Goal: Transaction & Acquisition: Subscribe to service/newsletter

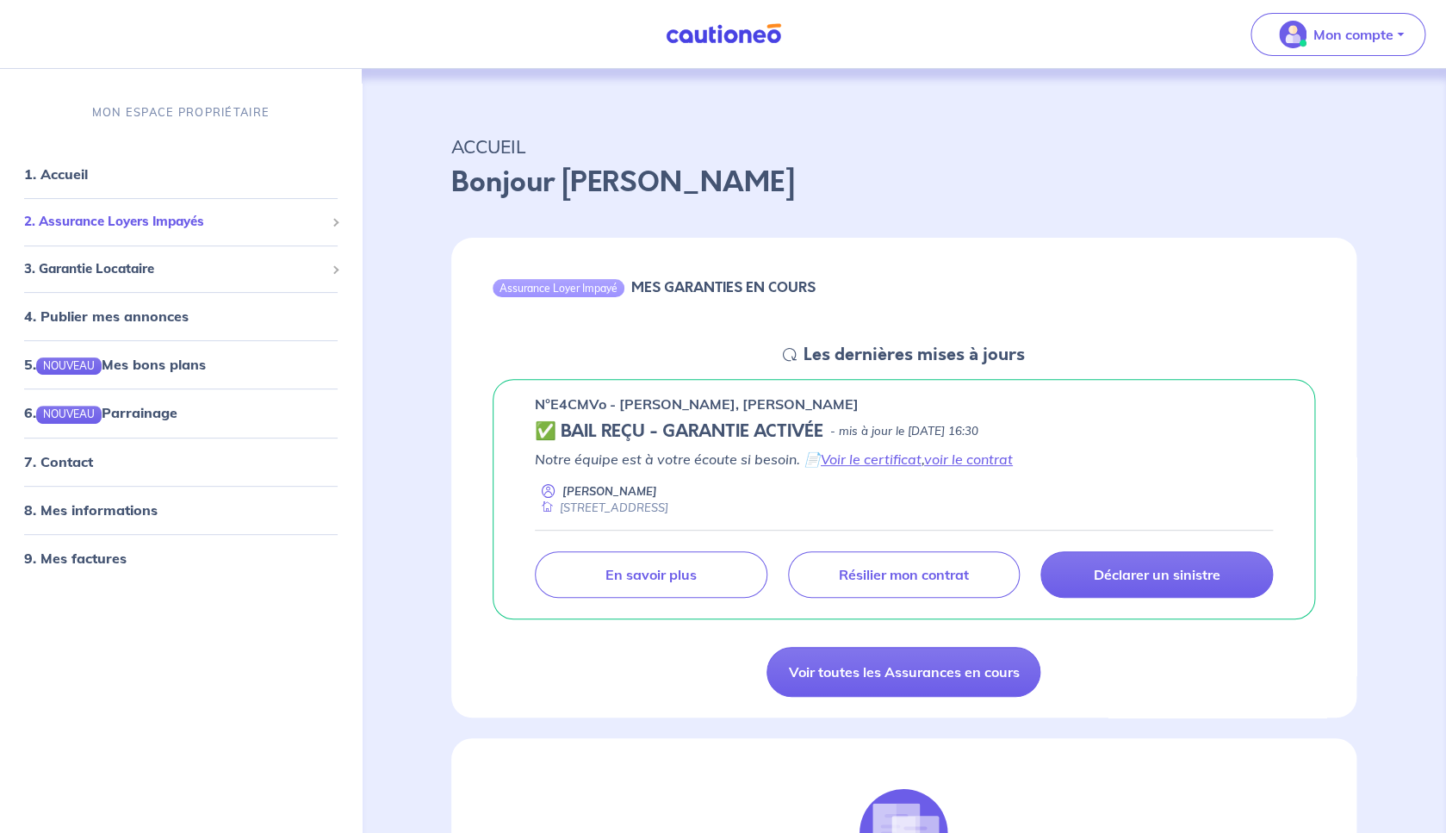
click at [109, 223] on span "2. Assurance Loyers Impayés" at bounding box center [174, 222] width 301 height 20
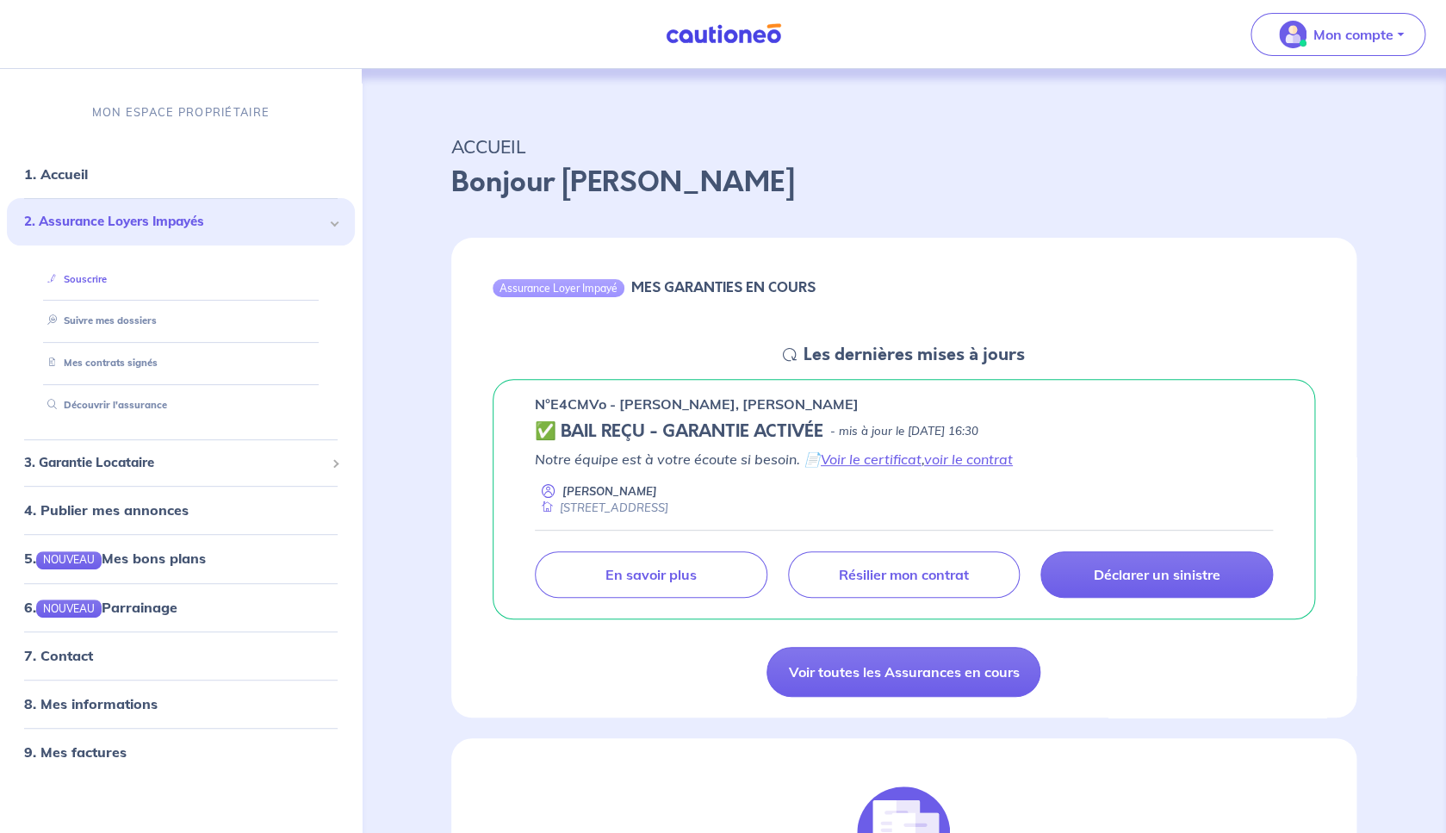
click at [103, 280] on link "Souscrire" at bounding box center [73, 278] width 66 height 12
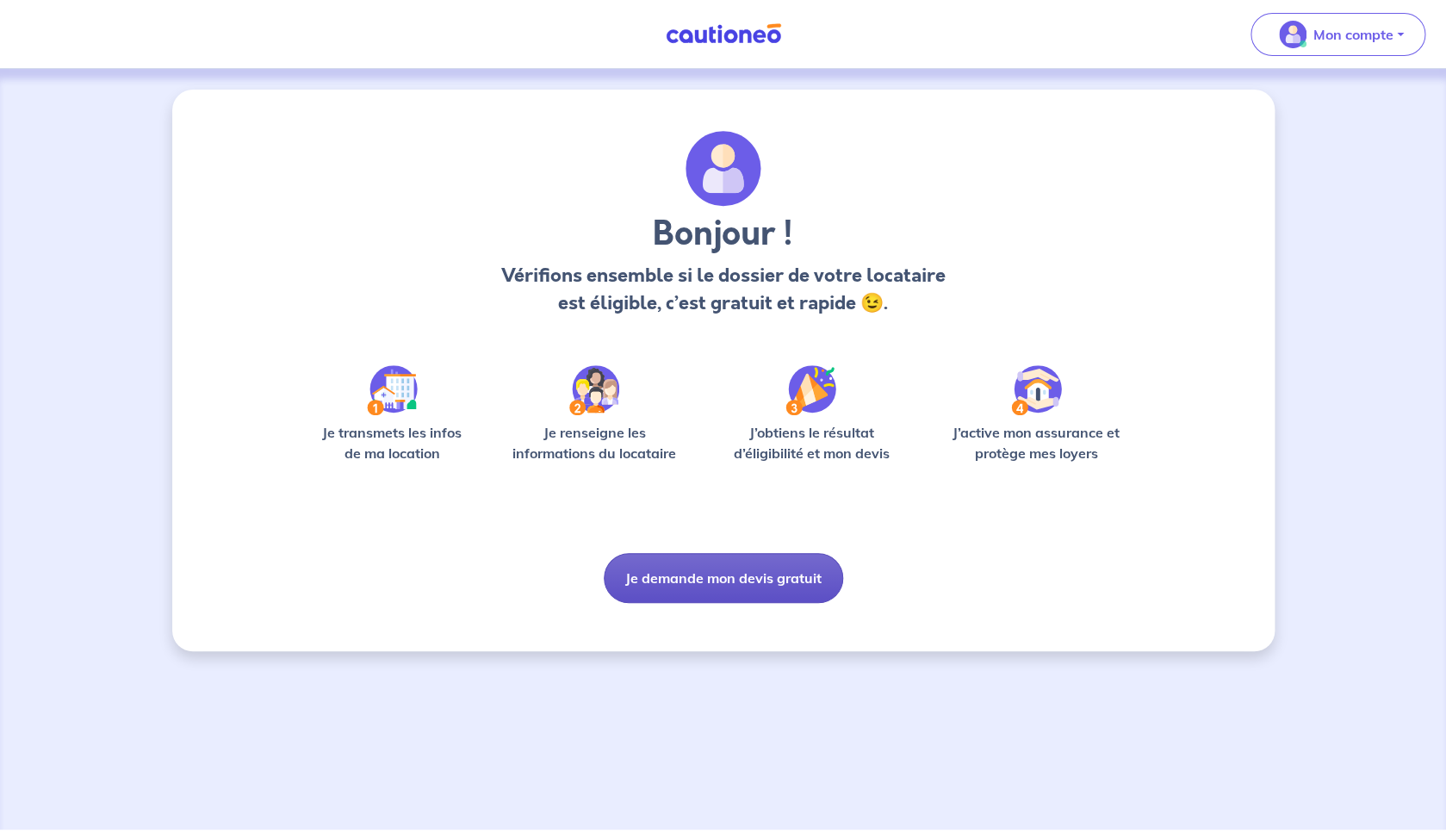
click at [725, 587] on button "Je demande mon devis gratuit" at bounding box center [723, 578] width 239 height 50
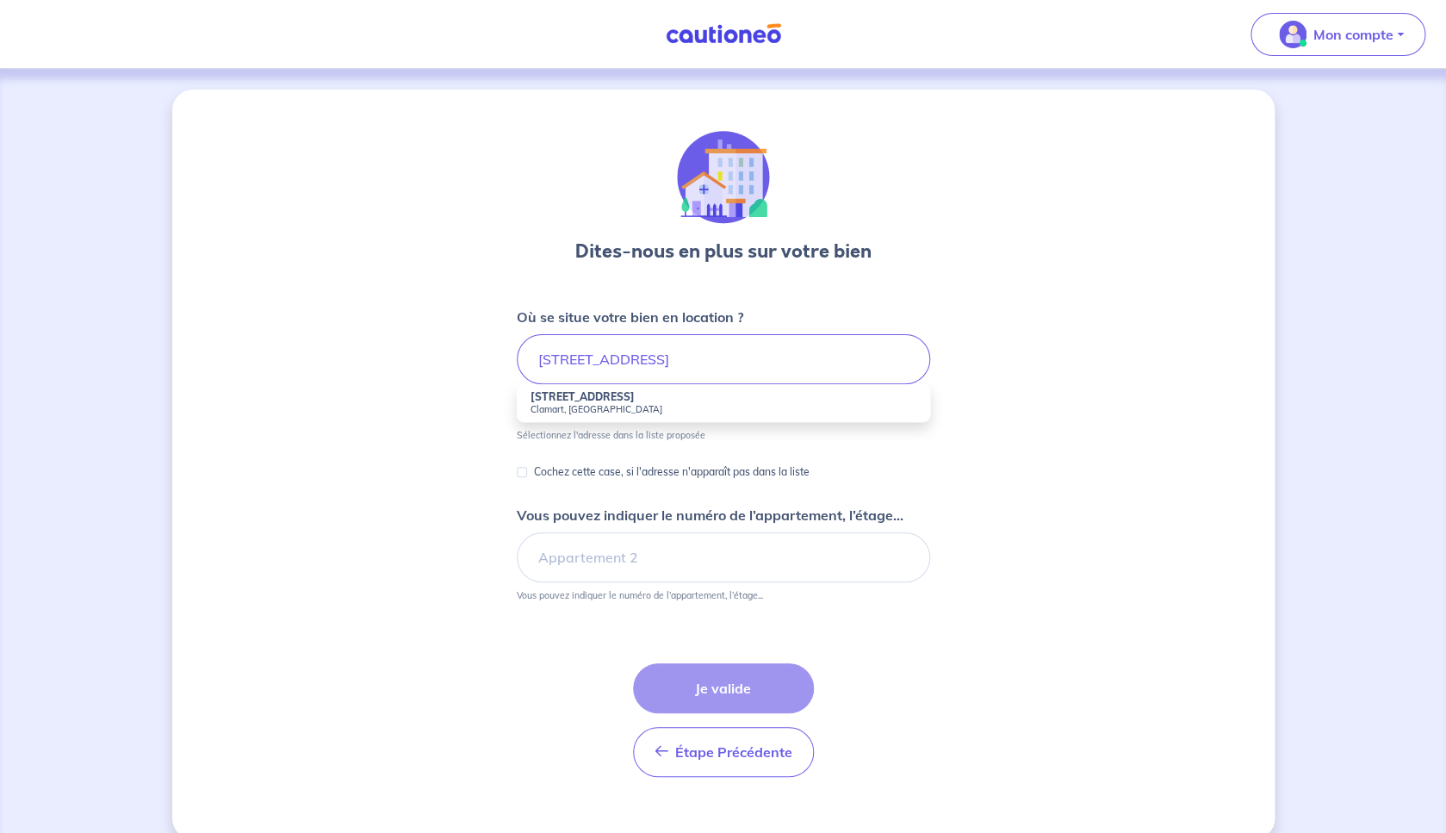
click at [600, 405] on small "Clamart, [GEOGRAPHIC_DATA]" at bounding box center [724, 409] width 386 height 12
type input "[STREET_ADDRESS]"
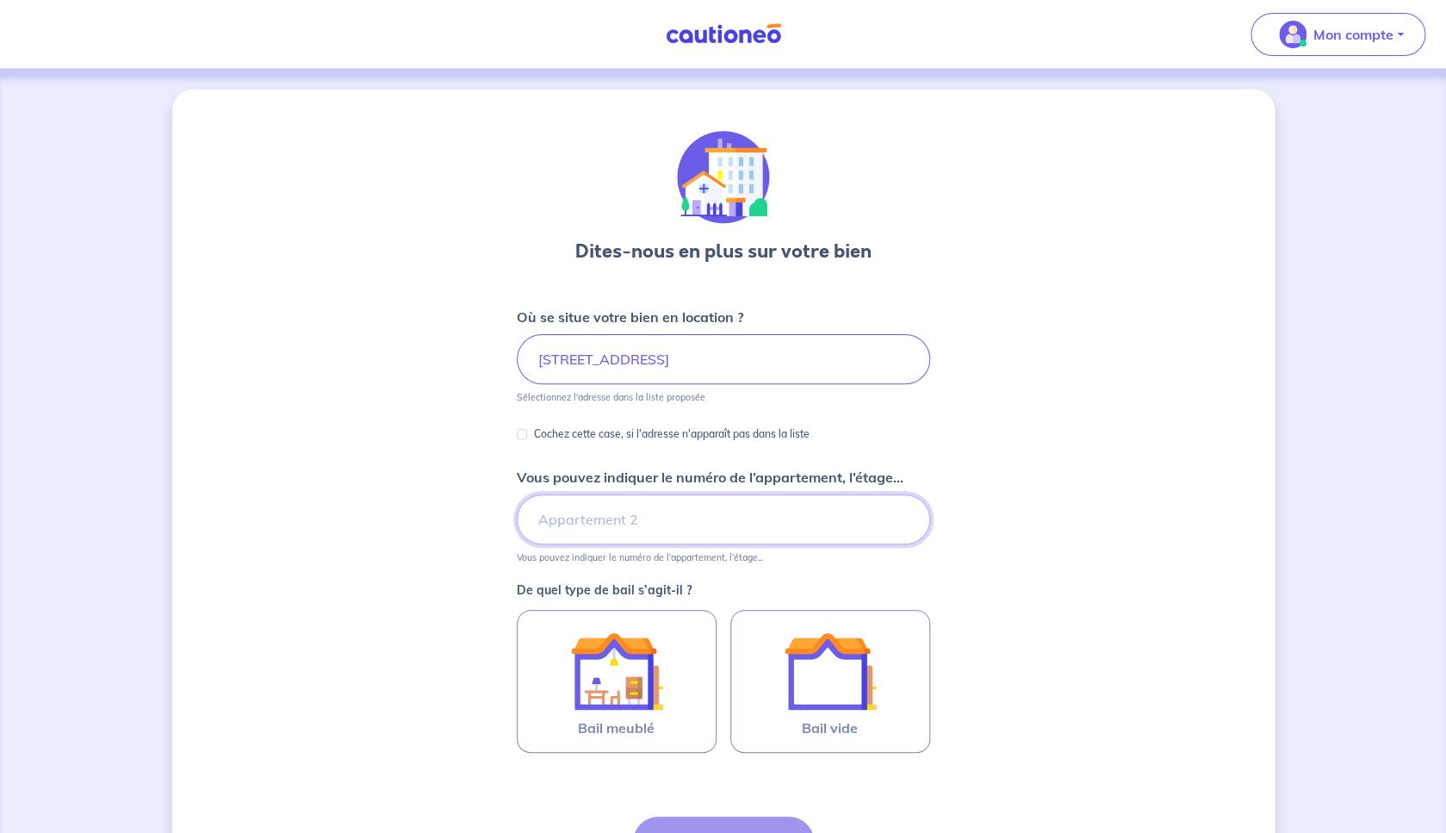
click at [639, 518] on input "Vous pouvez indiquer le numéro de l’appartement, l’étage..." at bounding box center [723, 519] width 413 height 50
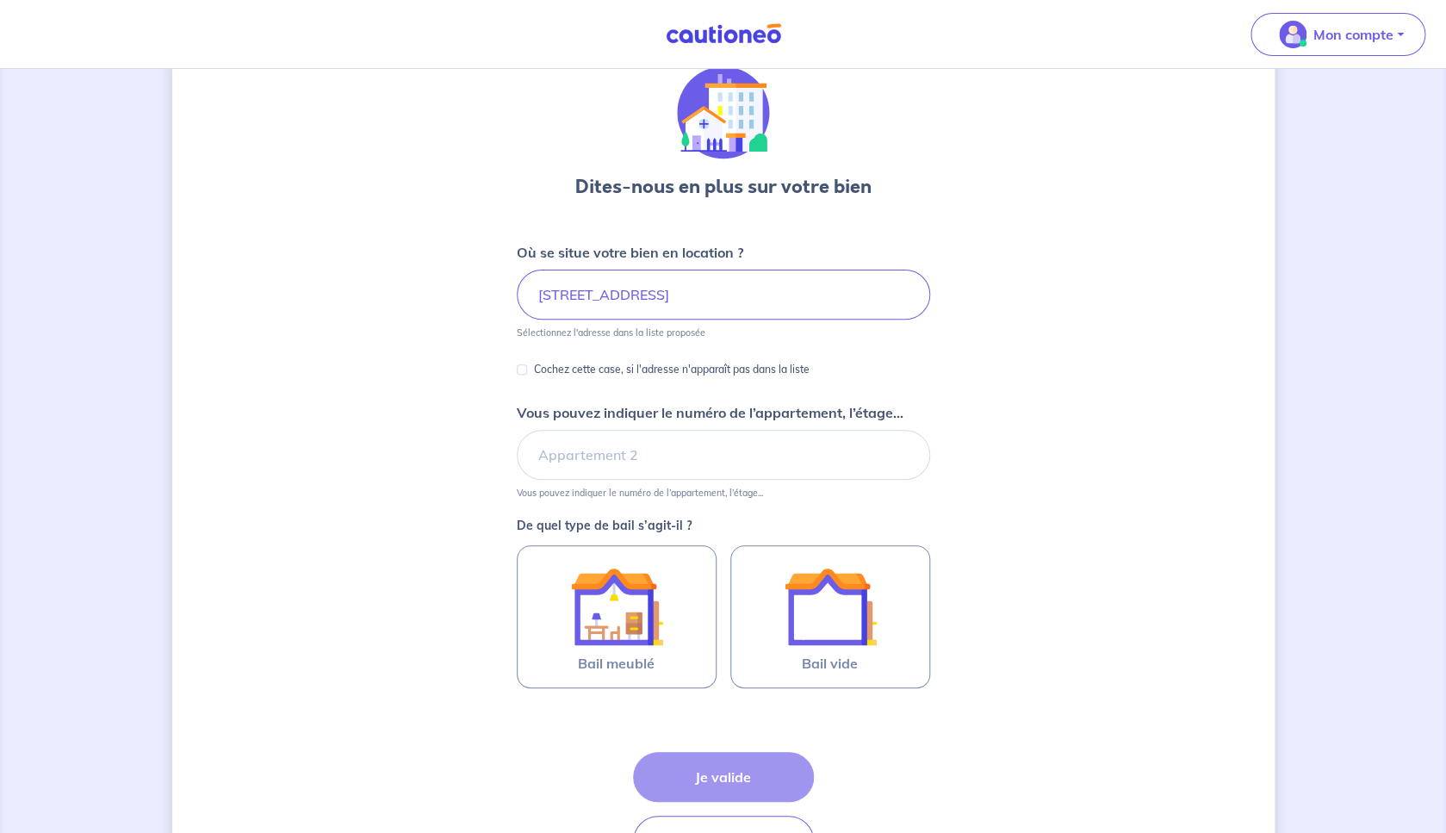
scroll to position [66, 0]
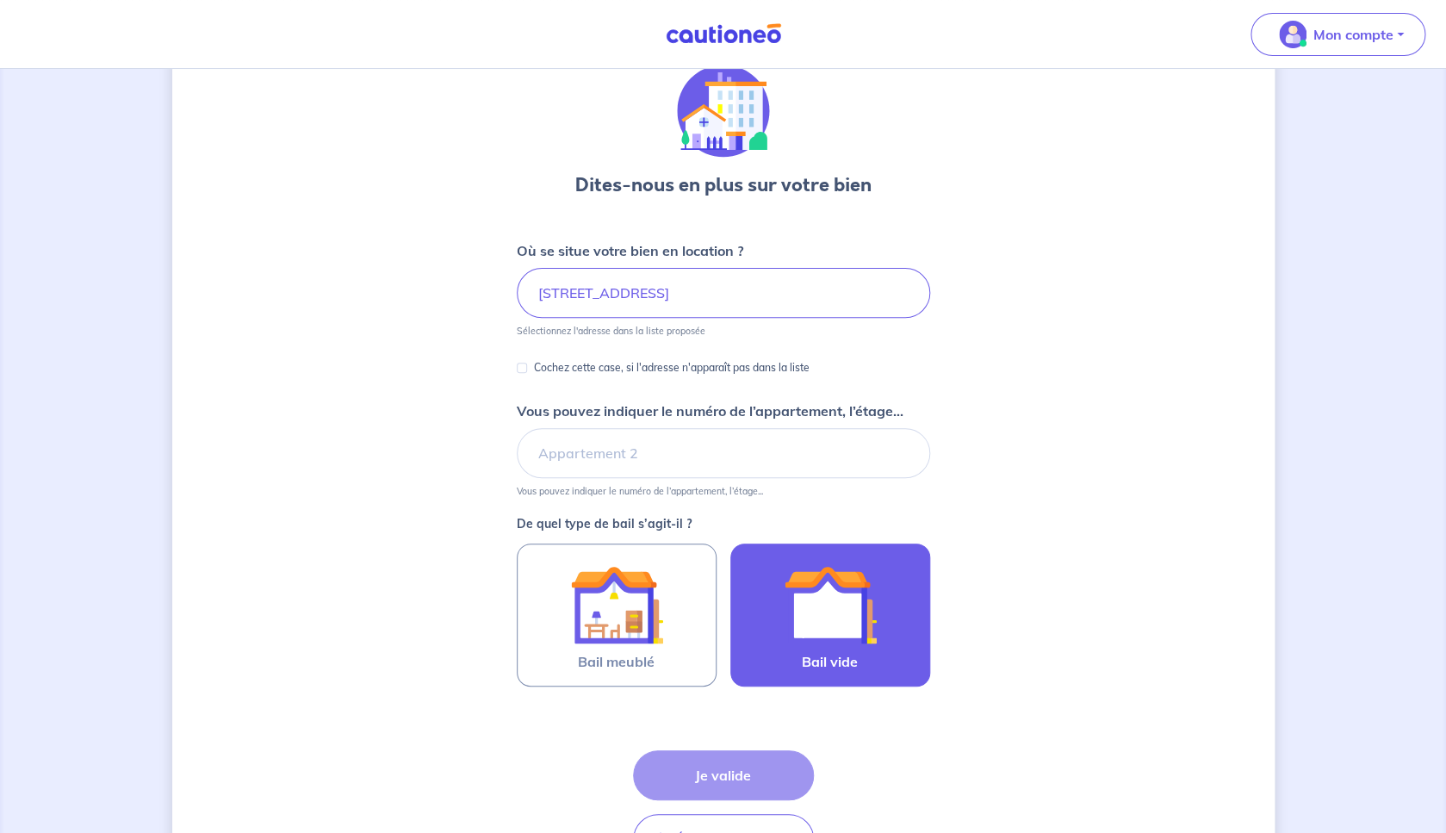
click at [828, 609] on img at bounding box center [830, 604] width 93 height 93
click at [0, 0] on input "Bail vide" at bounding box center [0, 0] width 0 height 0
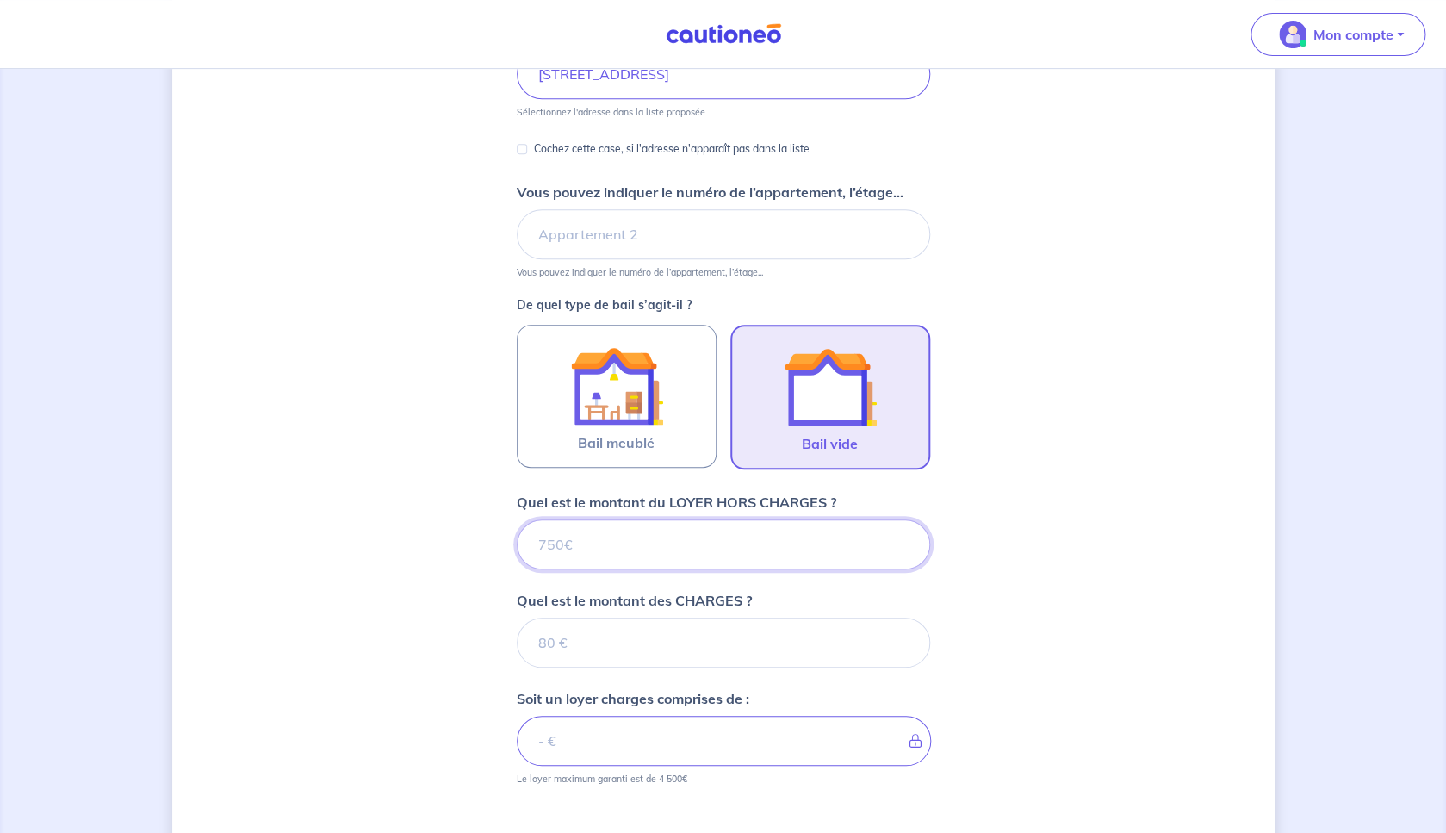
scroll to position [495, 0]
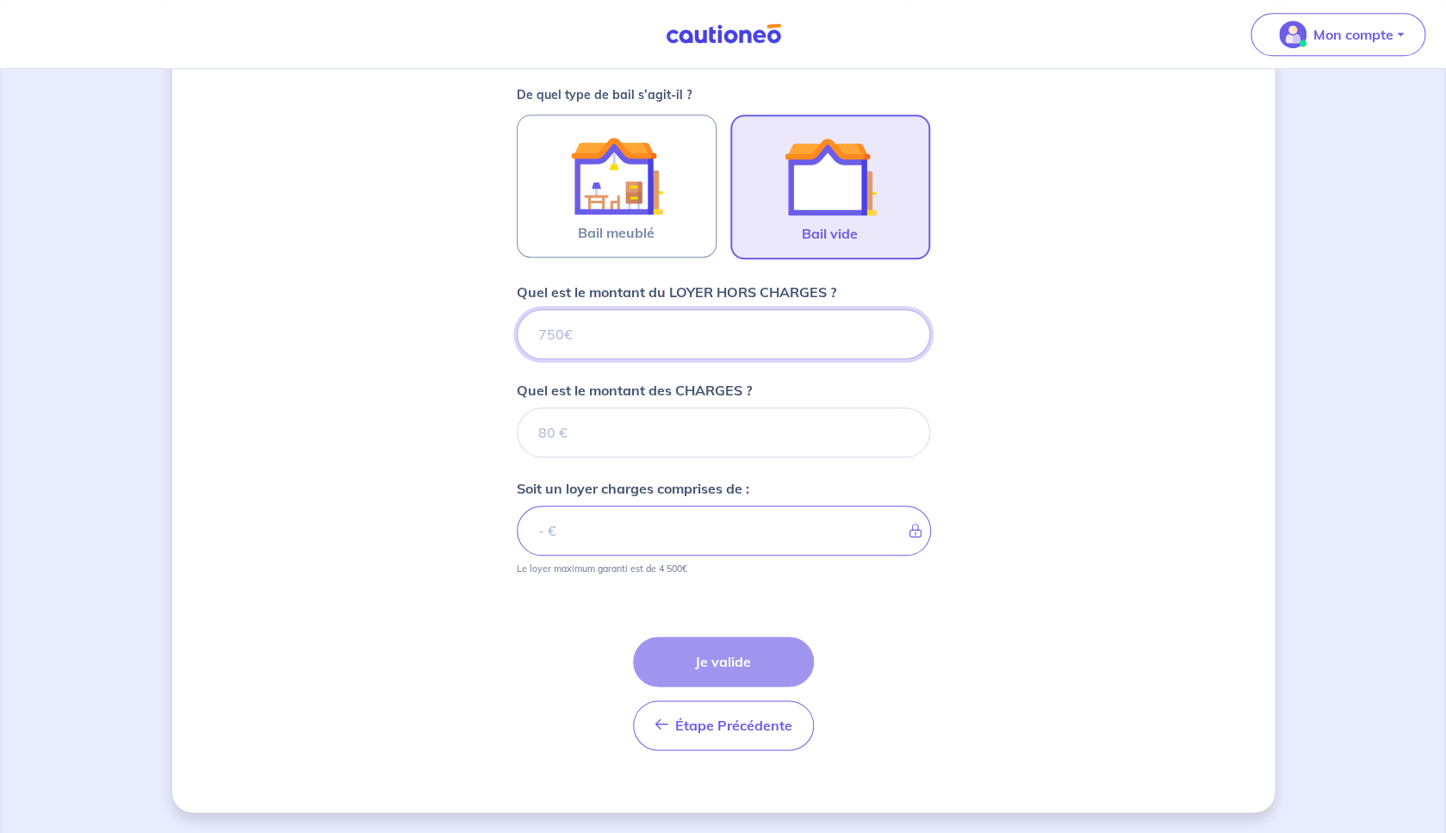
type input "1"
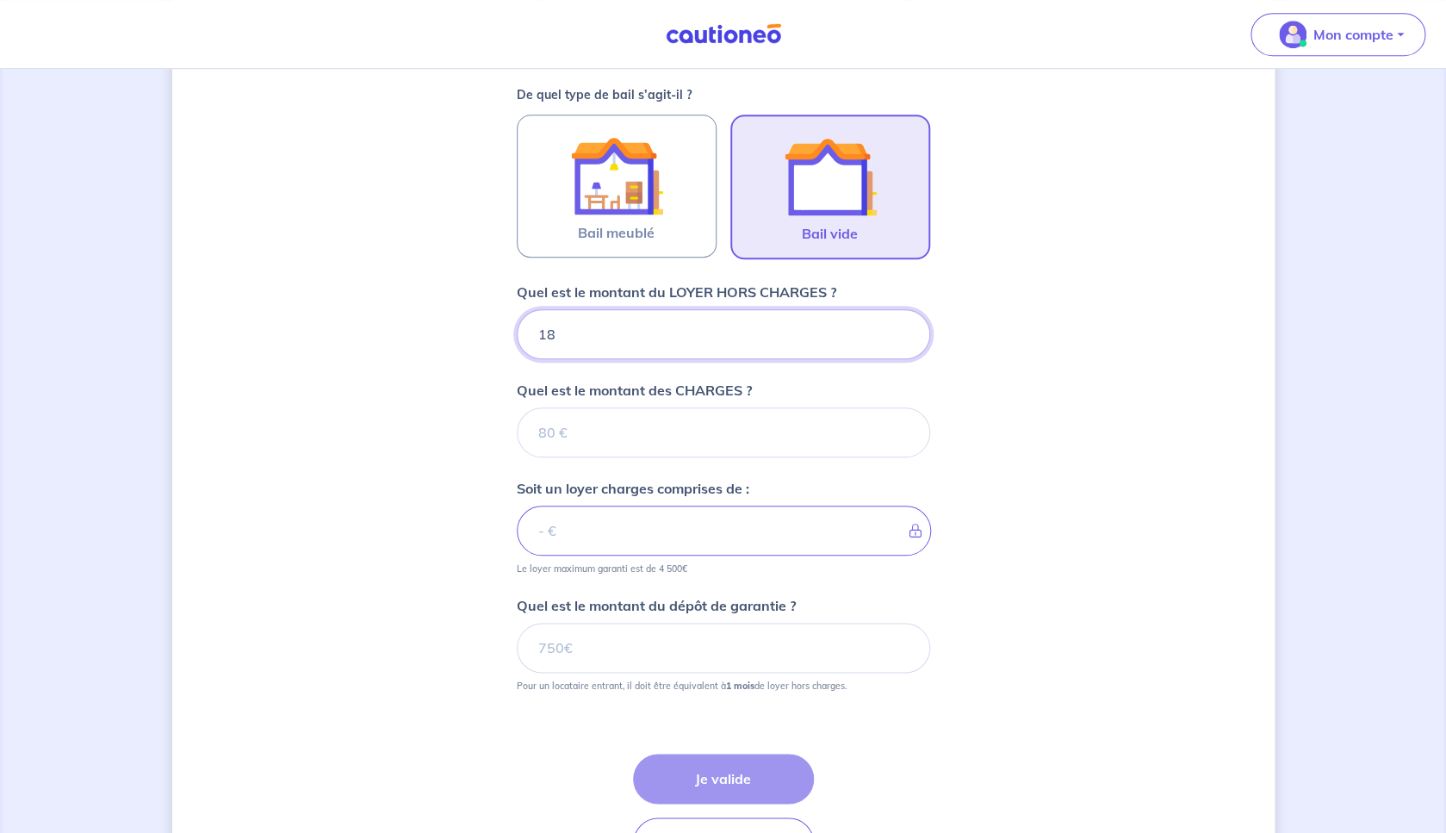
type input "183"
type input "1830"
type input "20"
type input "1850"
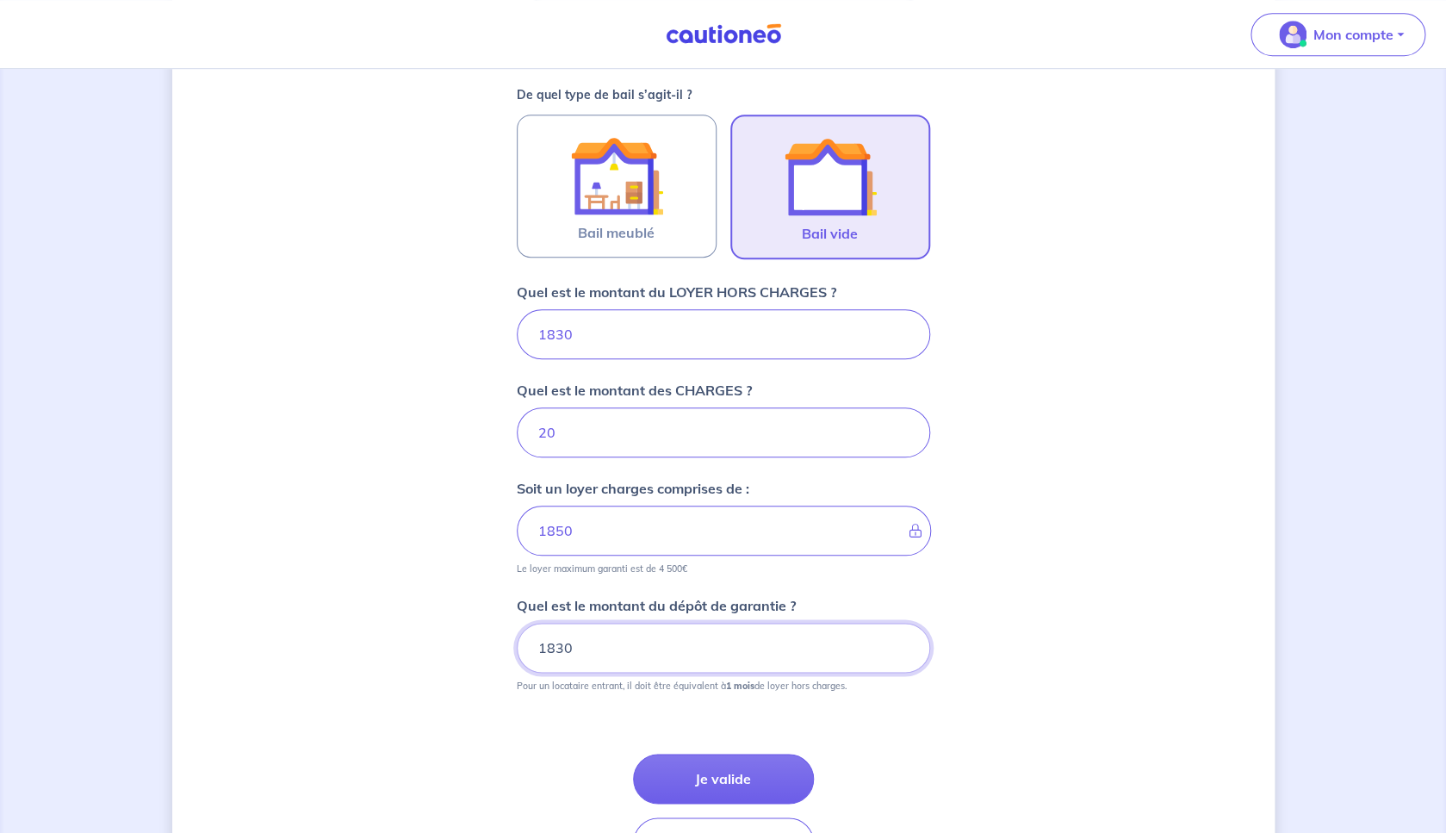
type input "1830"
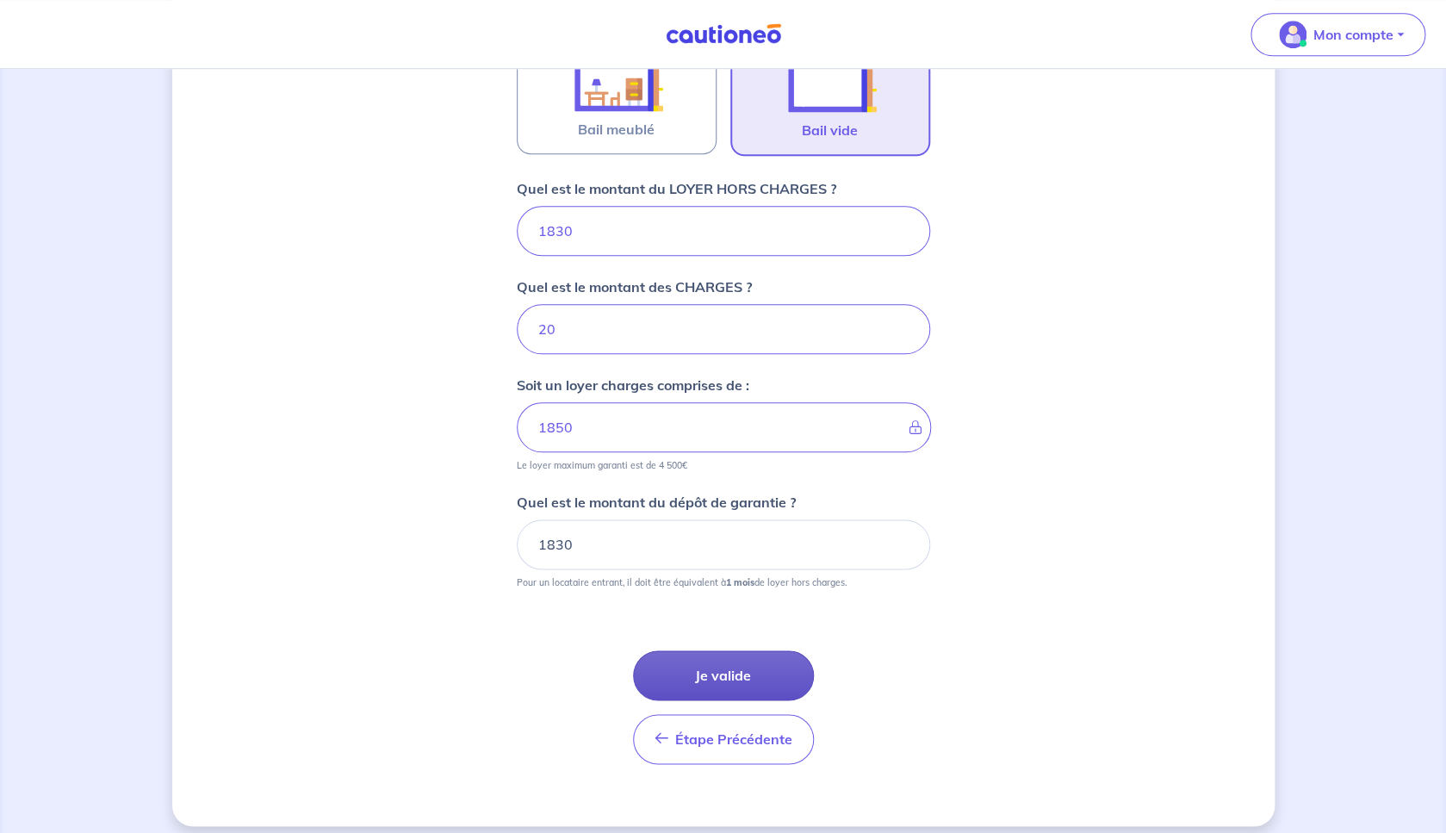
scroll to position [612, 0]
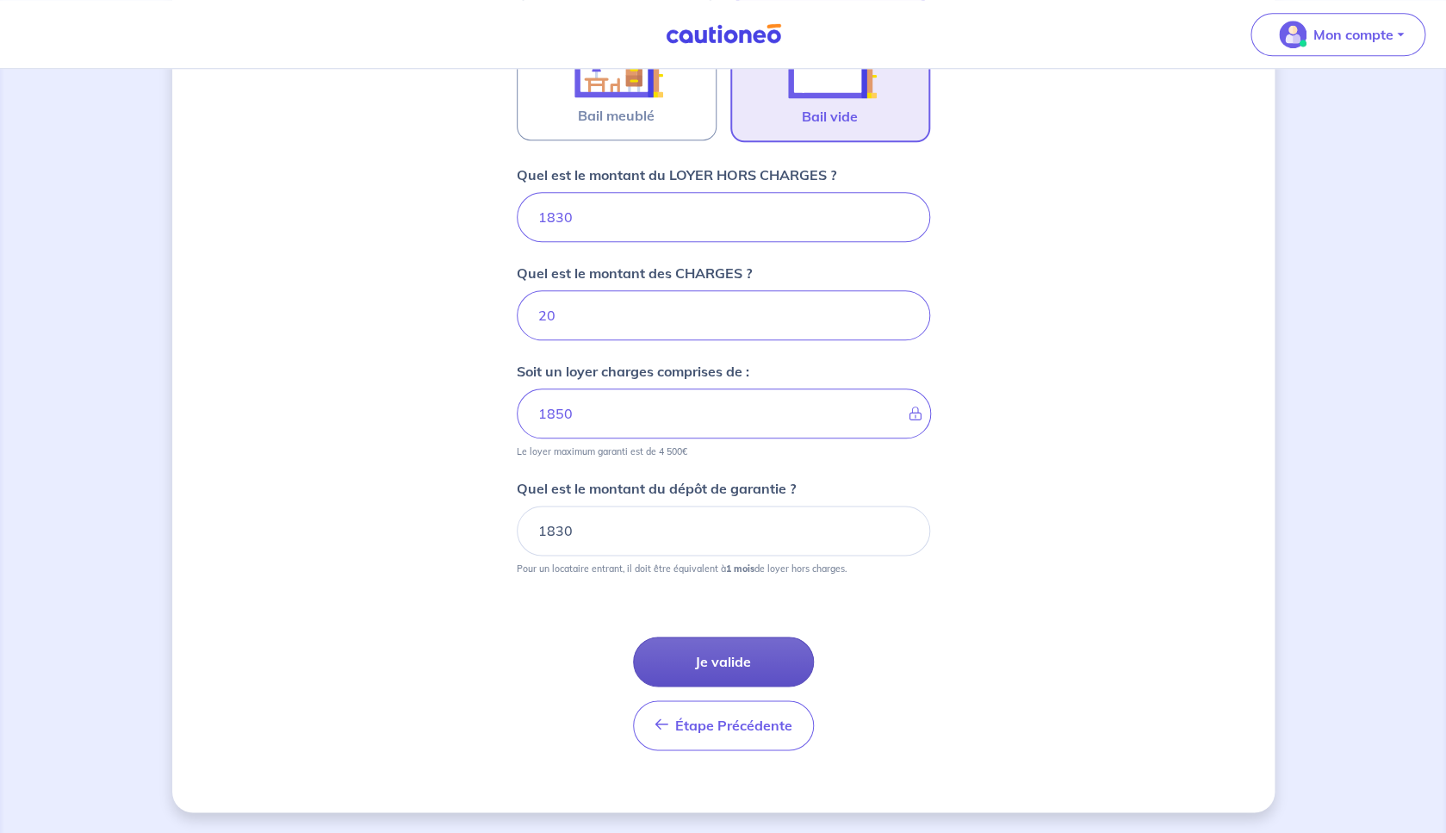
click at [755, 648] on button "Je valide" at bounding box center [723, 662] width 181 height 50
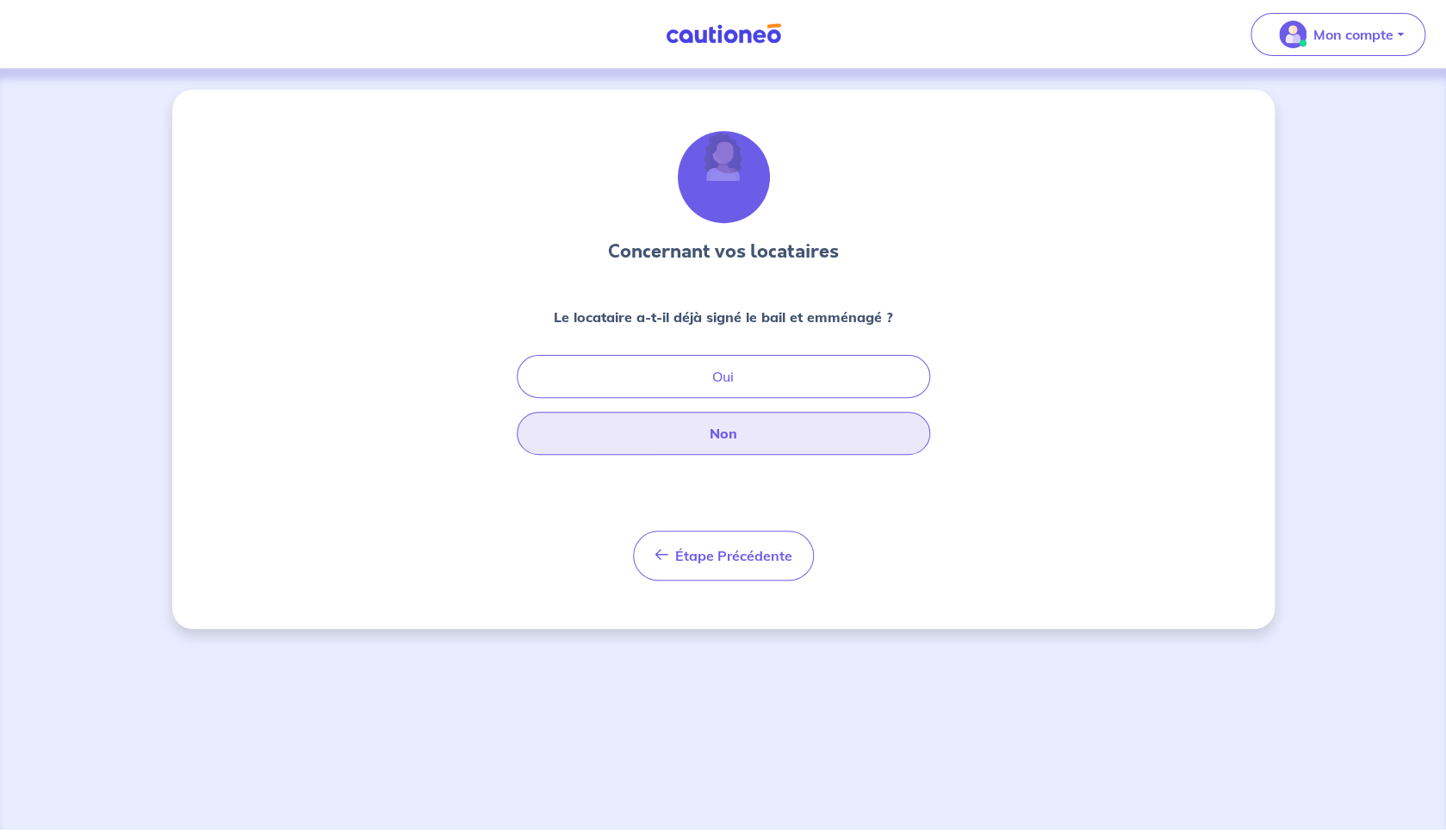
click at [723, 422] on button "Non" at bounding box center [723, 433] width 413 height 43
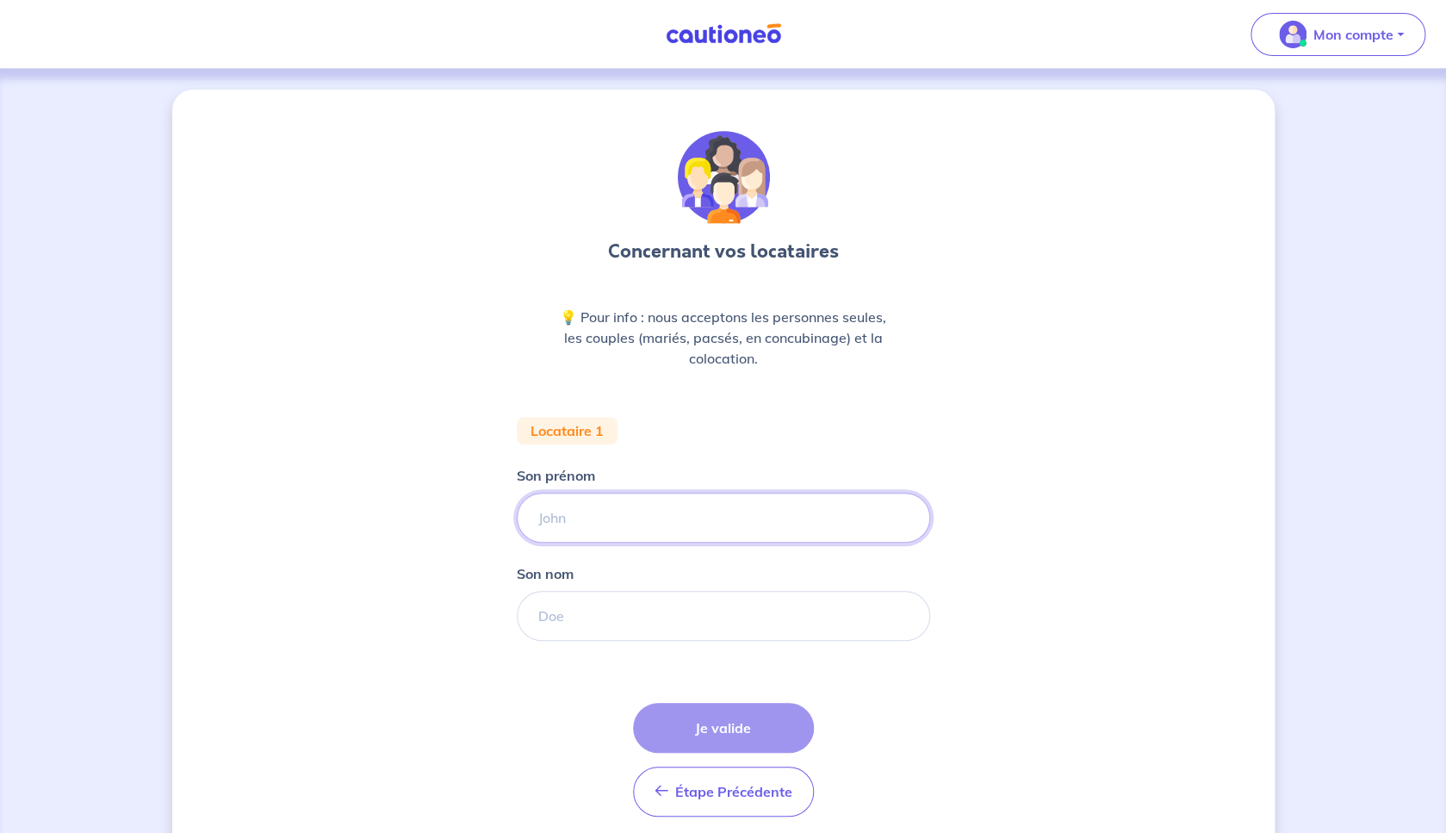
click at [645, 520] on input "Son prénom" at bounding box center [723, 518] width 413 height 50
type input "Naïs"
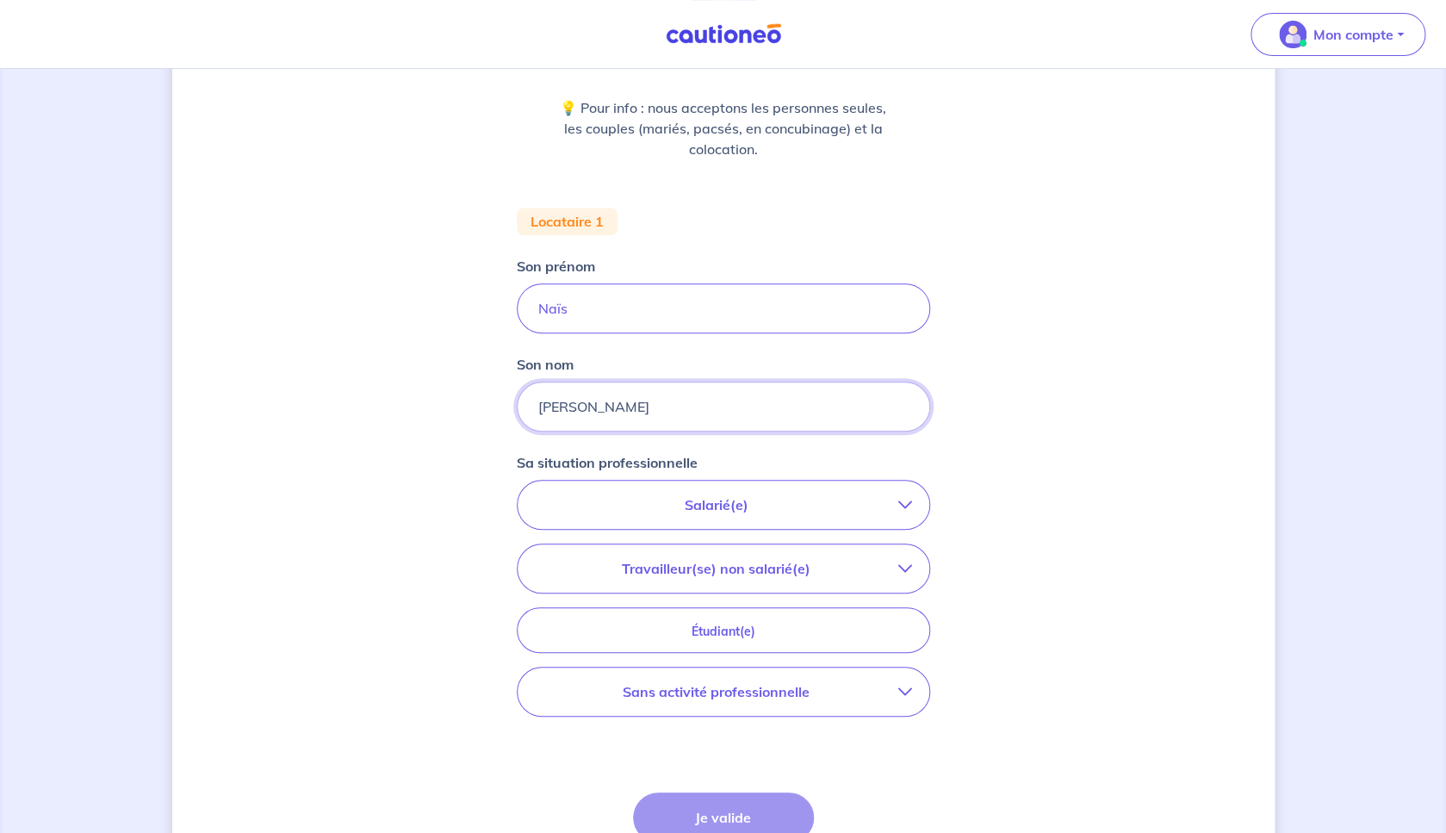
scroll to position [203, 0]
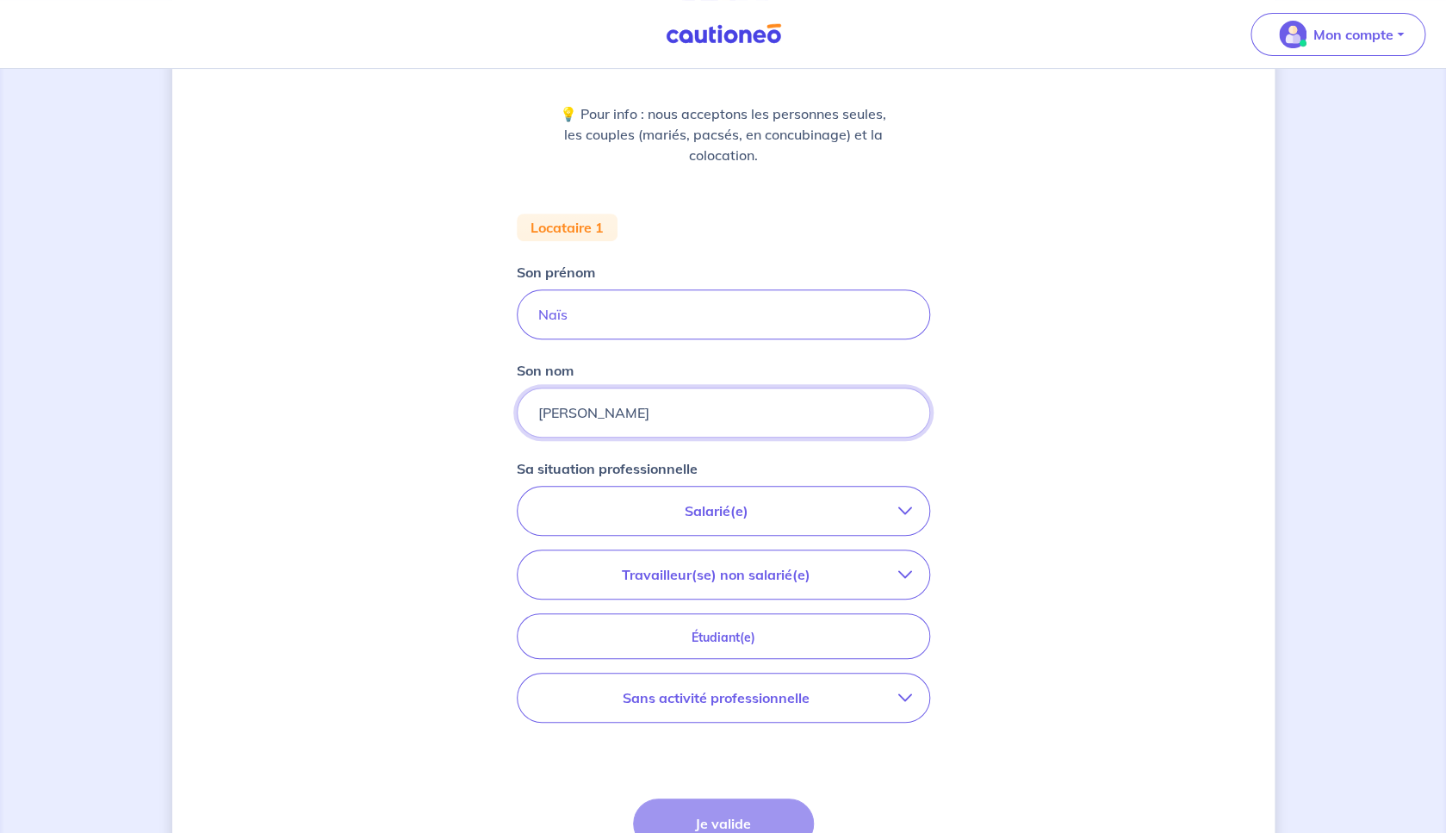
type input "[PERSON_NAME]"
click at [752, 515] on p "Salarié(e)" at bounding box center [716, 510] width 363 height 21
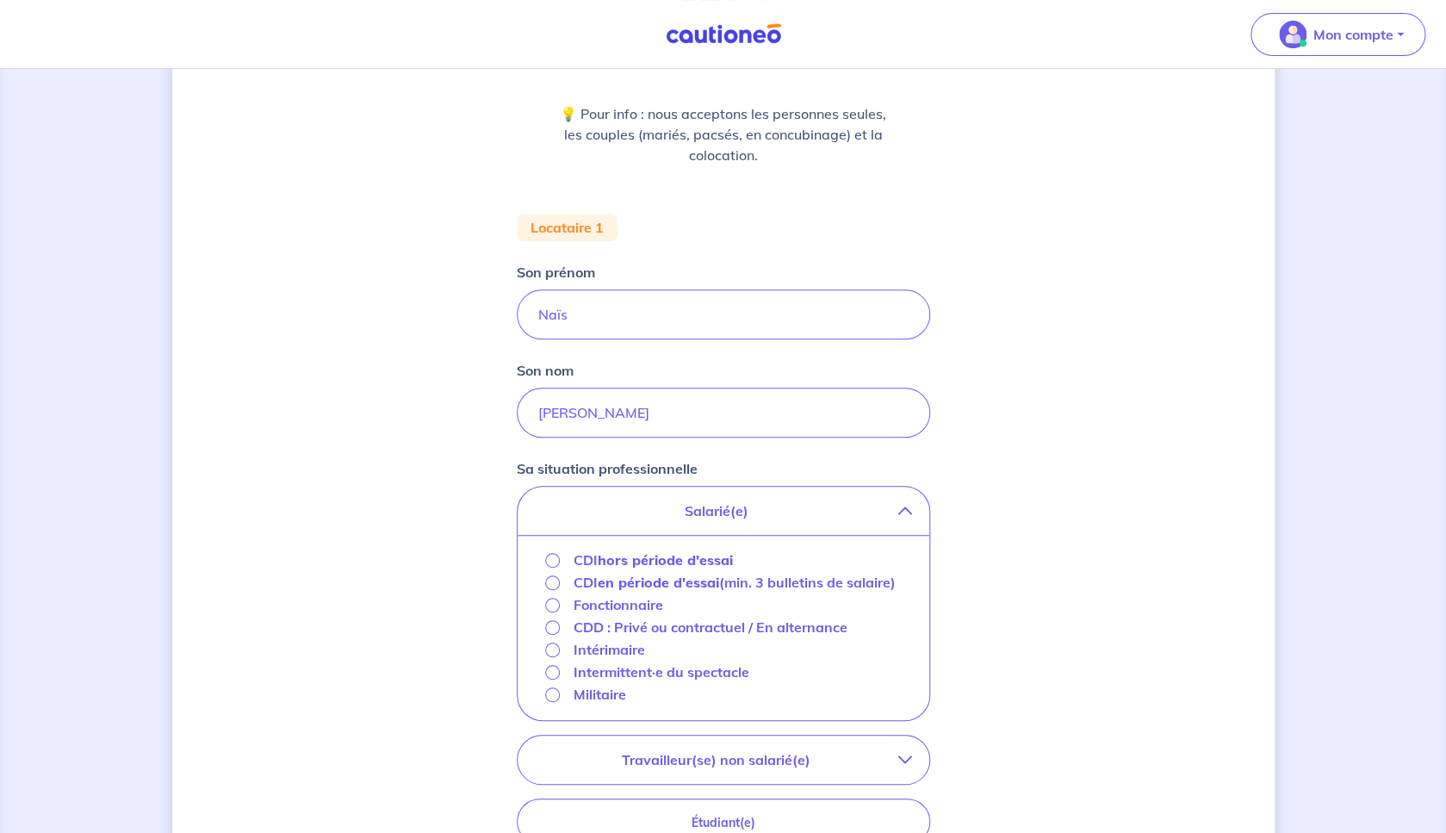
click at [666, 583] on strong "en période d'essai" at bounding box center [658, 582] width 121 height 17
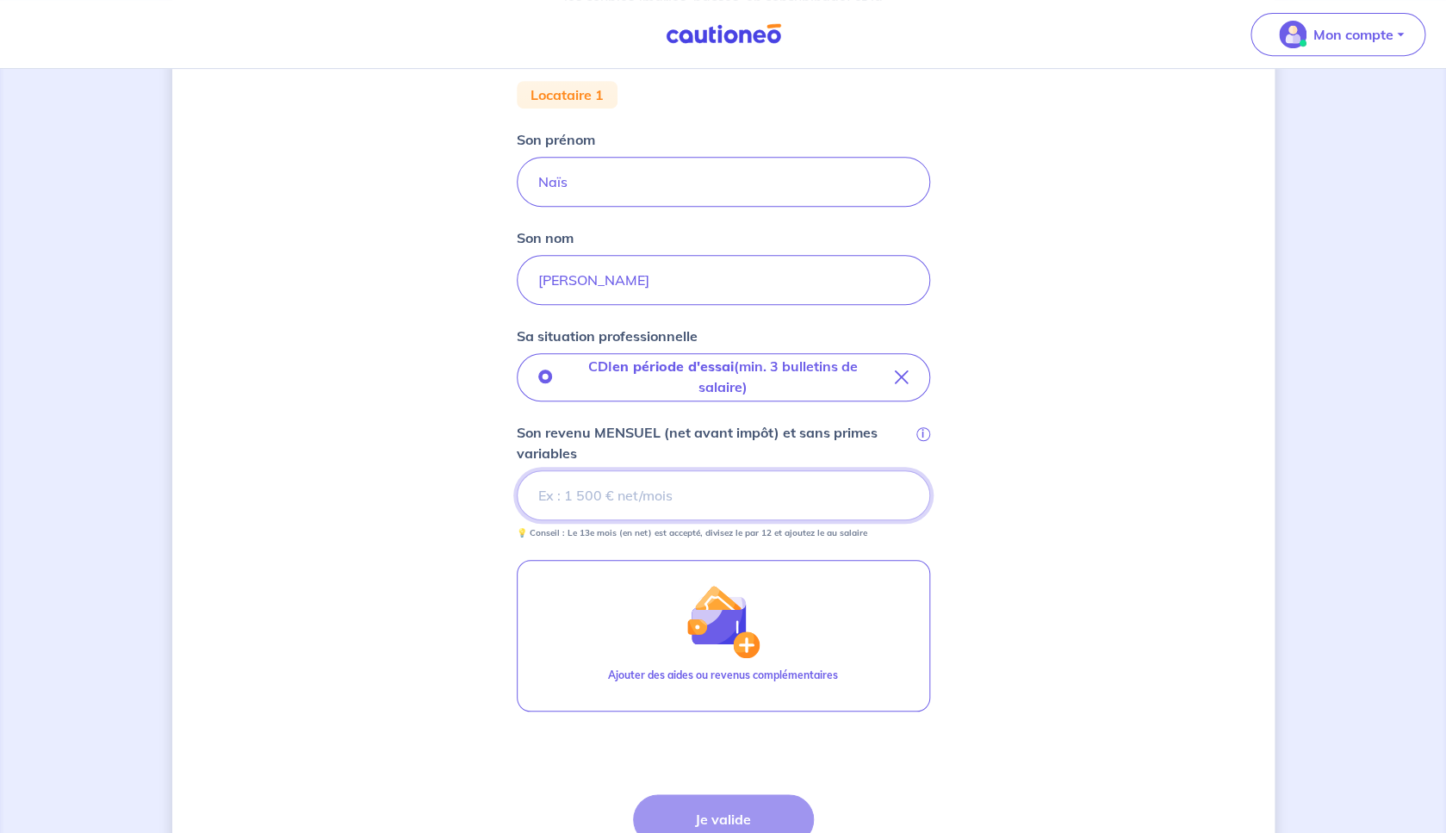
scroll to position [331, 0]
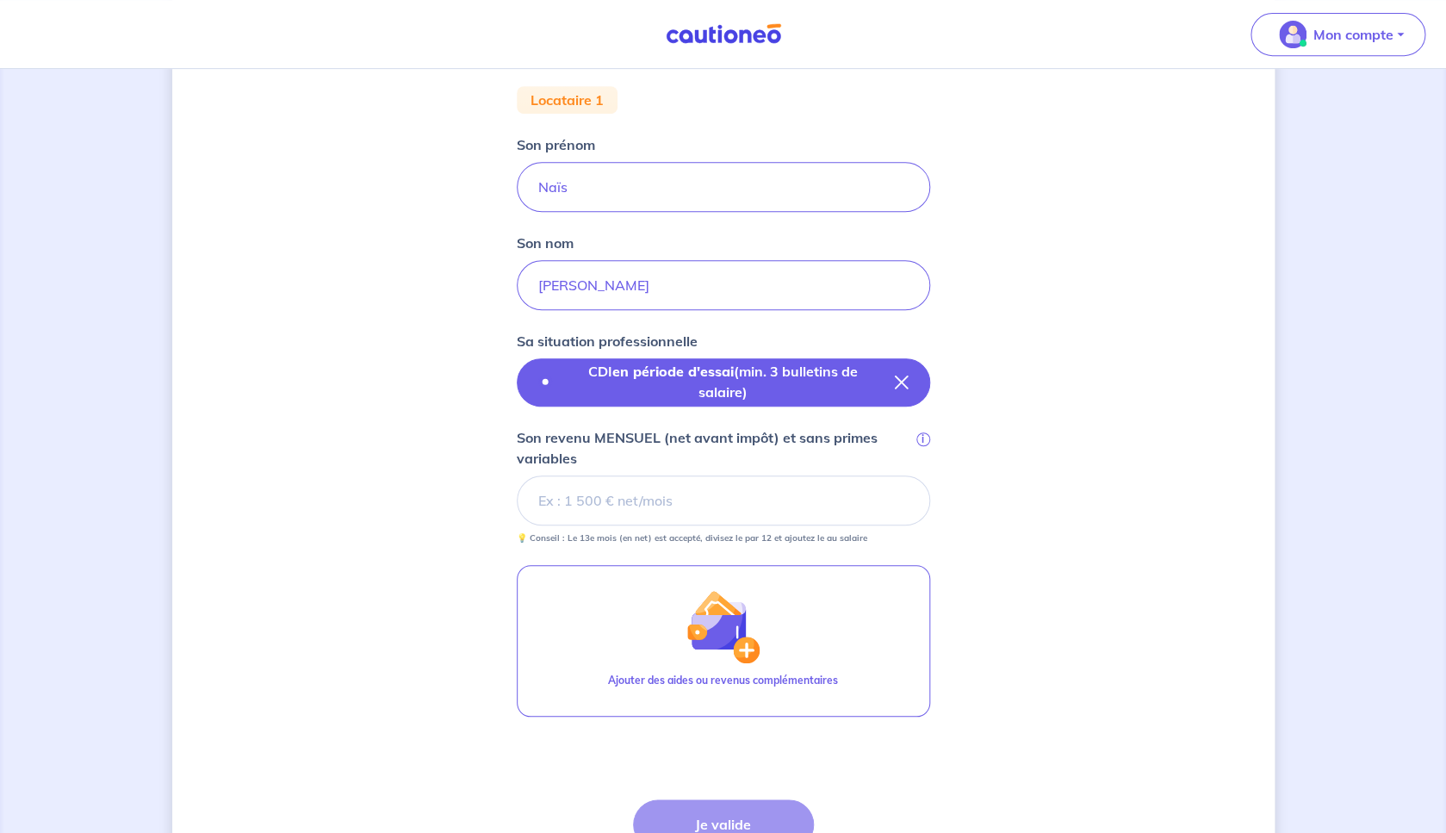
click at [904, 379] on icon "button" at bounding box center [902, 383] width 14 height 14
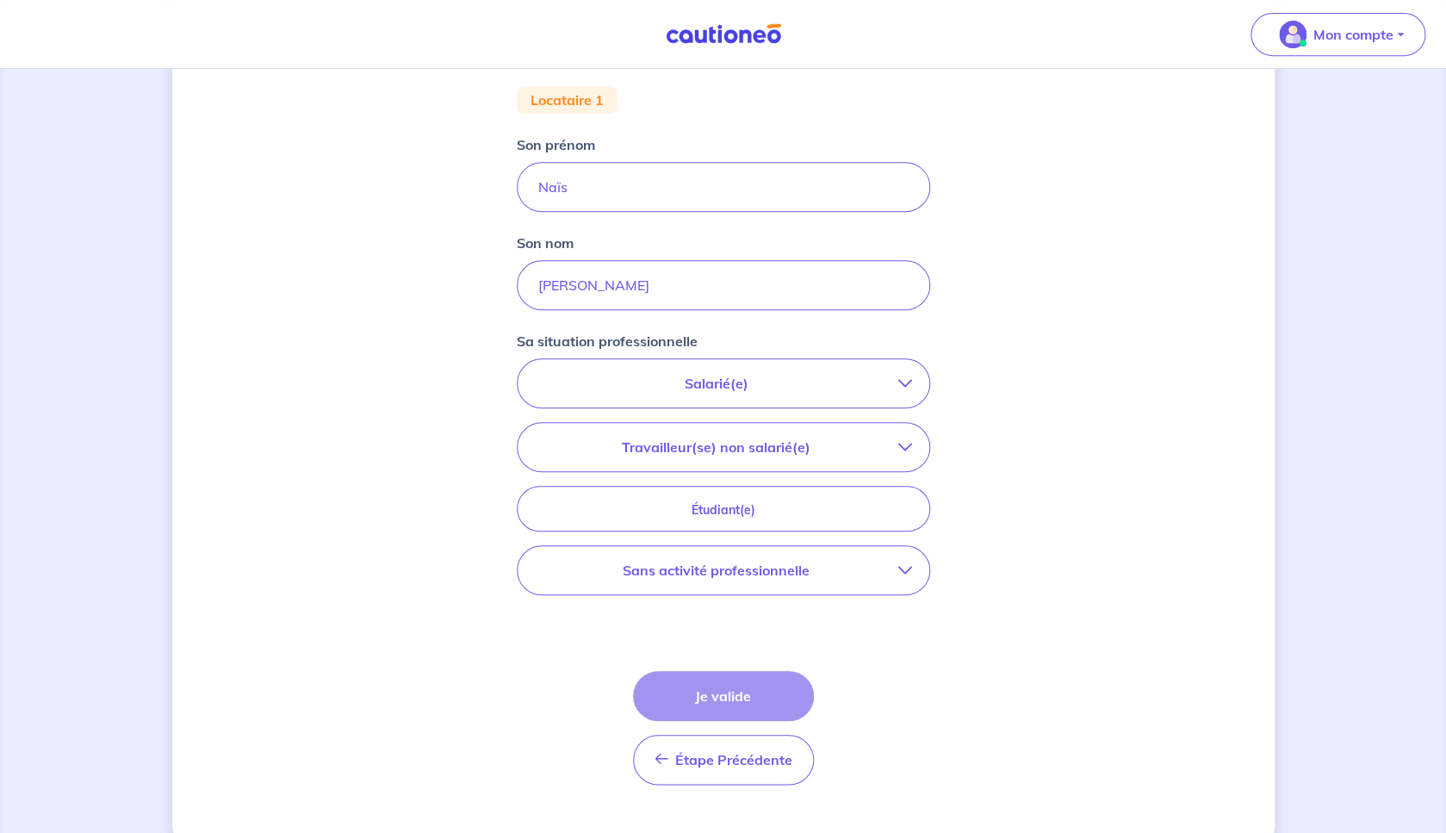
click at [754, 386] on p "Salarié(e)" at bounding box center [716, 383] width 363 height 21
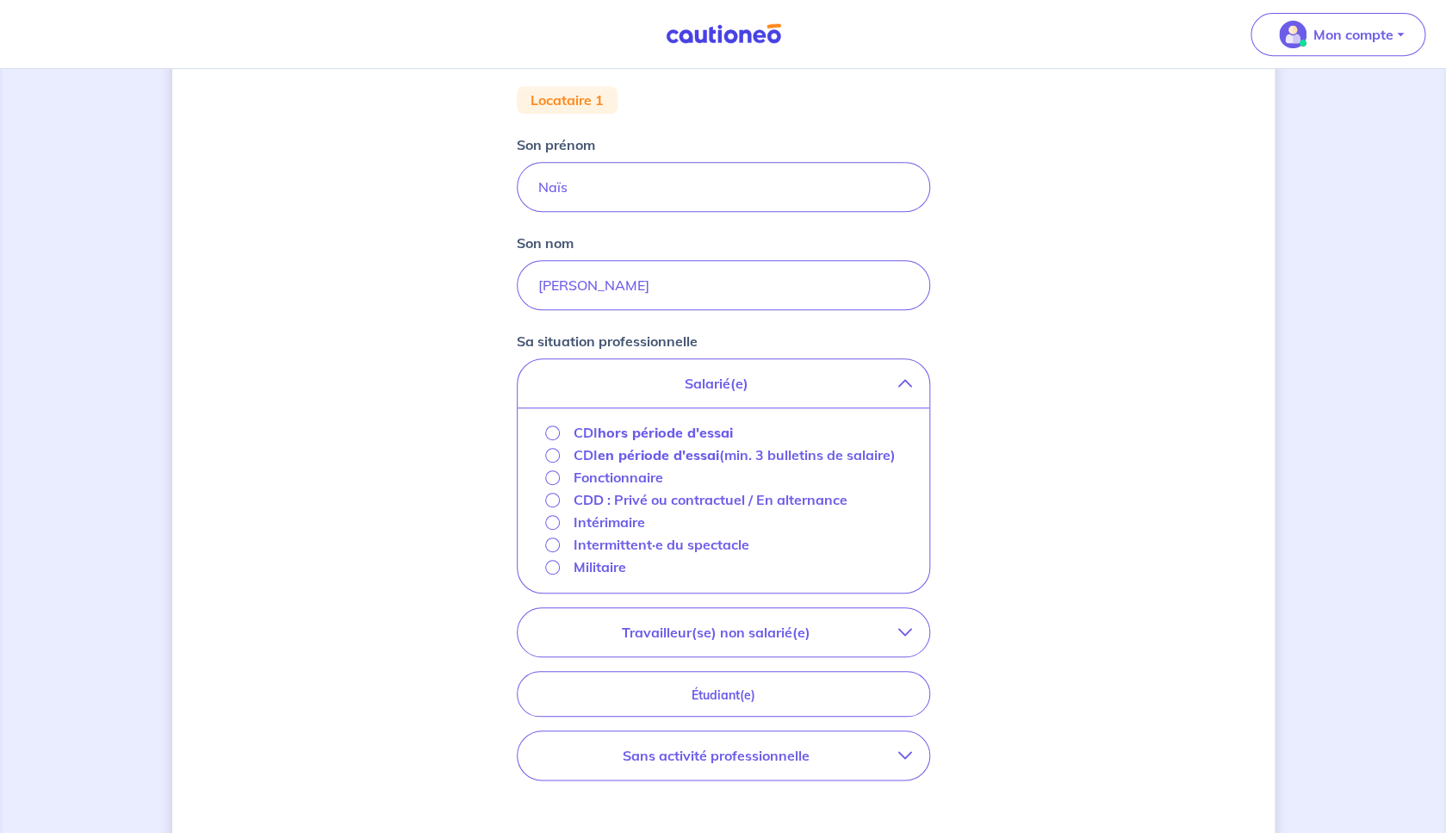
click at [687, 457] on strong "en période d'essai" at bounding box center [658, 454] width 121 height 17
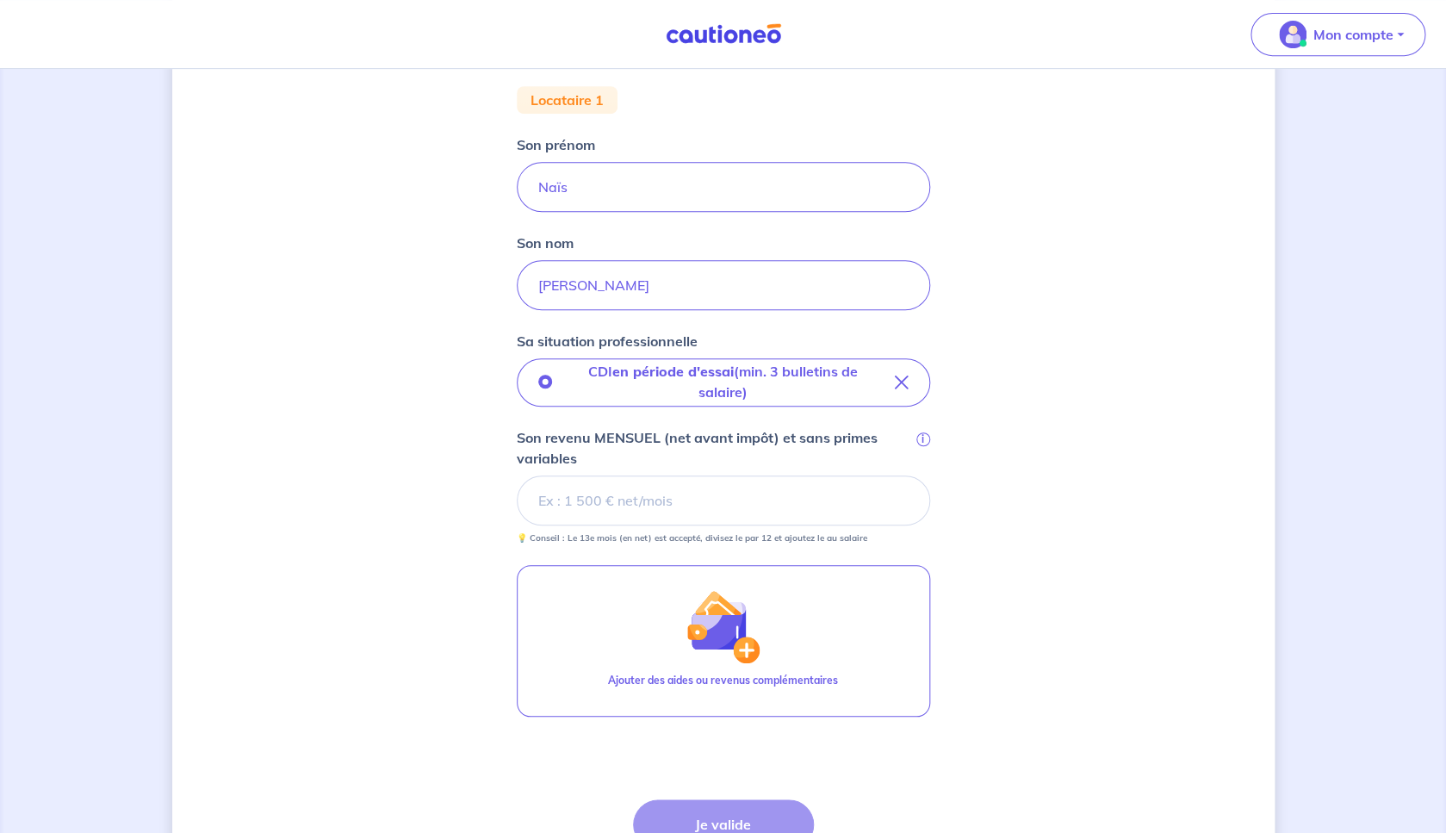
scroll to position [494, 0]
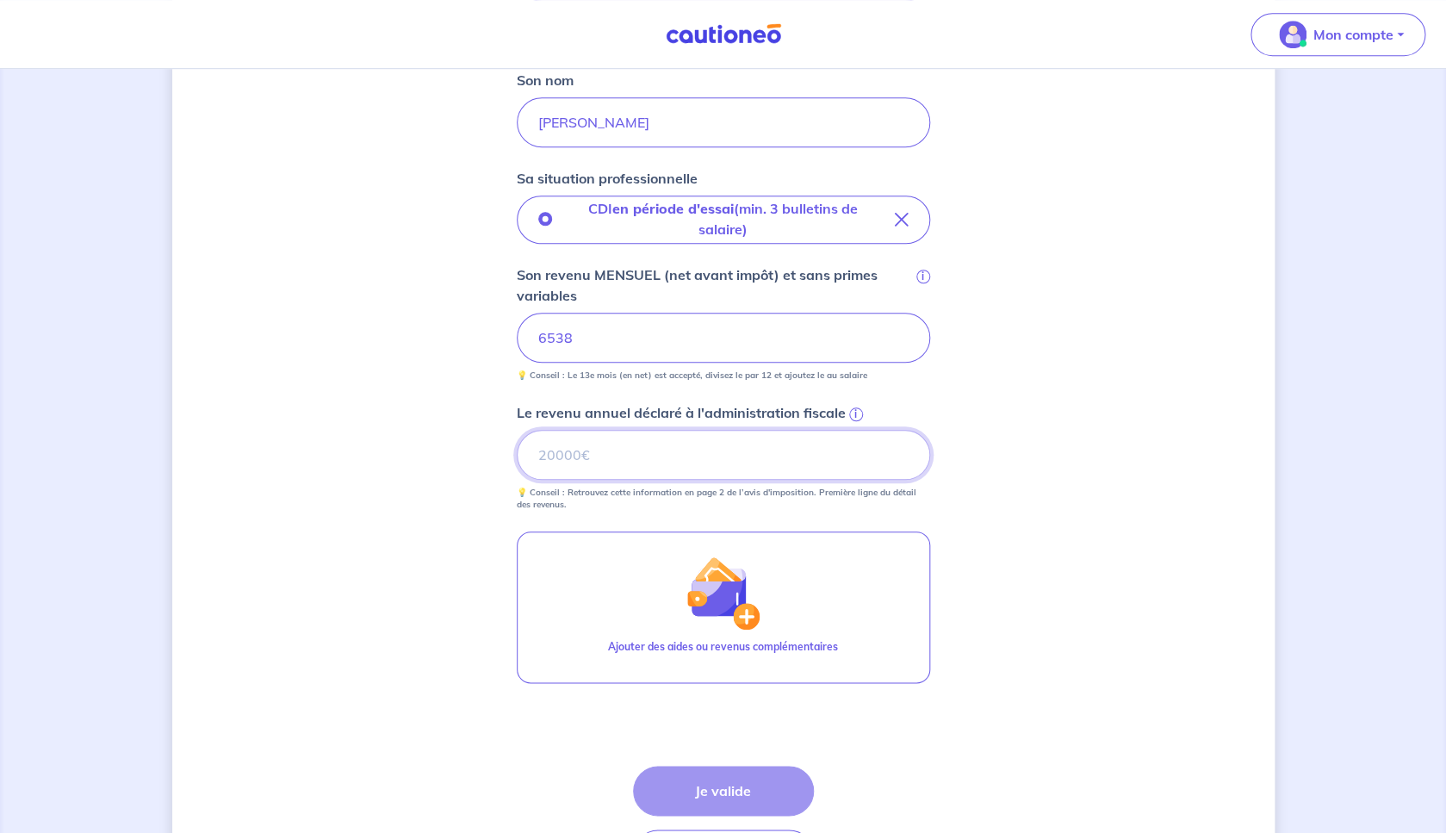
click at [784, 461] on input "Le revenu annuel déclaré à l'administration fiscale i" at bounding box center [723, 455] width 413 height 50
type input "44013"
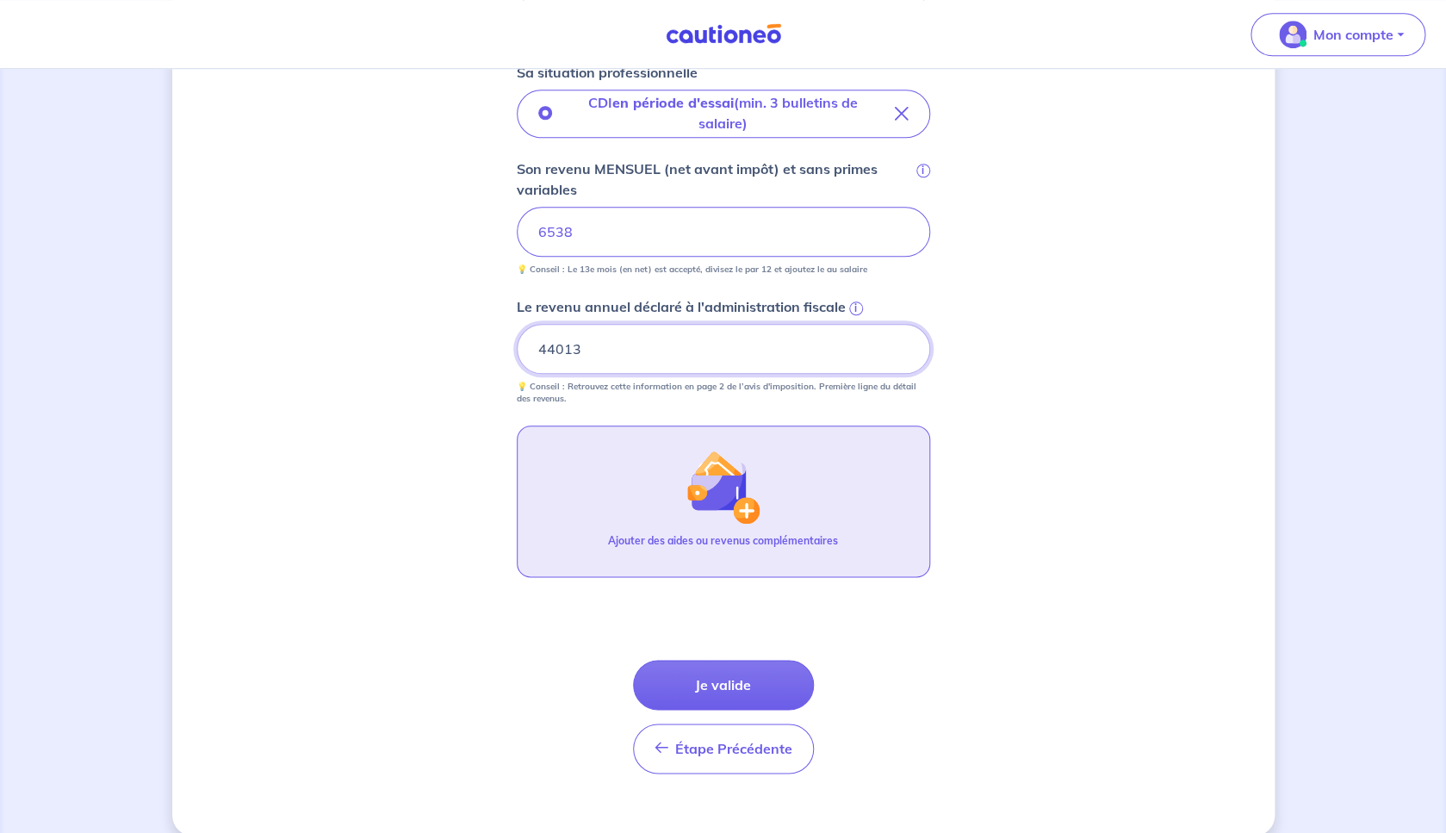
scroll to position [602, 0]
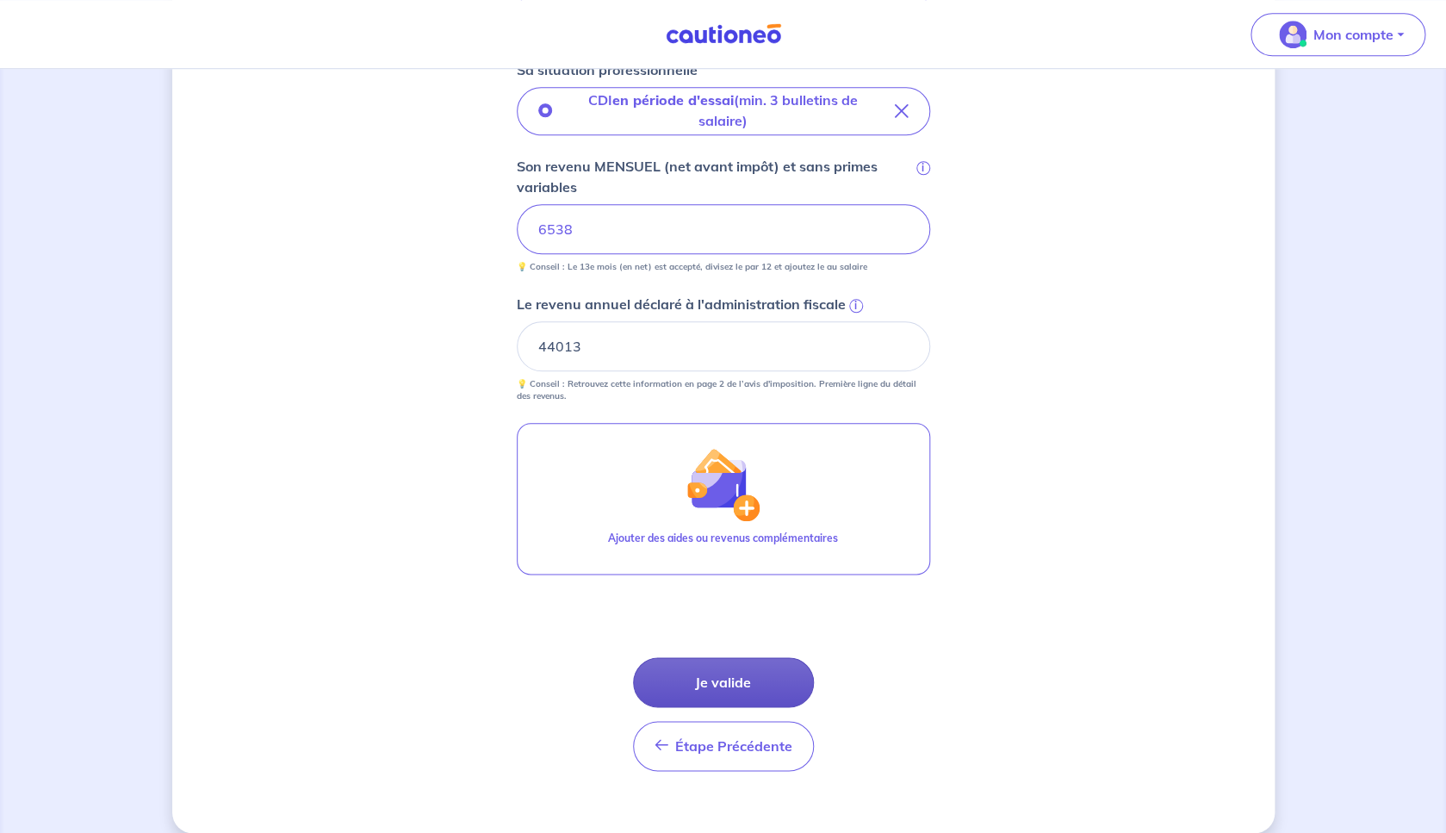
click at [723, 679] on button "Je valide" at bounding box center [723, 682] width 181 height 50
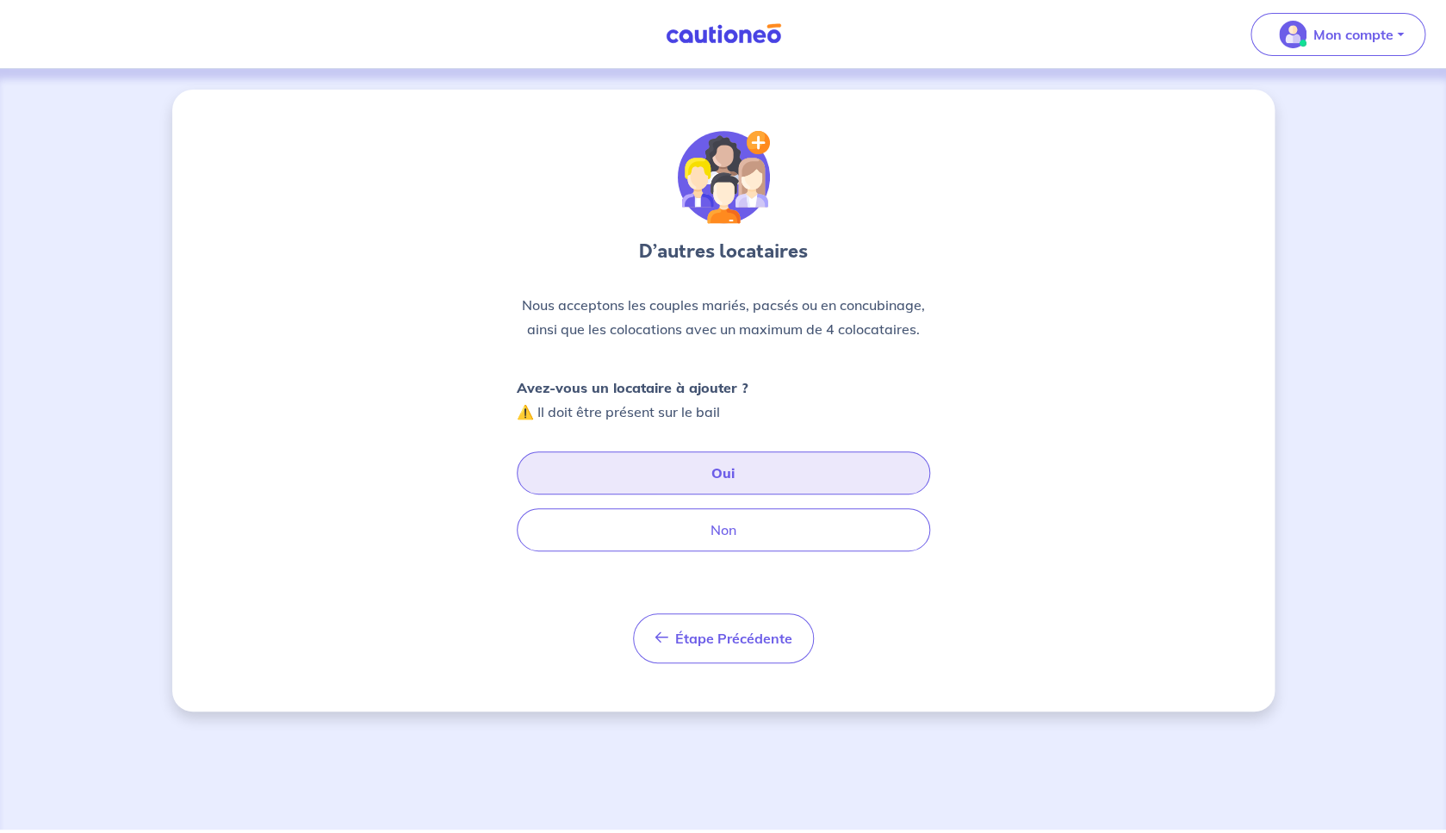
click at [733, 475] on button "Oui" at bounding box center [723, 472] width 413 height 43
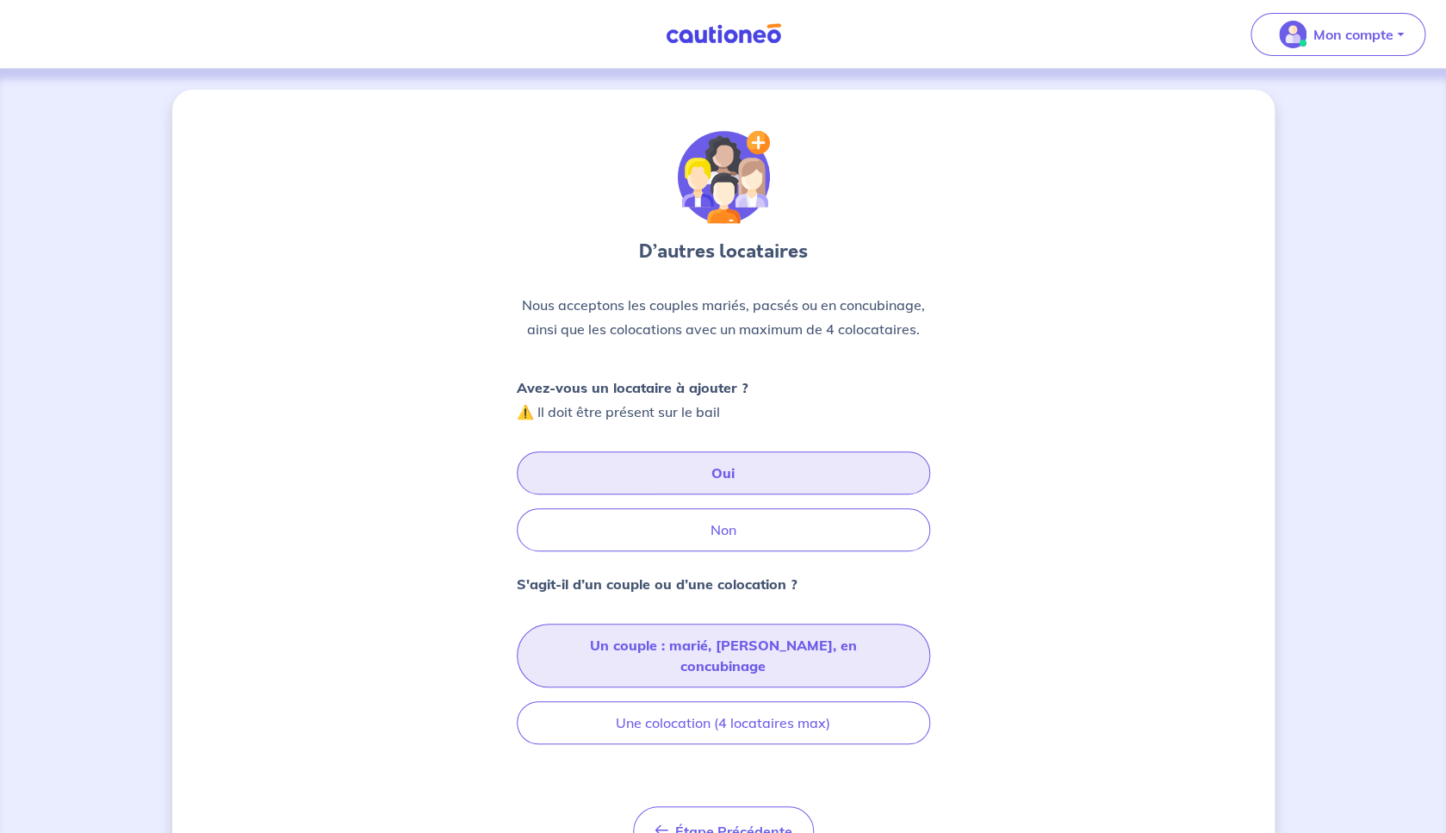
click at [792, 652] on button "Un couple : marié, [PERSON_NAME], en concubinage" at bounding box center [723, 656] width 413 height 64
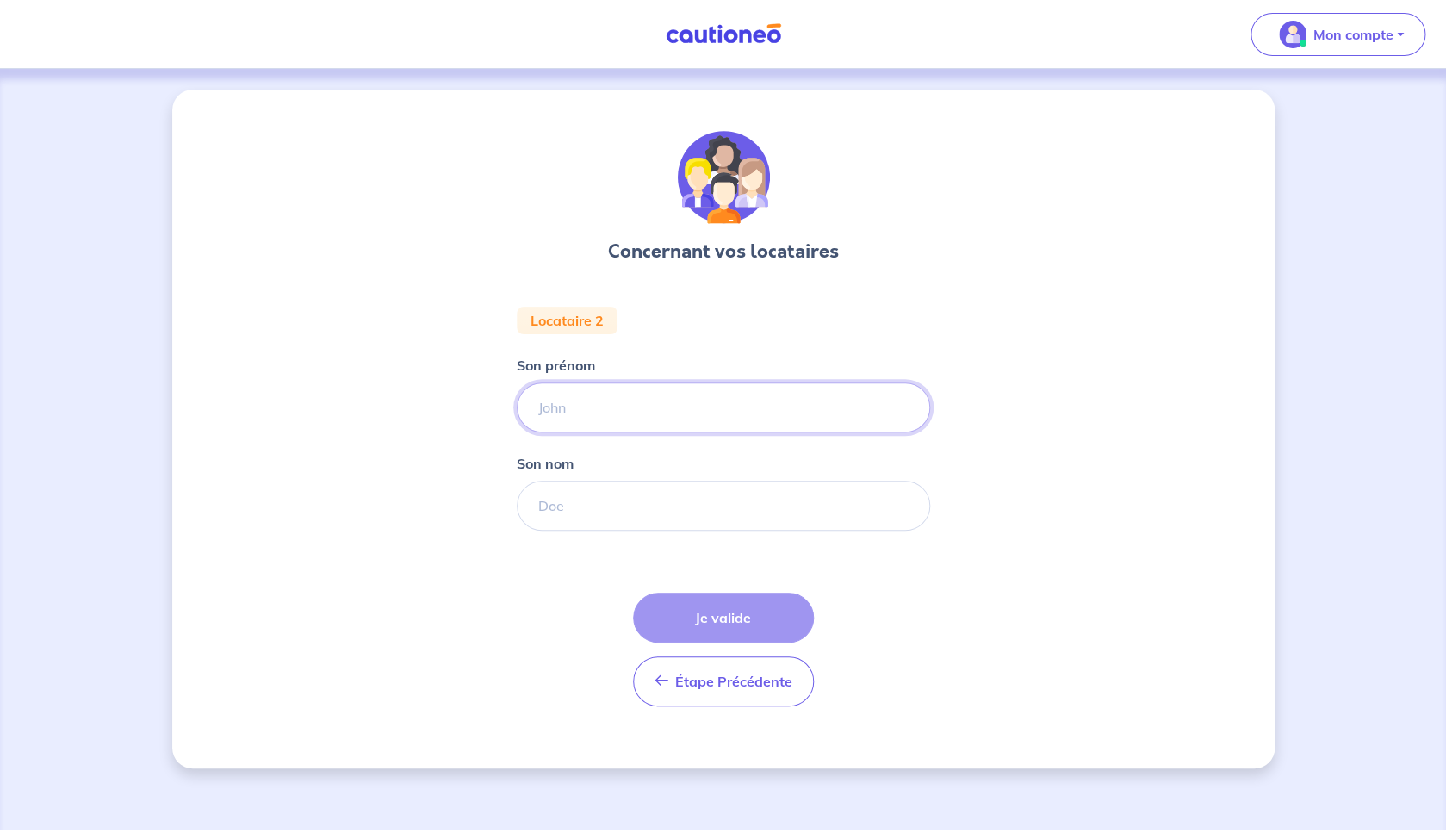
click at [599, 417] on input "Son prénom" at bounding box center [723, 407] width 413 height 50
type input "[PERSON_NAME]"
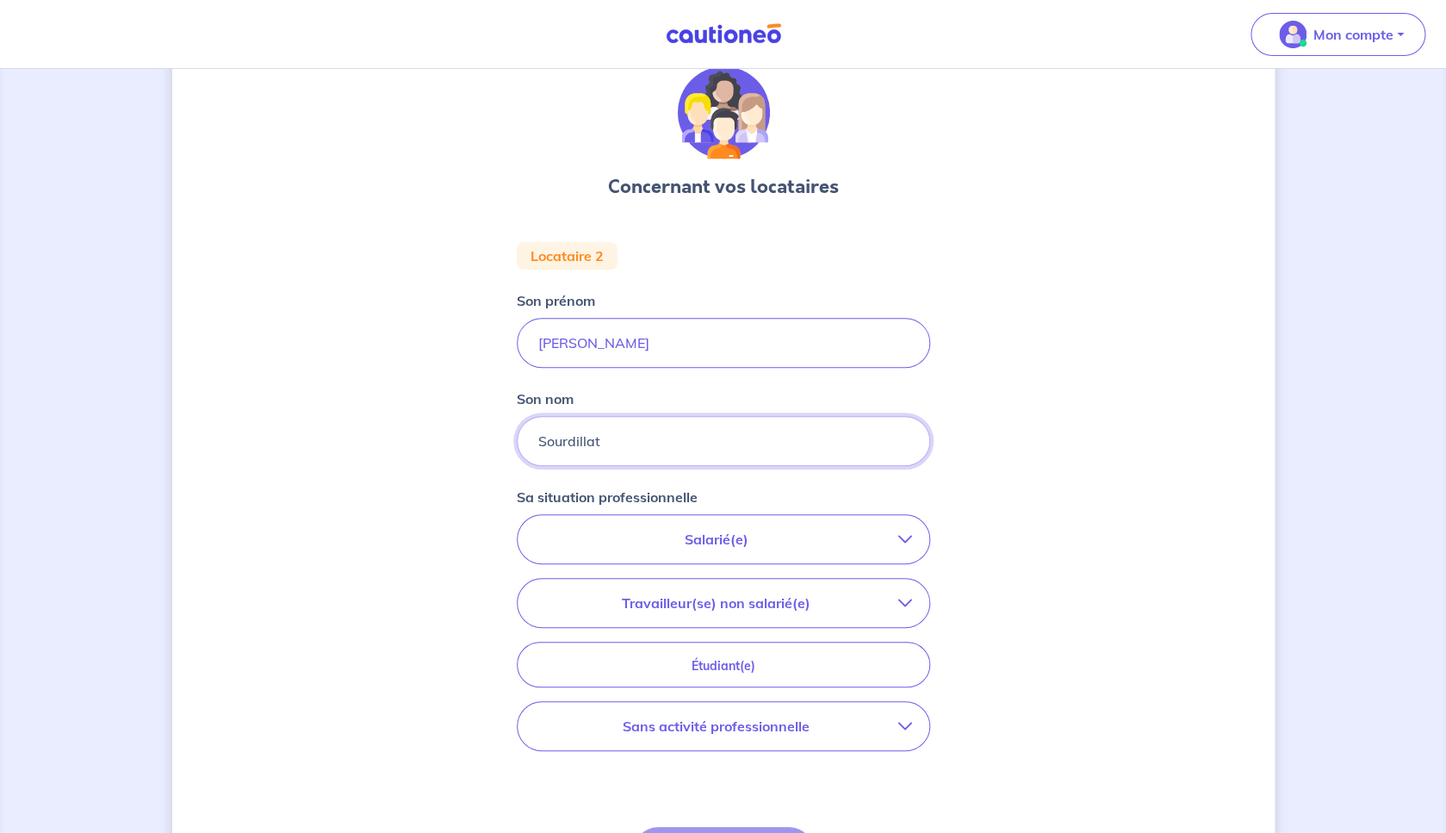
scroll to position [59, 0]
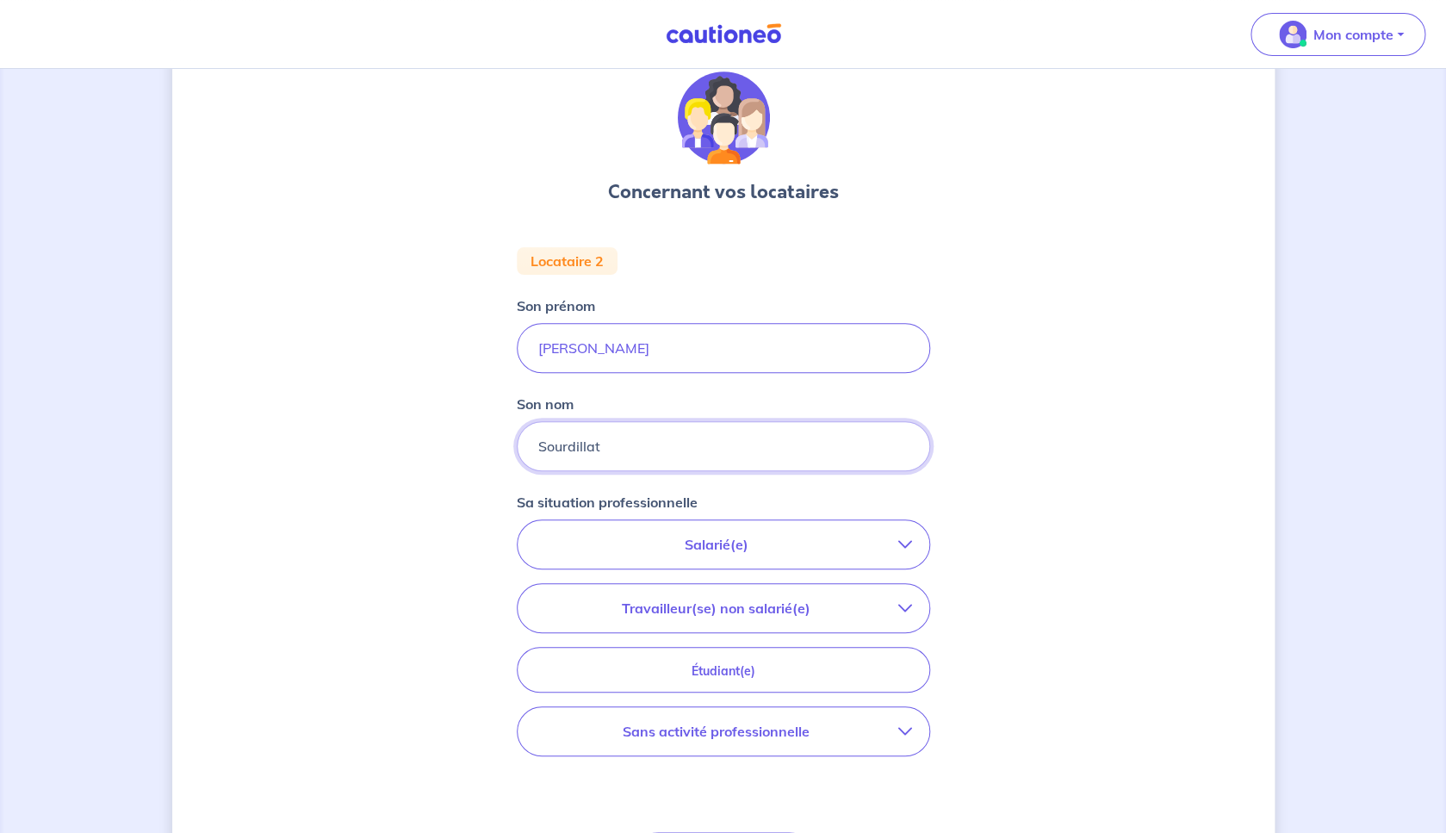
type input "Sourdillat"
click at [695, 554] on p "Salarié(e)" at bounding box center [716, 544] width 363 height 21
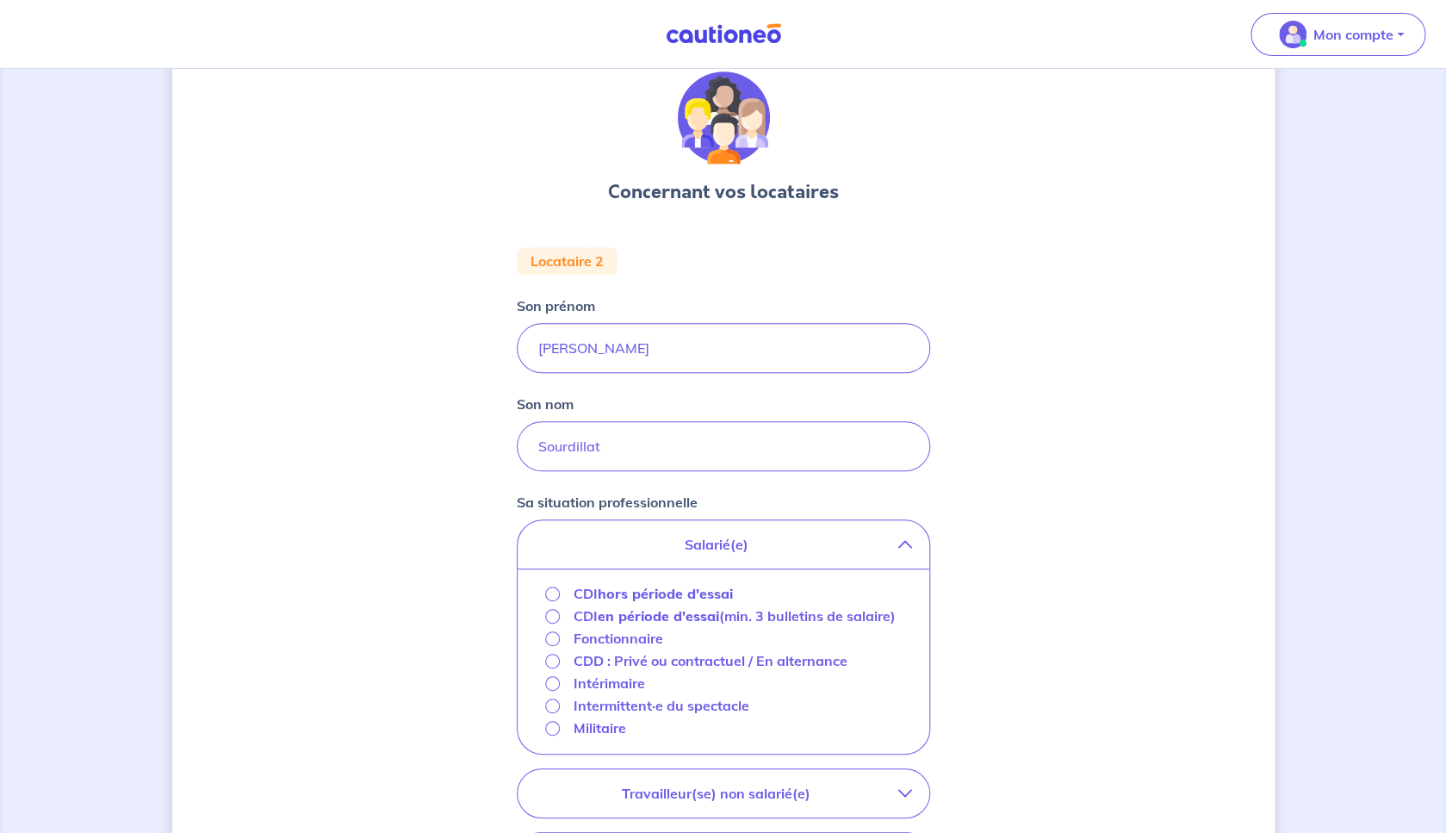
click at [672, 614] on strong "en période d'essai" at bounding box center [658, 615] width 121 height 17
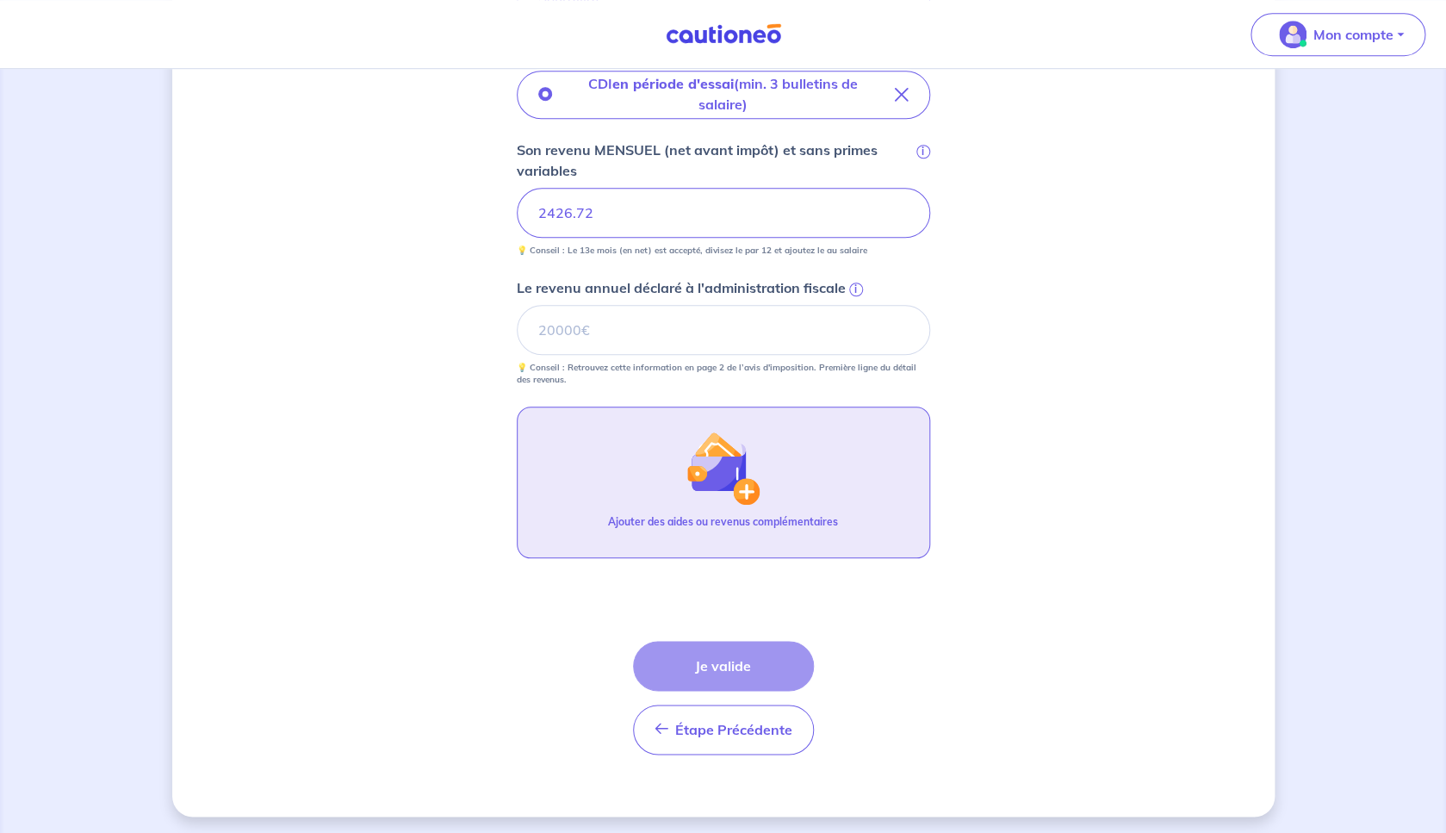
scroll to position [512, 0]
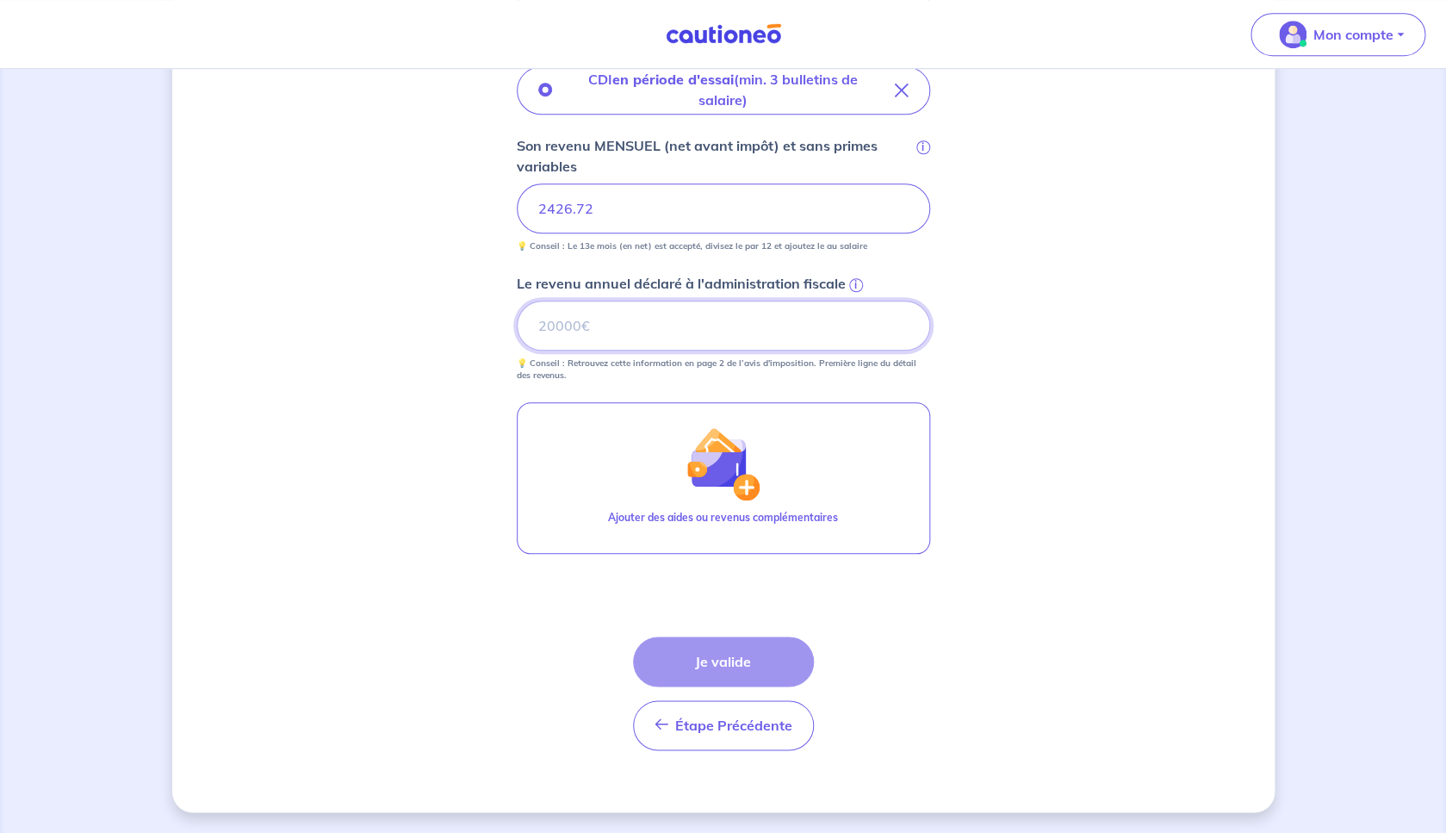
click at [783, 312] on input "Le revenu annuel déclaré à l'administration fiscale i" at bounding box center [723, 326] width 413 height 50
type input "24057"
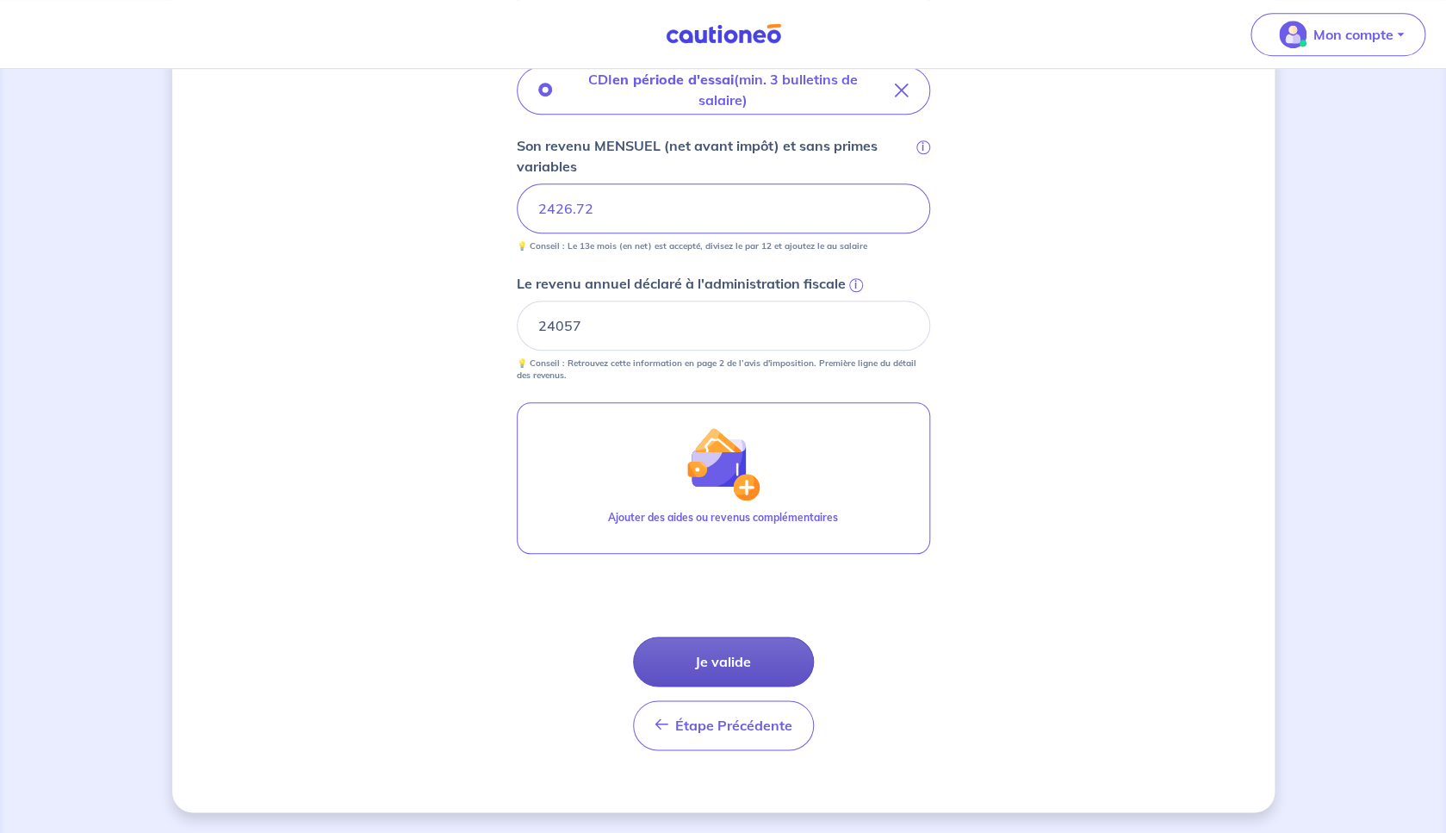
click at [707, 658] on button "Je valide" at bounding box center [723, 662] width 181 height 50
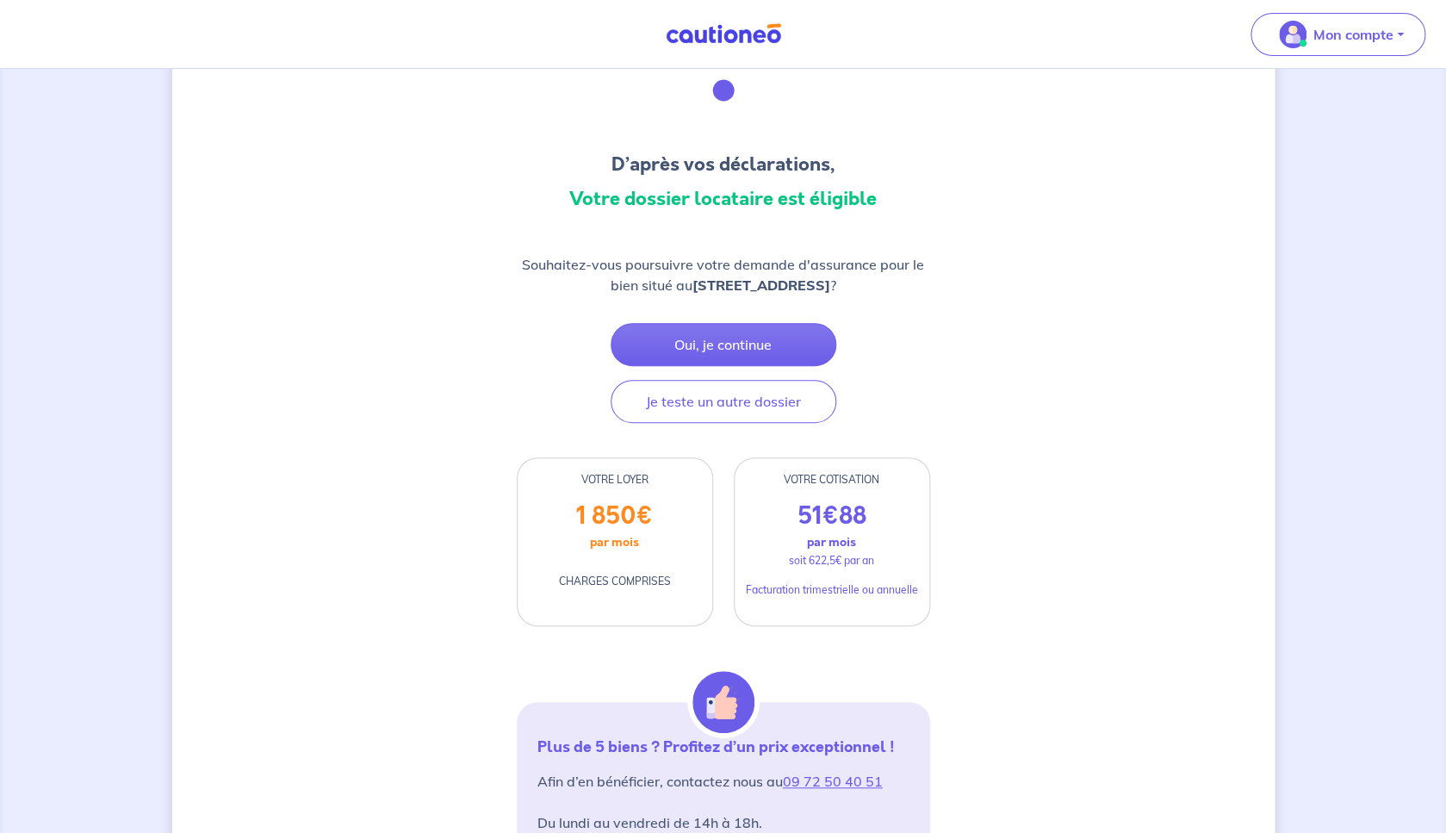
scroll to position [89, 0]
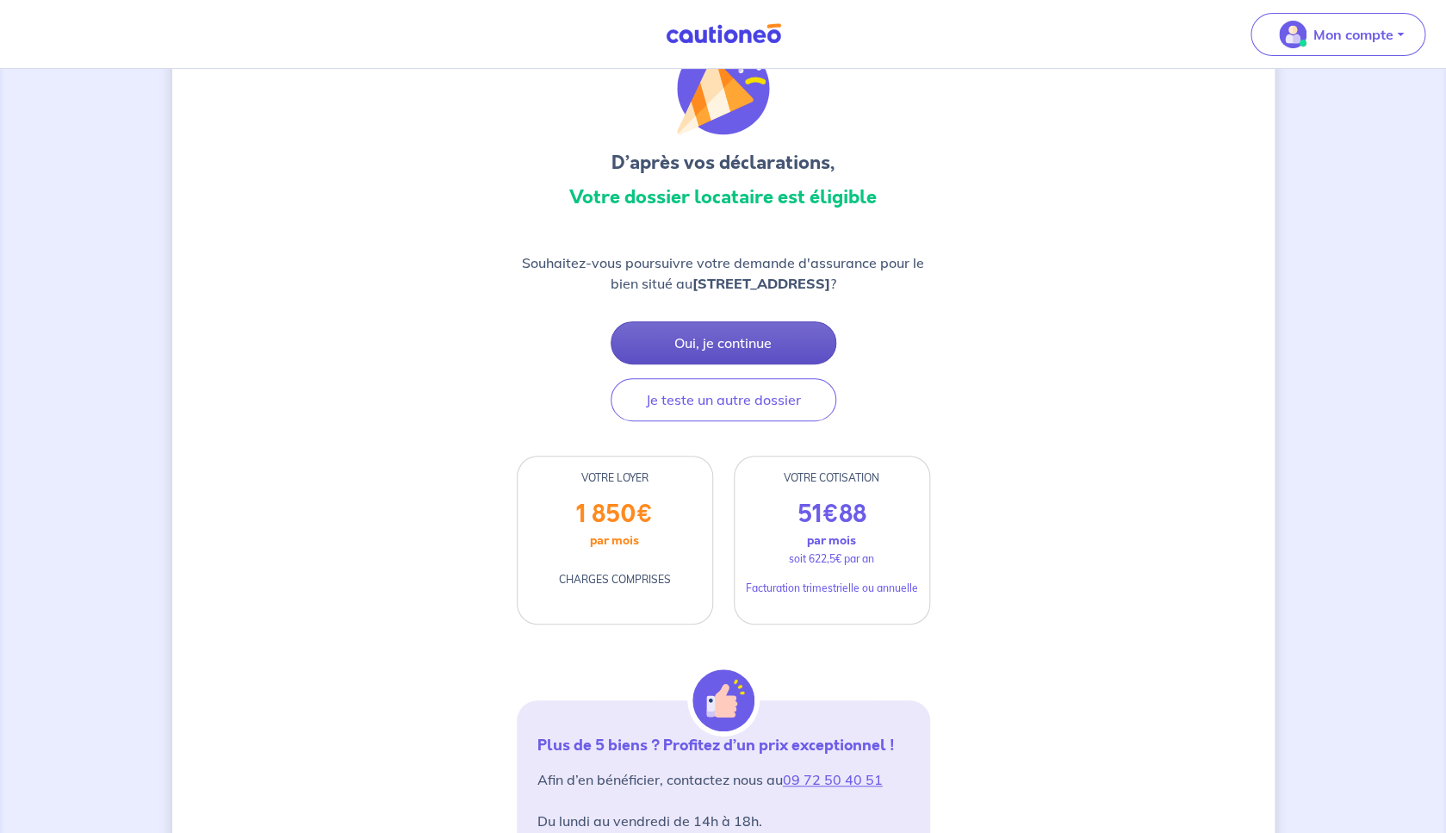
click at [749, 348] on button "Oui, je continue" at bounding box center [724, 342] width 226 height 43
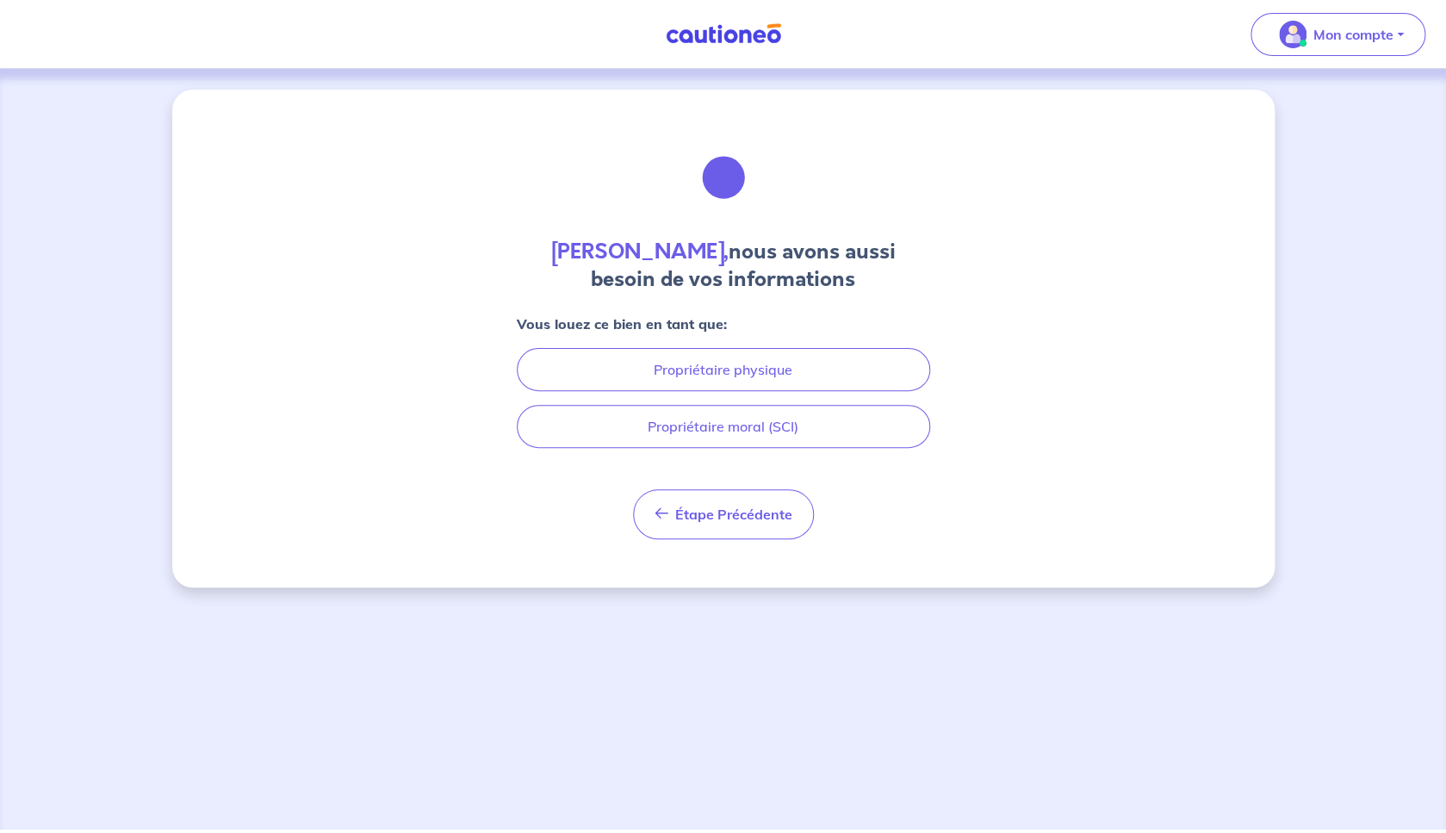
click at [749, 348] on div "Vous louez ce bien en tant que: Propriétaire physique Propriétaire moral (SCI)" at bounding box center [723, 381] width 413 height 134
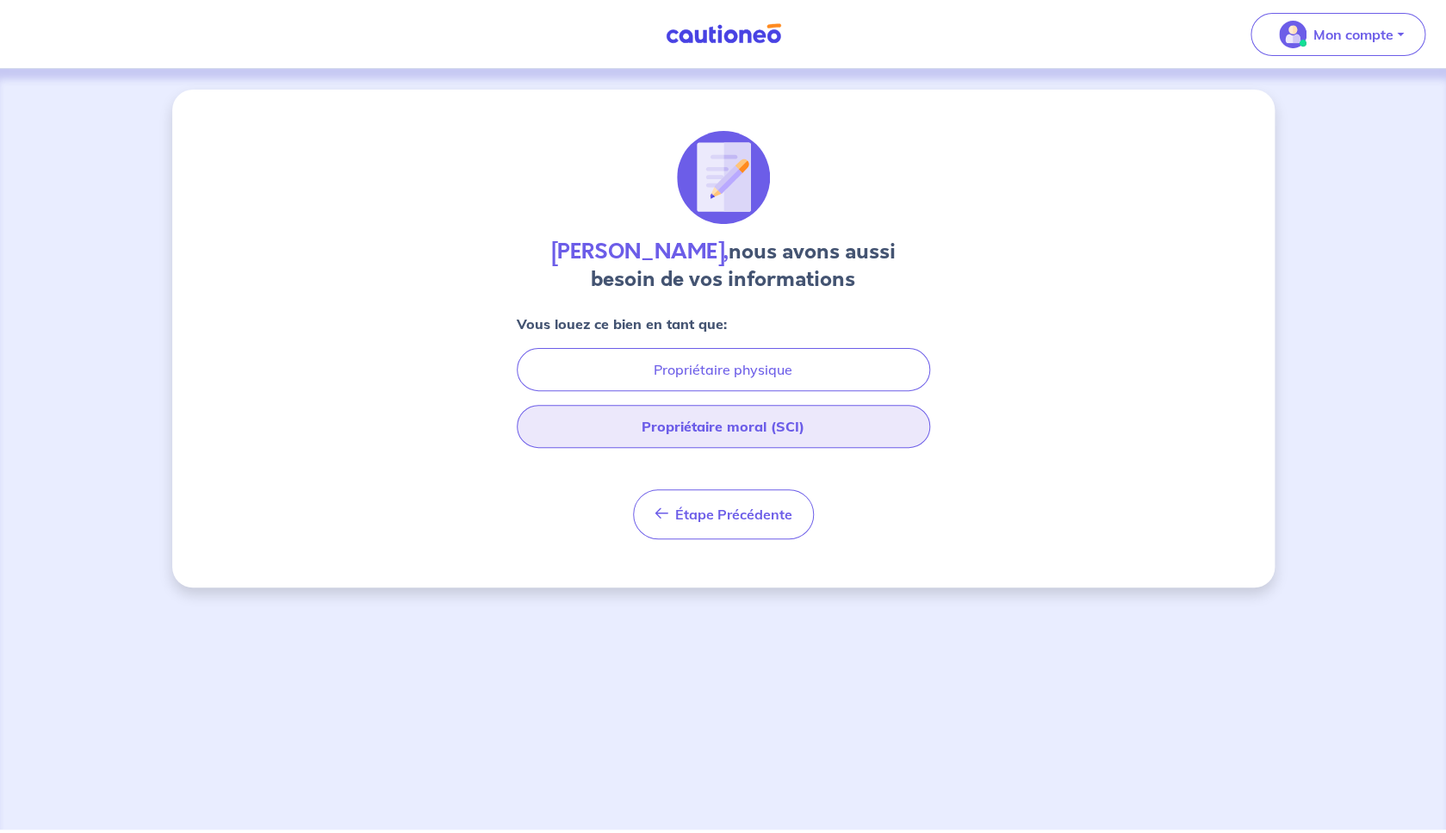
click at [746, 432] on button "Propriétaire moral (SCI)" at bounding box center [723, 426] width 413 height 43
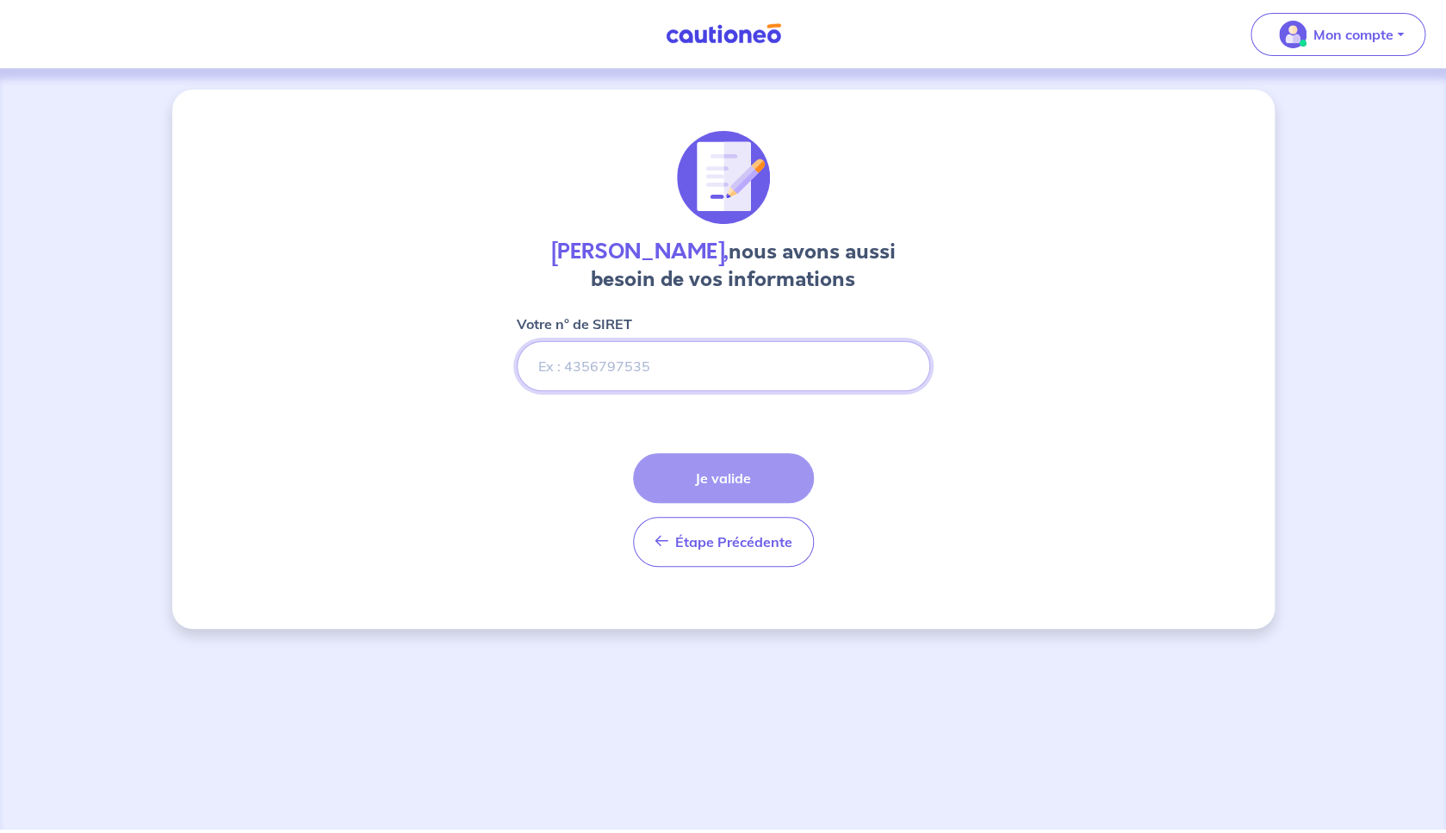
click at [674, 357] on input "Votre n° de SIRET" at bounding box center [723, 366] width 413 height 50
paste input "79427937200013"
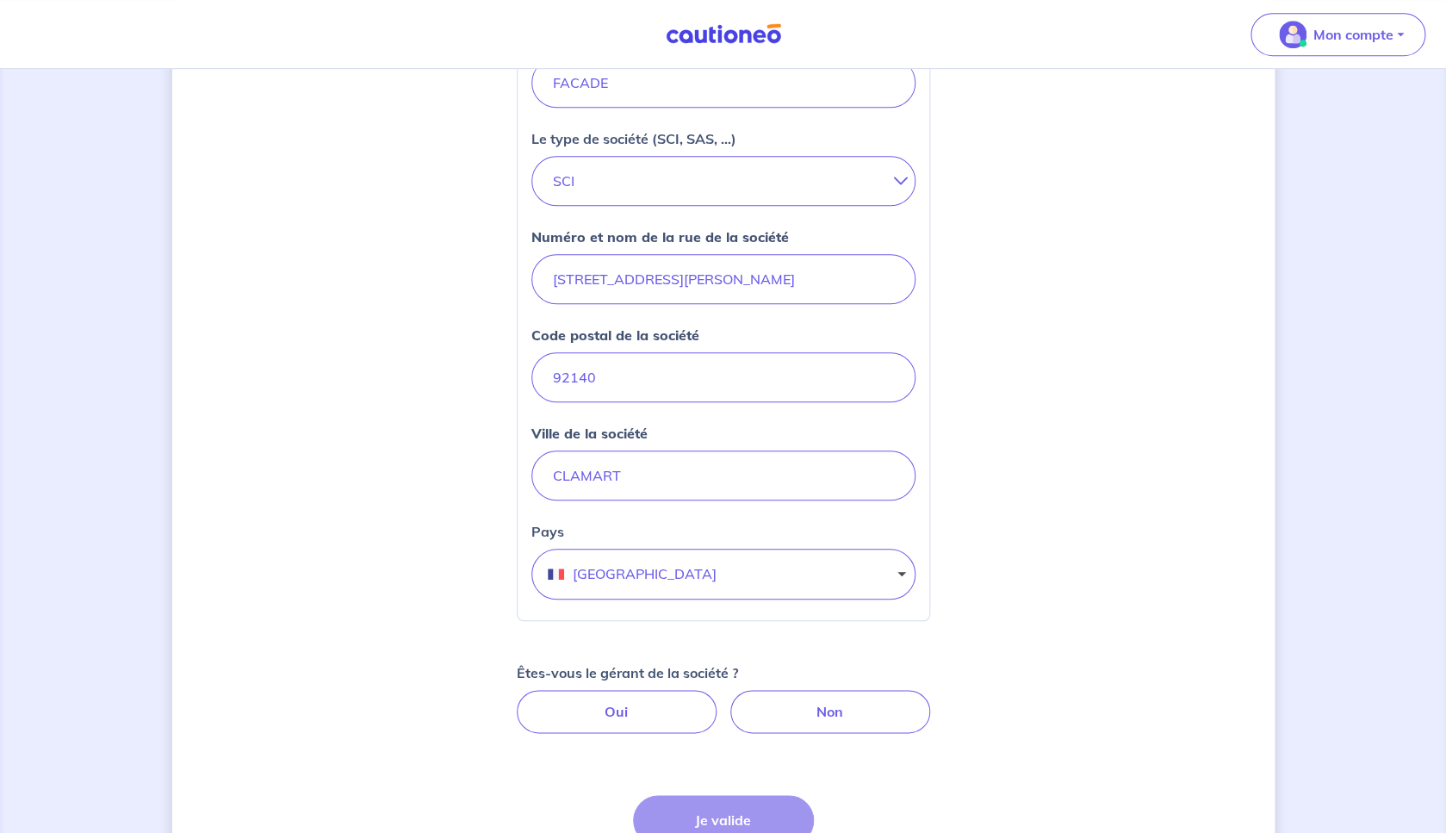
scroll to position [401, 0]
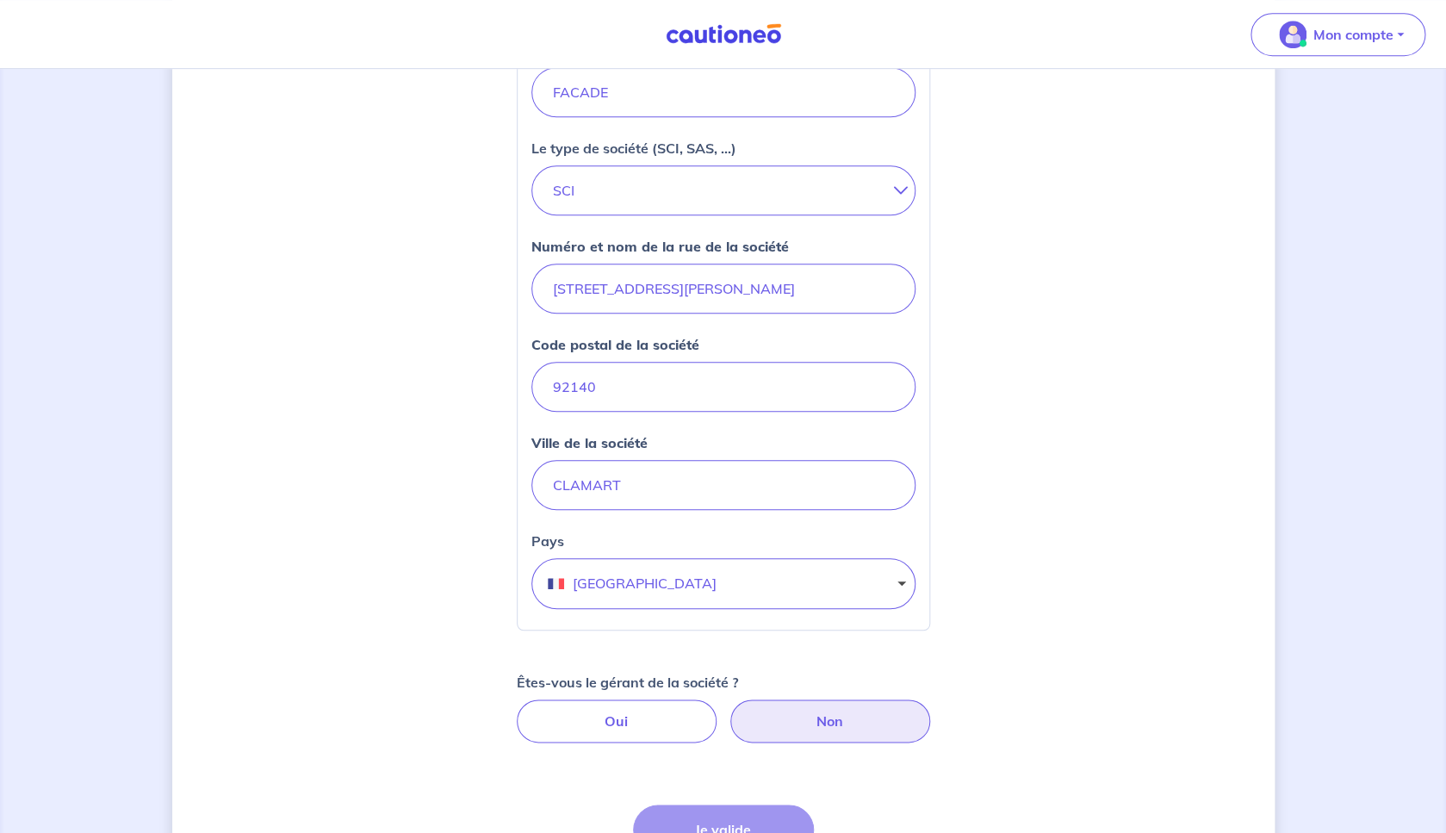
type input "79427937200013"
click at [810, 730] on label "Non" at bounding box center [830, 720] width 200 height 43
click at [729, 711] on input "Non" at bounding box center [722, 704] width 11 height 11
radio input "true"
select select "FR"
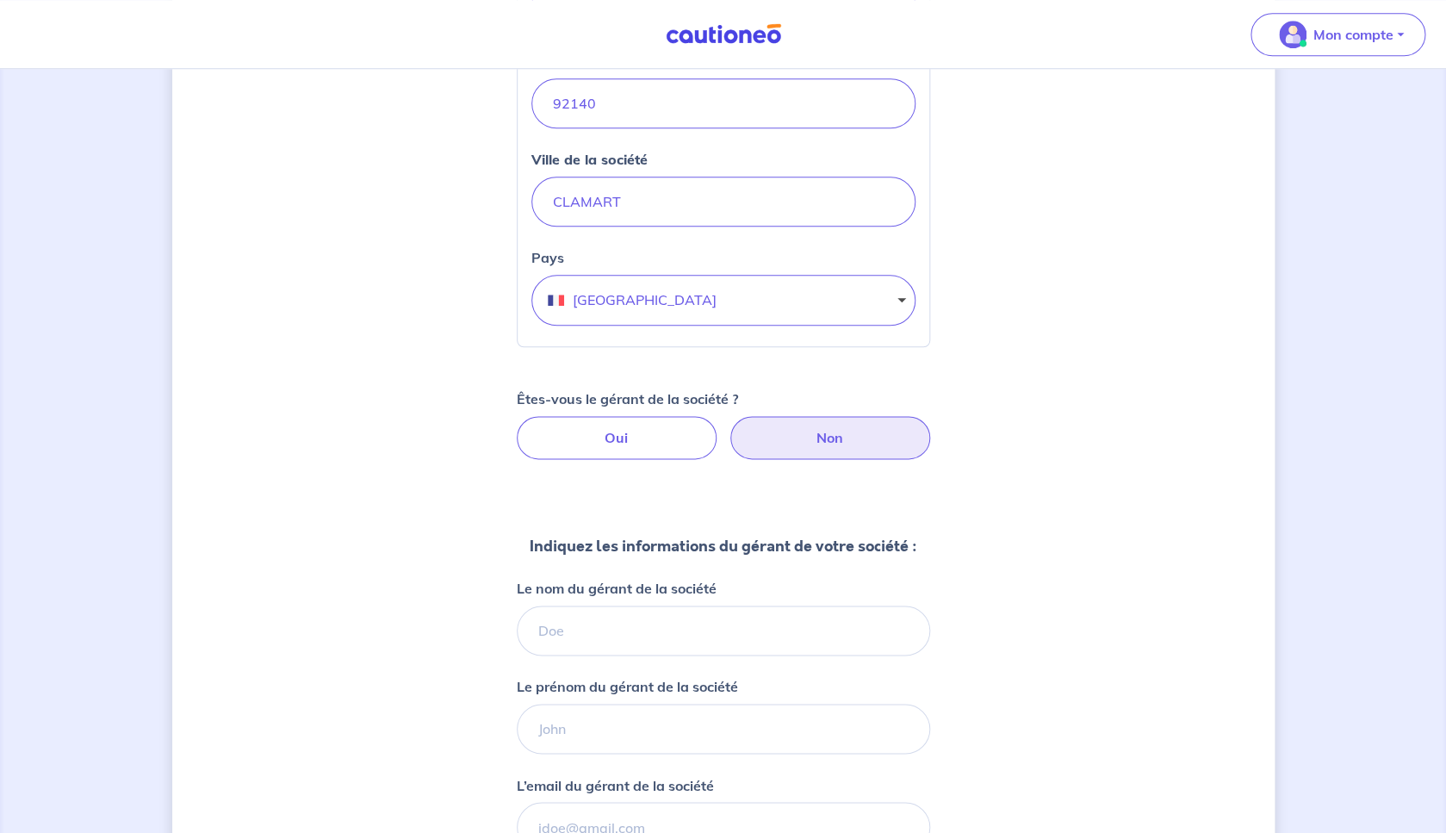
scroll to position [681, 0]
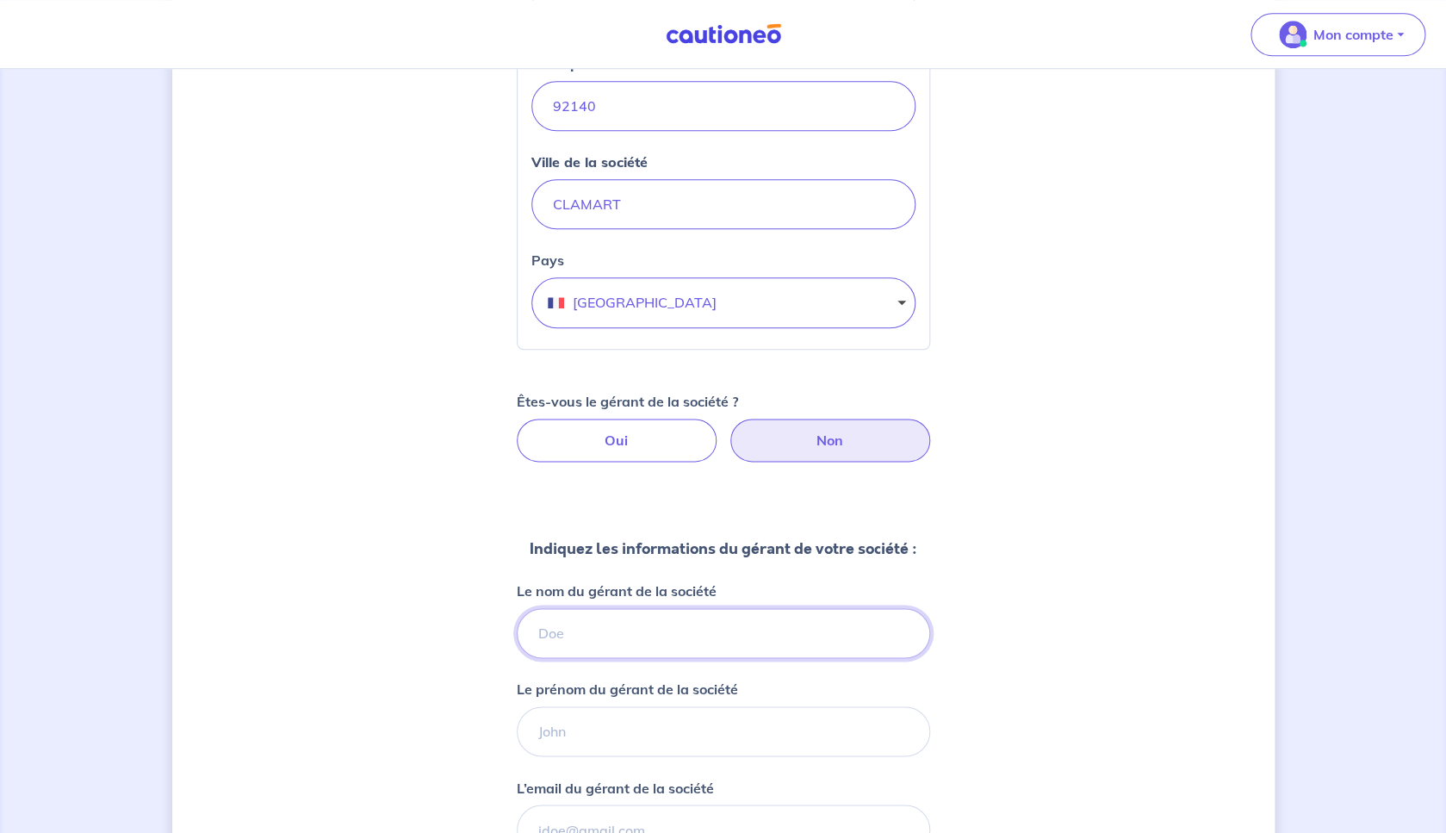
click at [699, 646] on input "Le nom du gérant de la société" at bounding box center [723, 633] width 413 height 50
type input "[PERSON_NAME]"
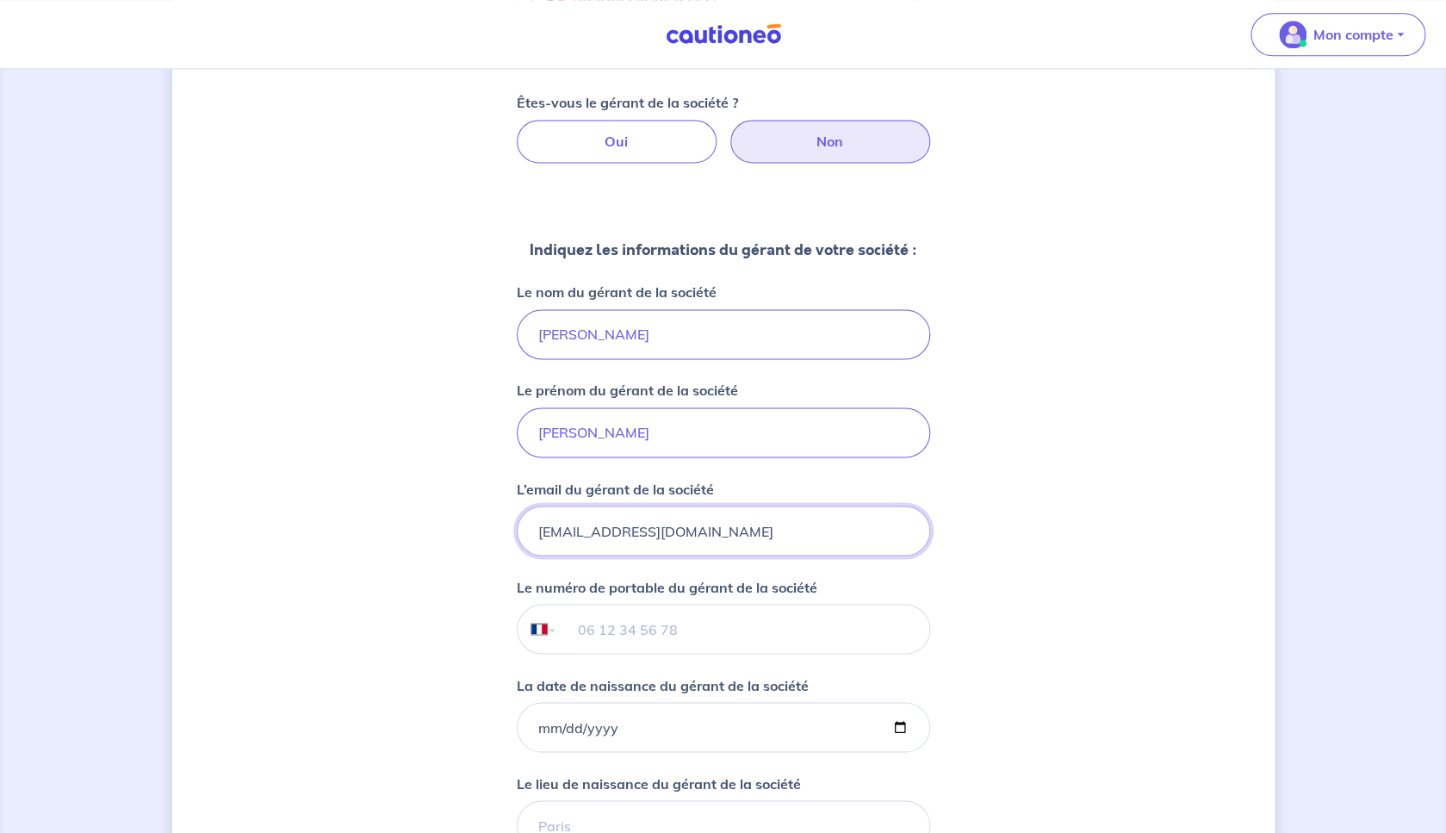
scroll to position [978, 0]
type input "[EMAIL_ADDRESS][DOMAIN_NAME]"
click at [812, 626] on input "tel" at bounding box center [742, 630] width 372 height 48
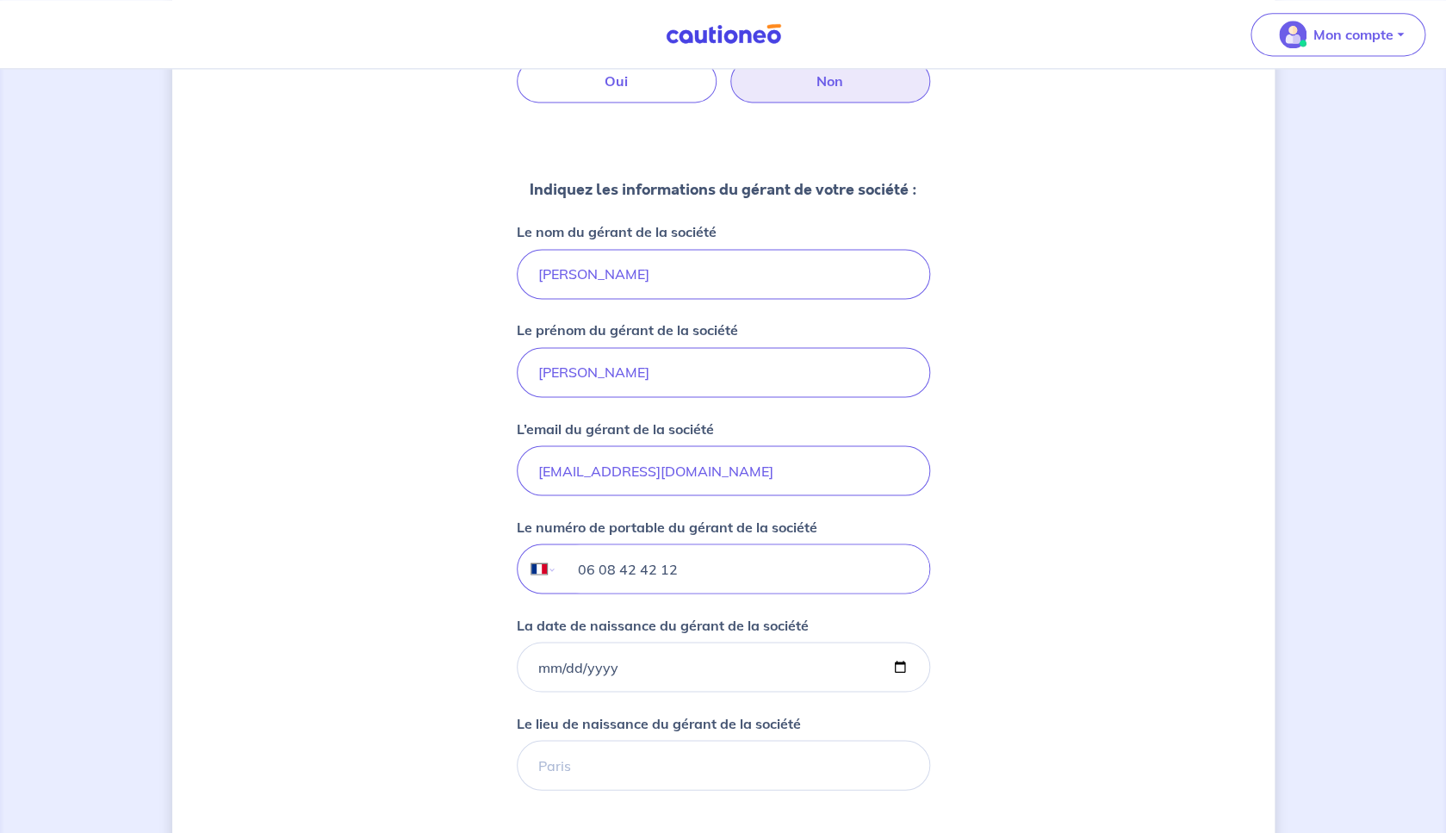
scroll to position [1059, 0]
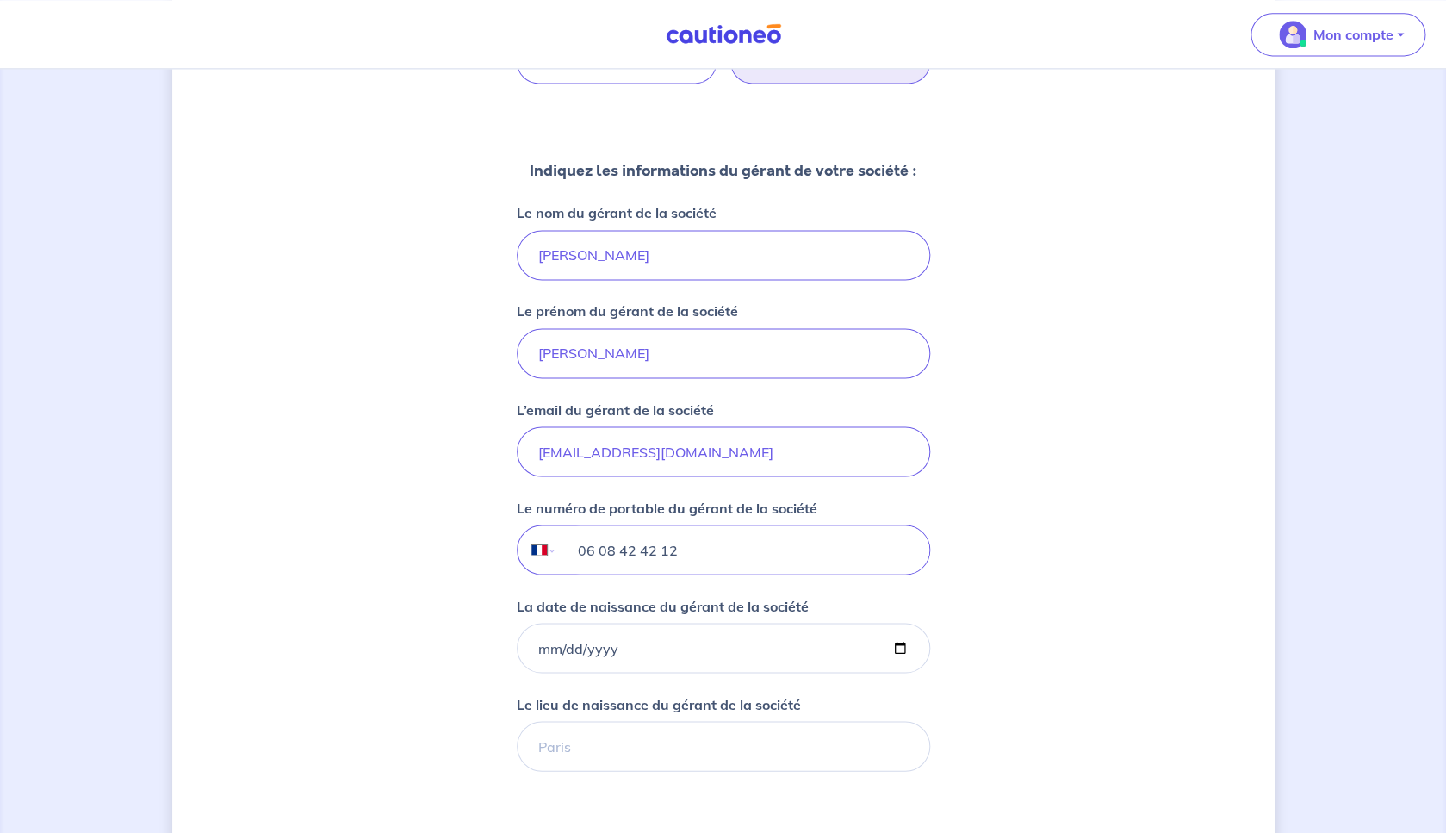
type input "06 08 42 42 12"
click at [790, 648] on input "La date de naissance du gérant de la société" at bounding box center [723, 648] width 413 height 50
type input "[DATE]"
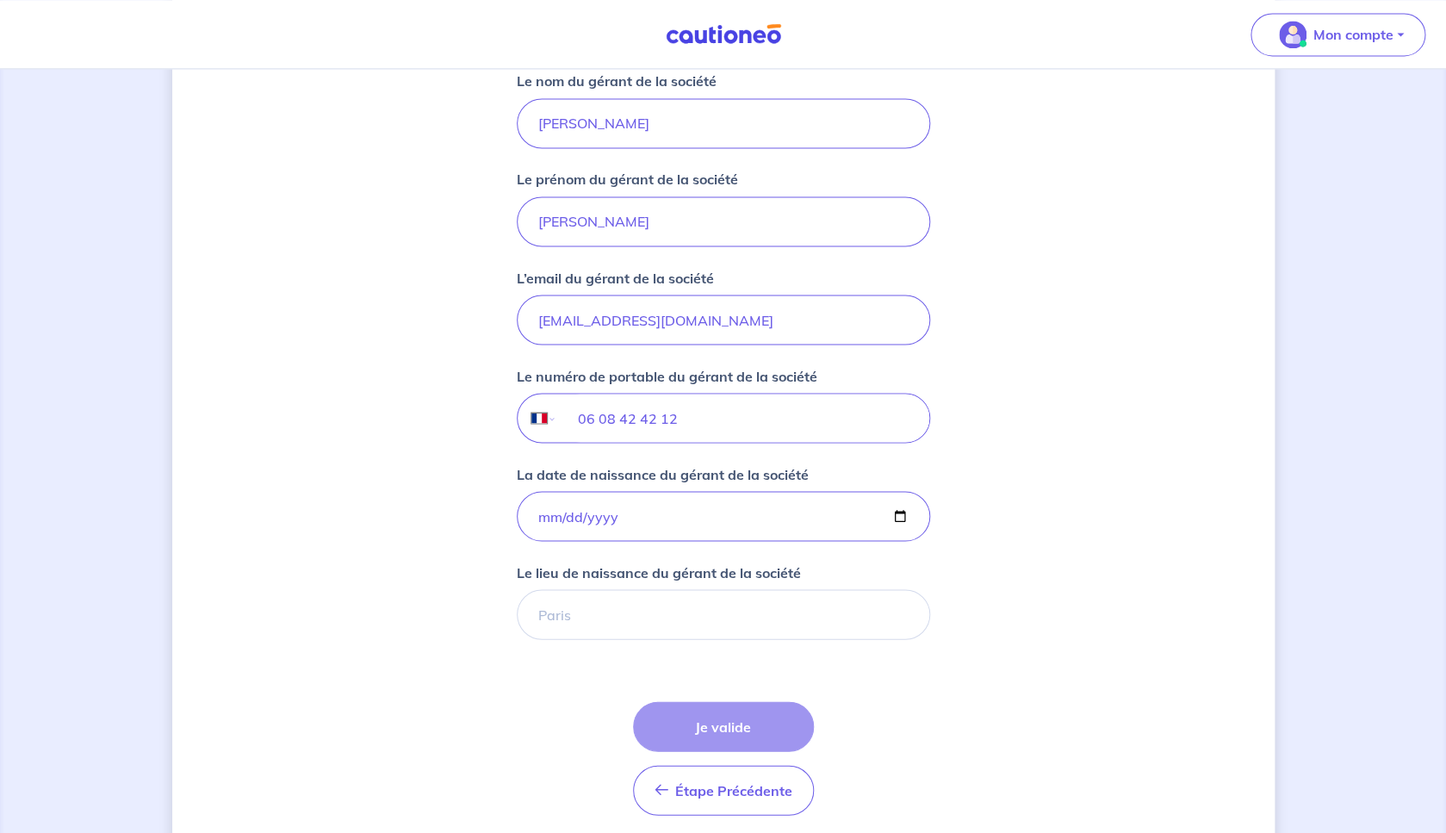
scroll to position [1189, 0]
click at [754, 616] on input "Le lieu de naissance du gérant de la société" at bounding box center [723, 616] width 413 height 50
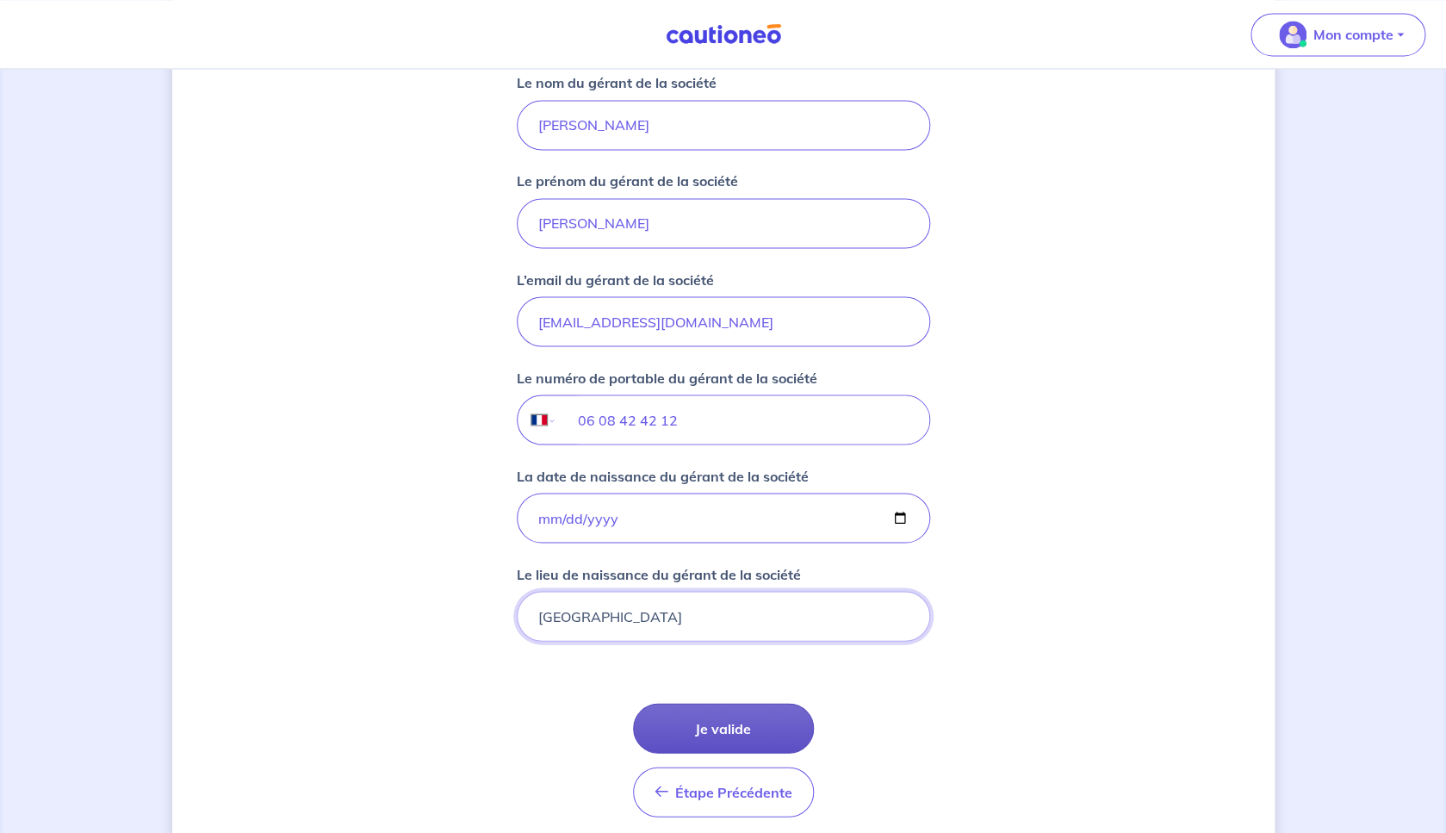
type input "[GEOGRAPHIC_DATA]"
click at [763, 709] on button "Je valide" at bounding box center [723, 728] width 181 height 50
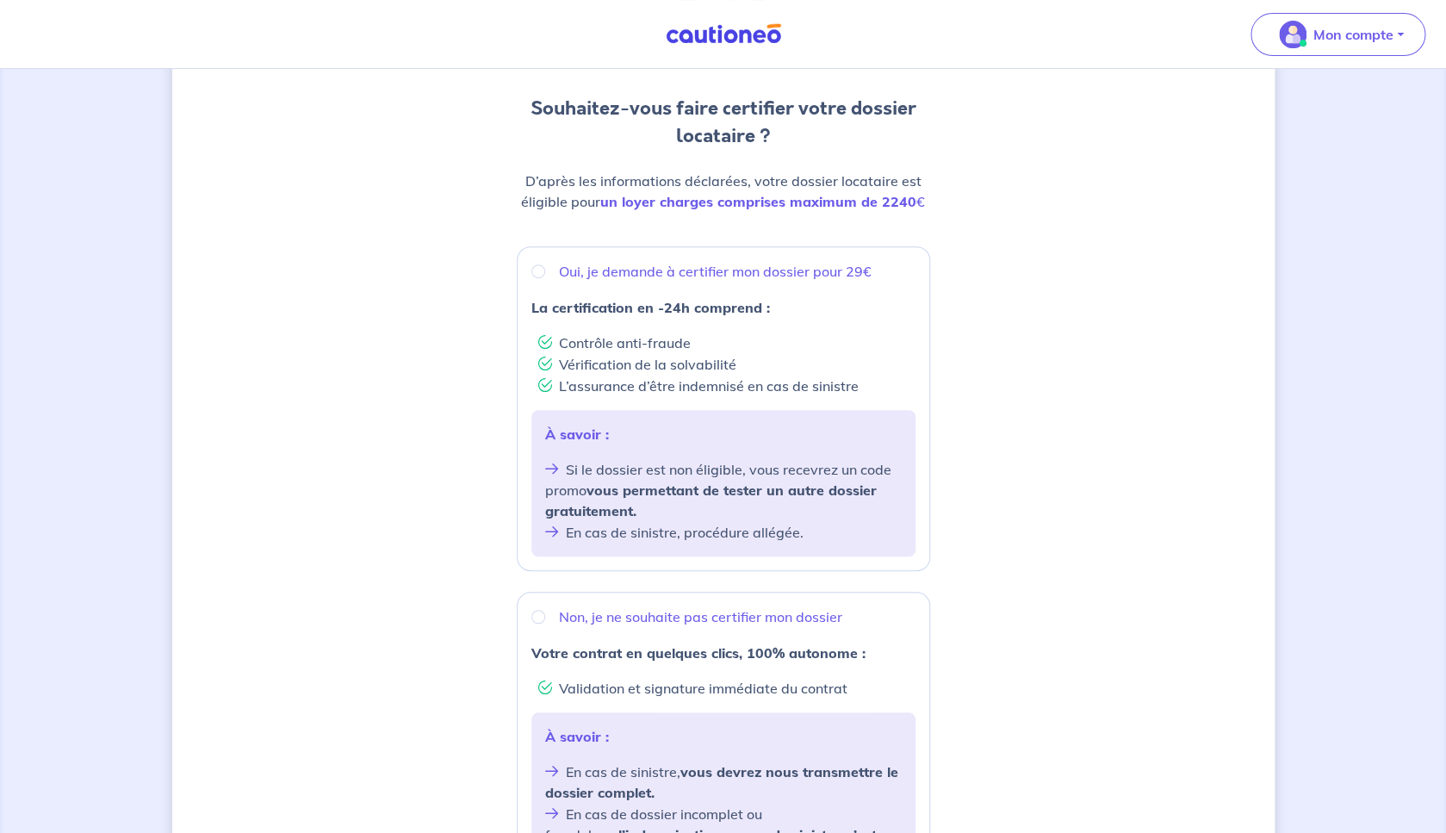
scroll to position [165, 0]
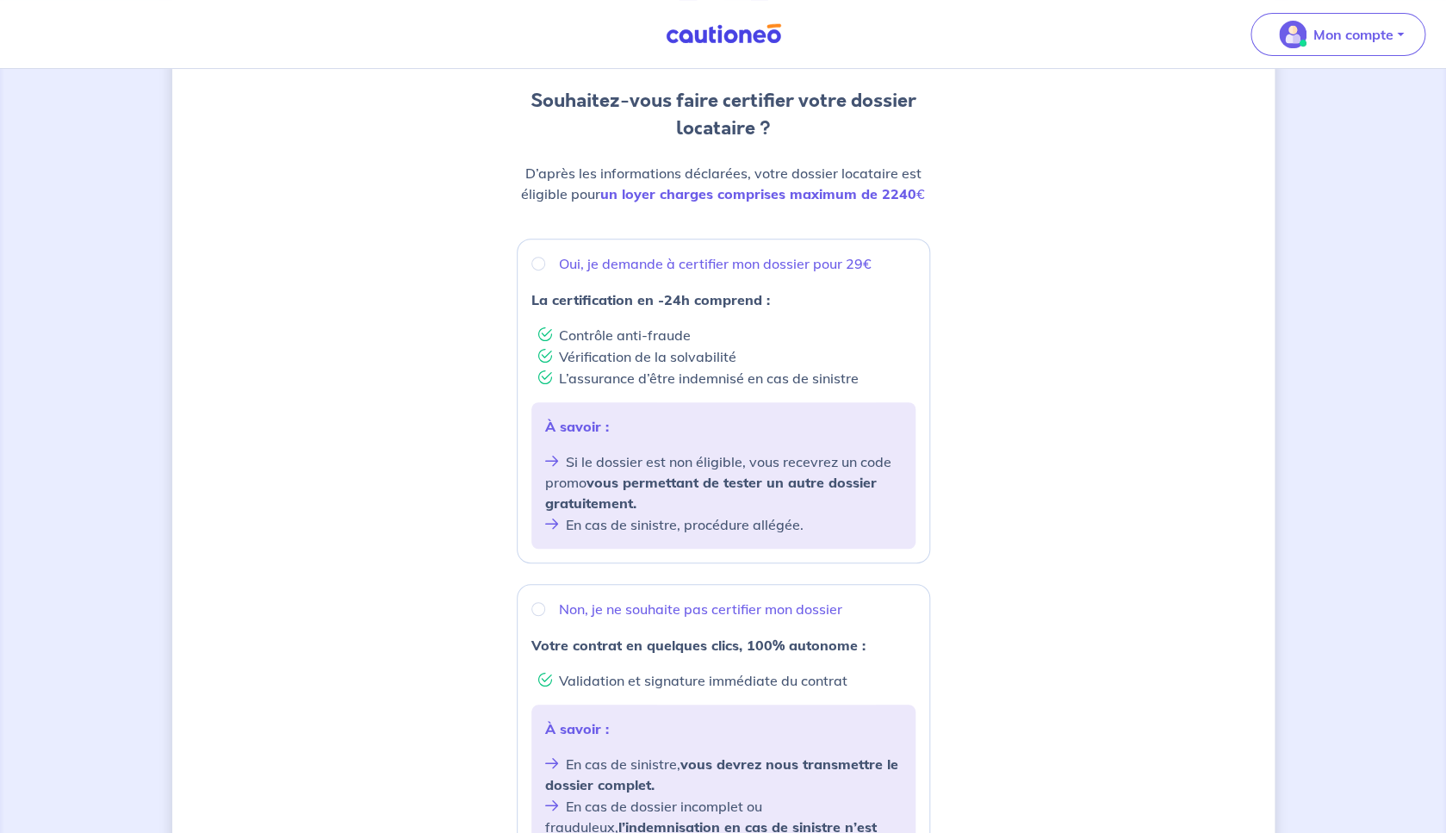
click at [758, 266] on p "Oui, je demande à certifier mon dossier pour 29€" at bounding box center [715, 263] width 313 height 21
click at [545, 266] on input "Oui, je demande à certifier mon dossier pour 29€" at bounding box center [538, 264] width 14 height 14
radio input "true"
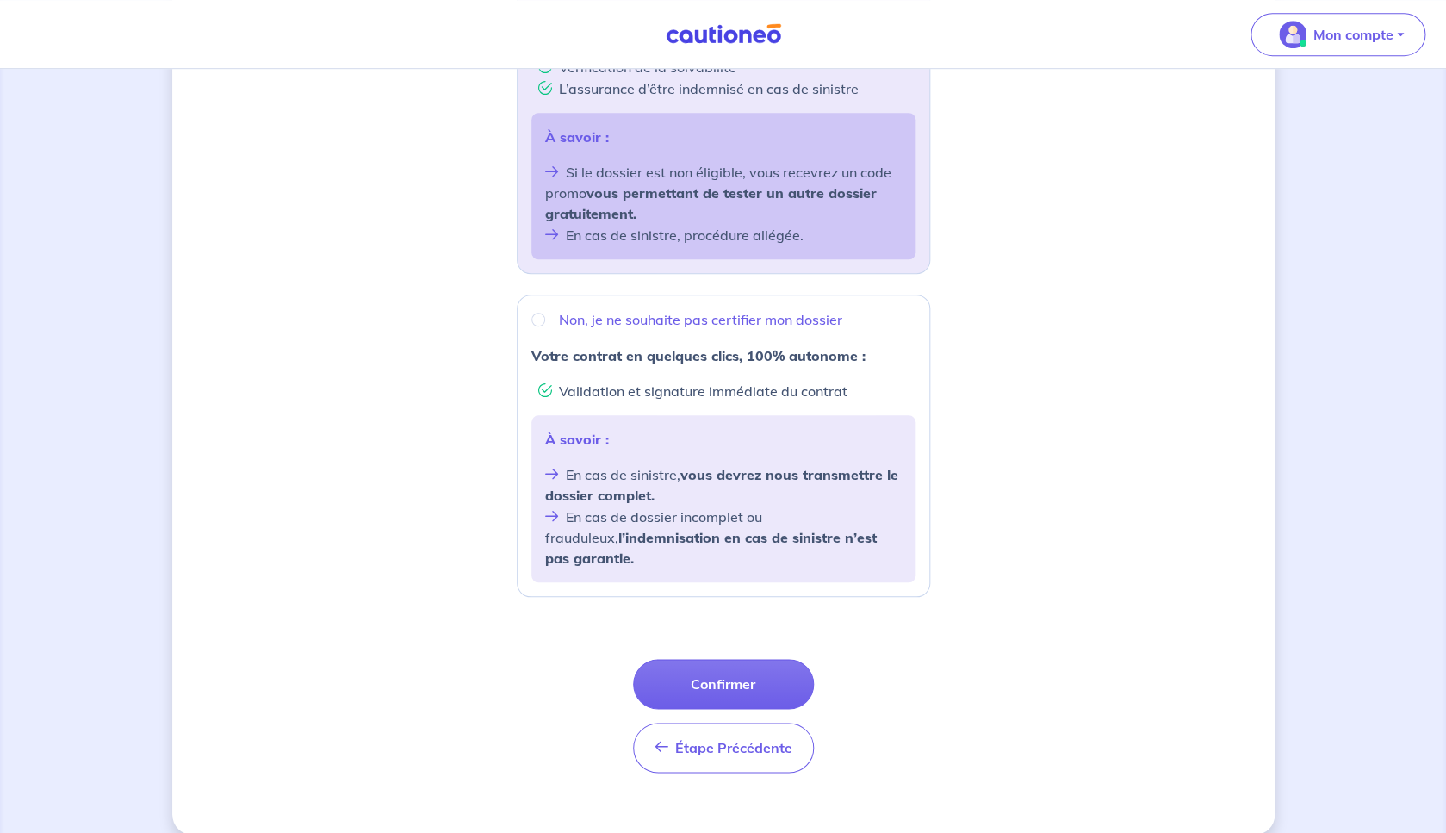
scroll to position [453, 0]
click at [723, 660] on button "Confirmer" at bounding box center [723, 685] width 181 height 50
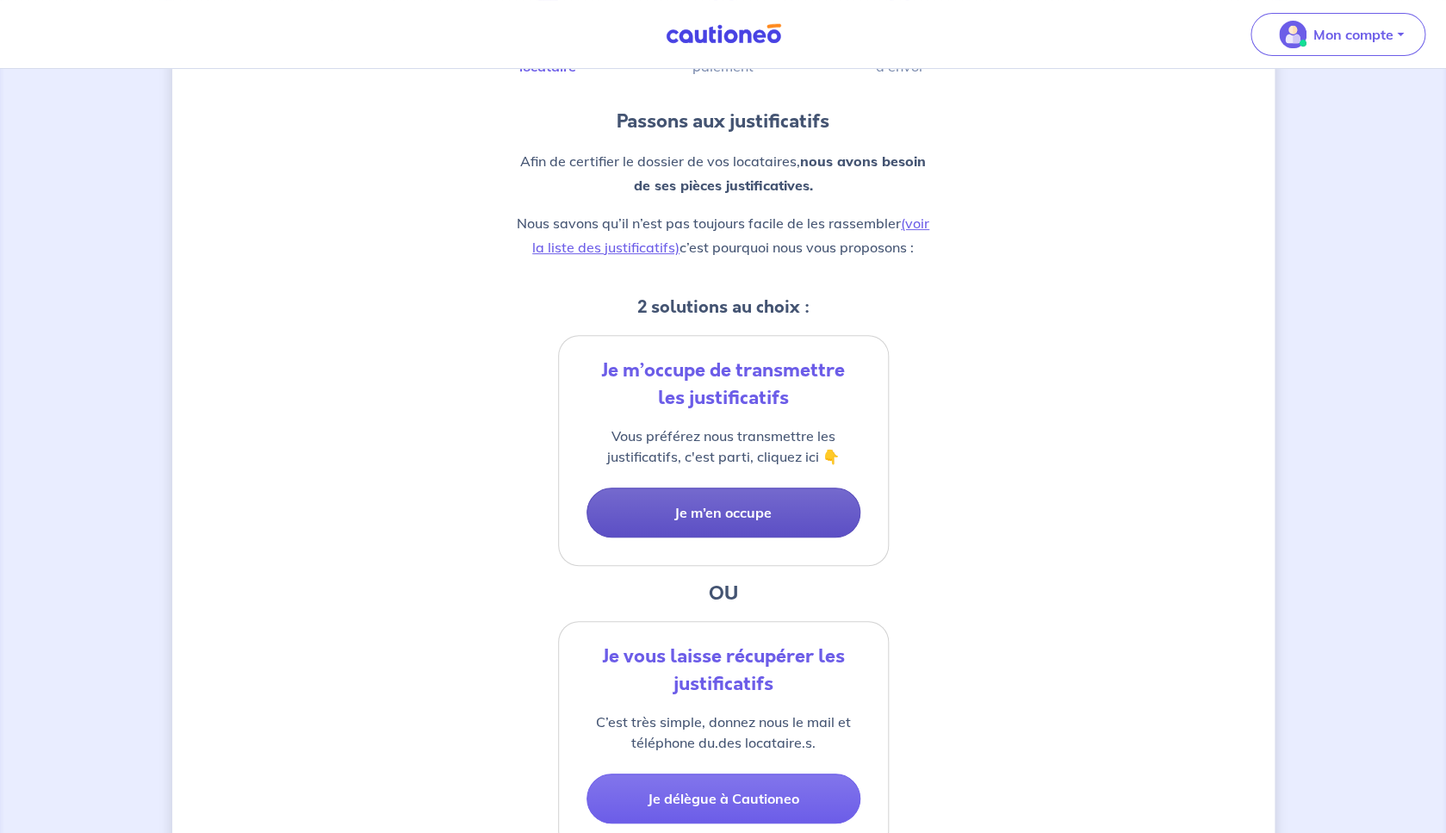
scroll to position [140, 0]
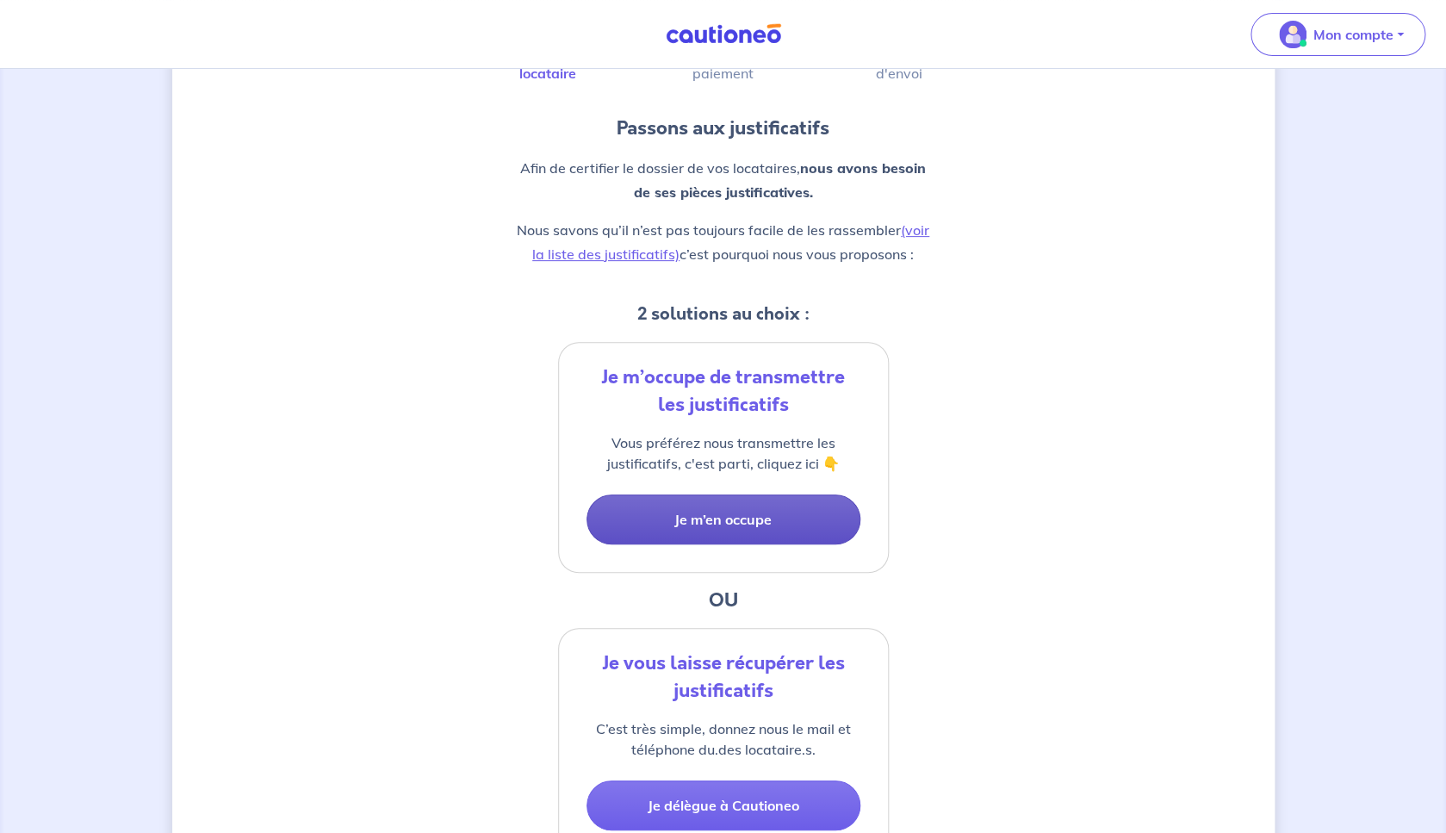
click at [746, 517] on button "Je m’en occupe" at bounding box center [724, 519] width 274 height 50
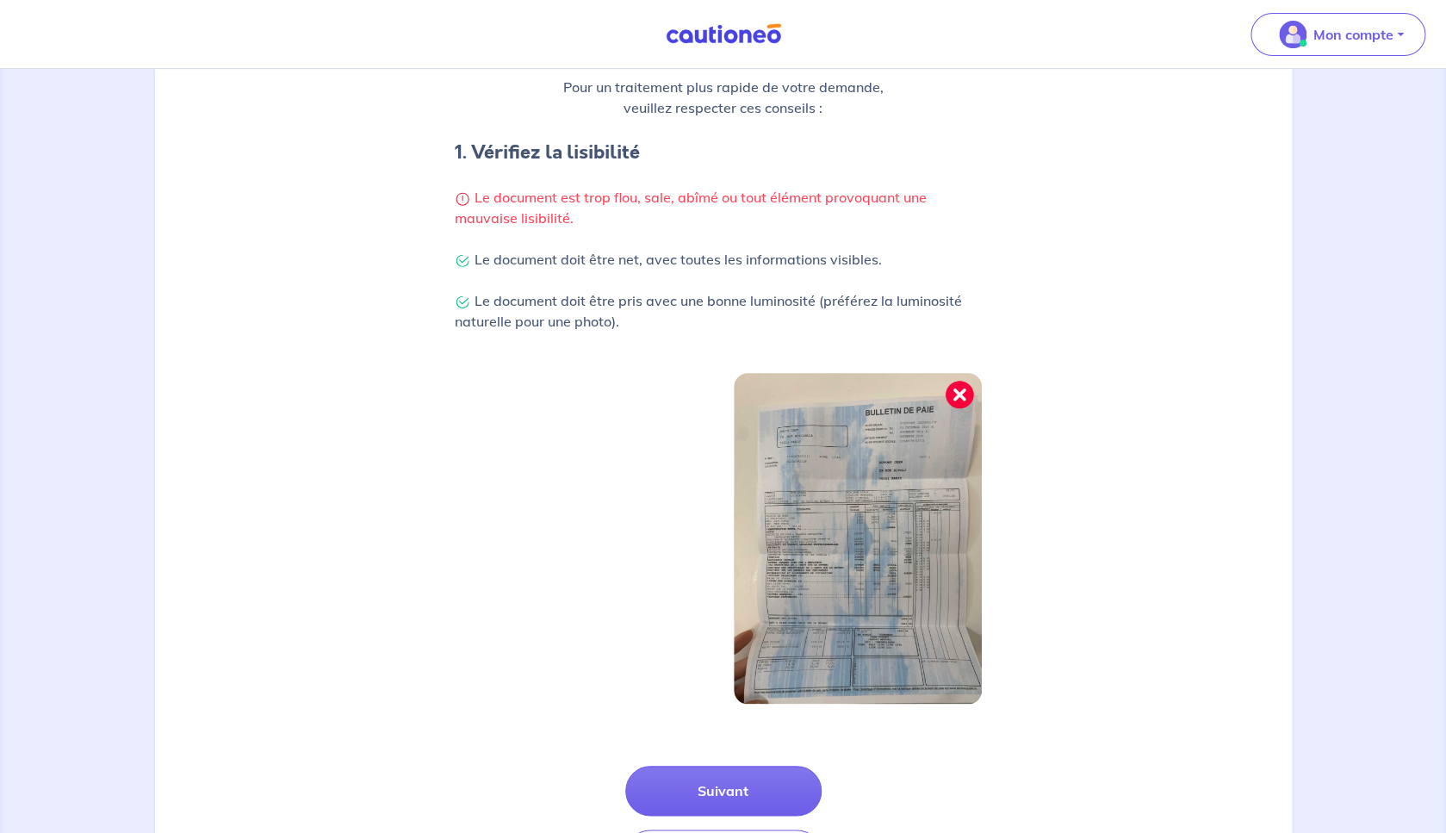
scroll to position [401, 0]
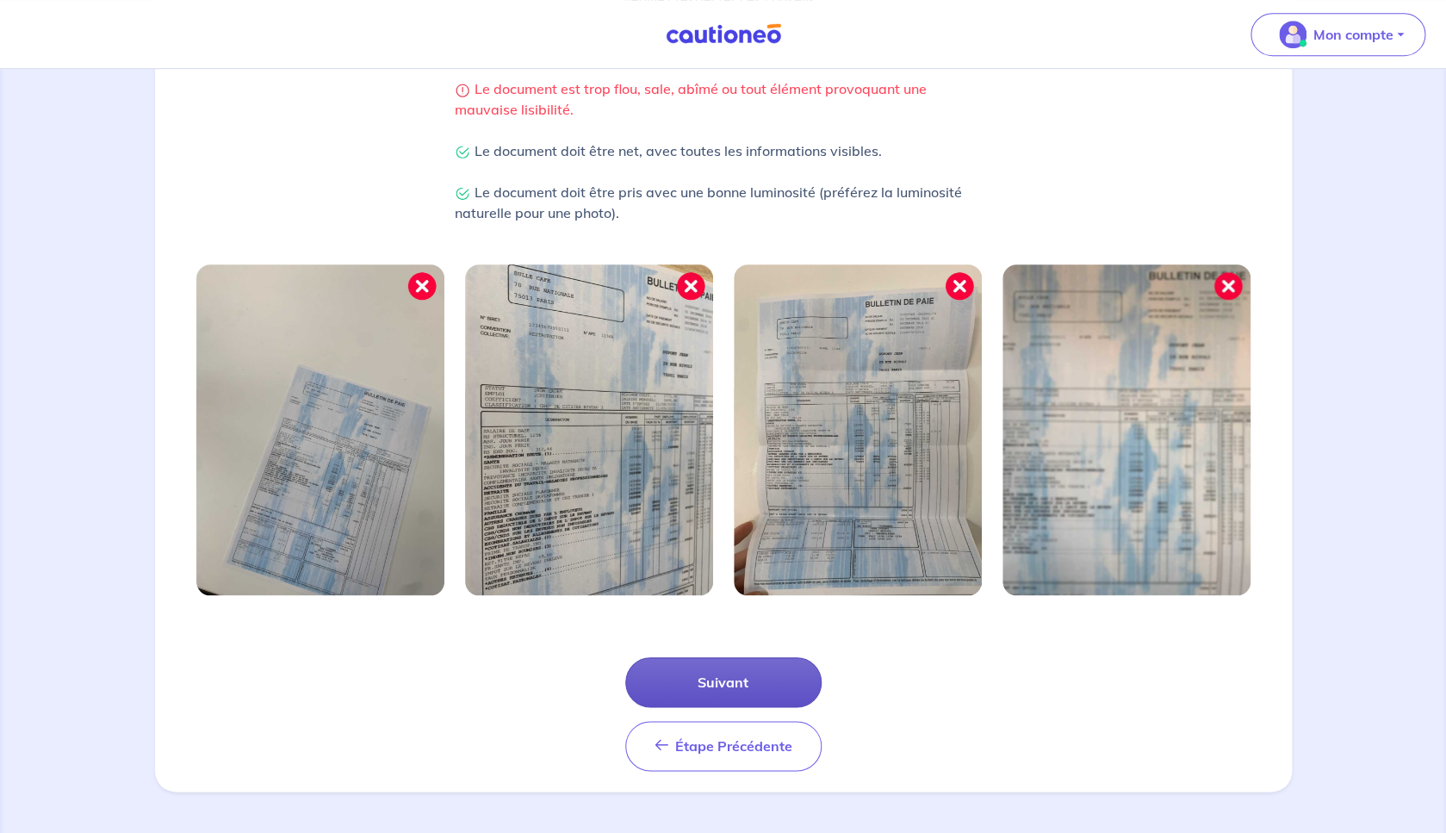
click at [733, 690] on button "Suivant" at bounding box center [723, 682] width 196 height 50
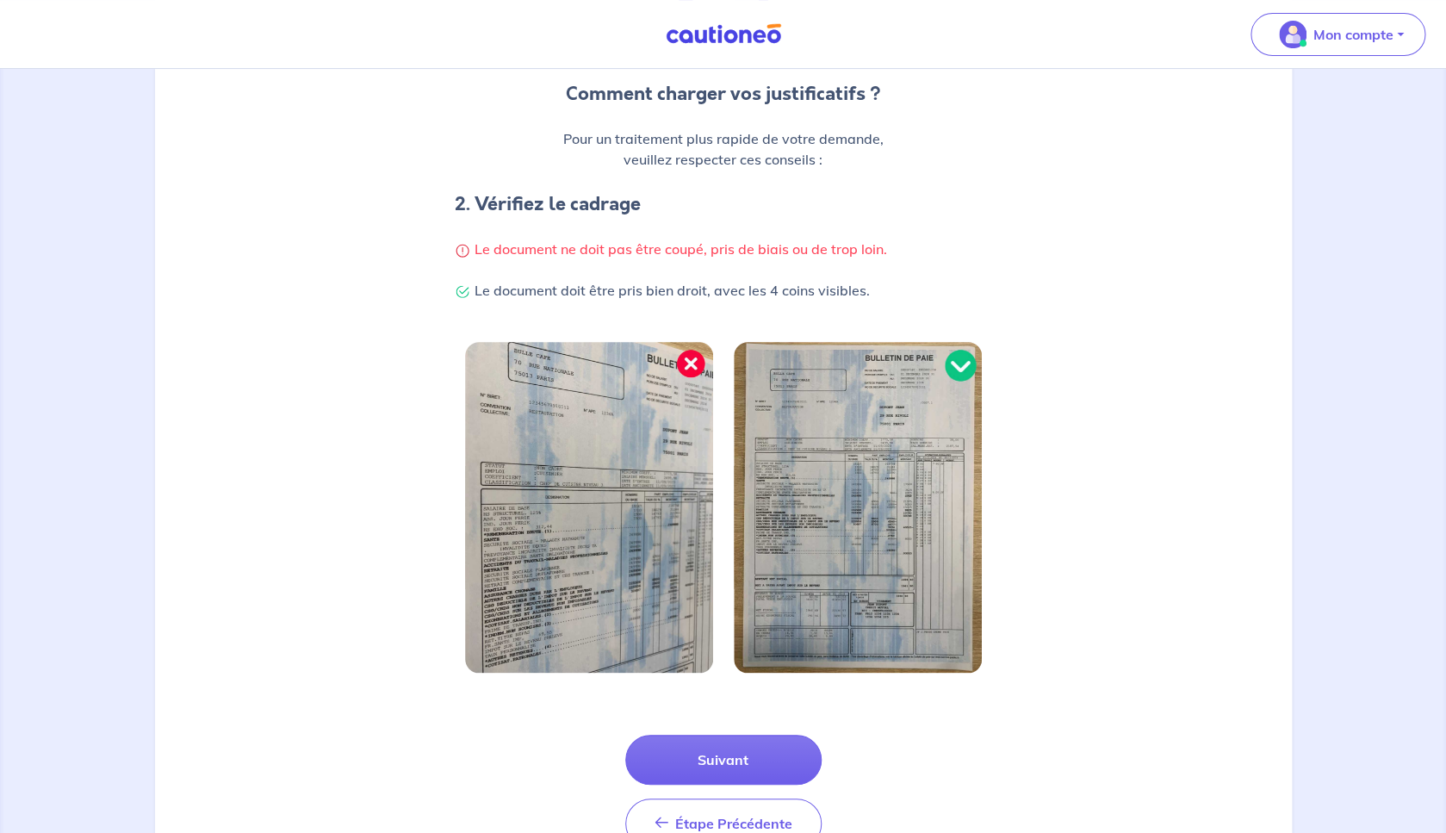
scroll to position [239, 0]
click at [723, 788] on div "Étape Précédente Précédent Suivant" at bounding box center [723, 793] width 196 height 114
click at [736, 765] on button "Suivant" at bounding box center [723, 761] width 196 height 50
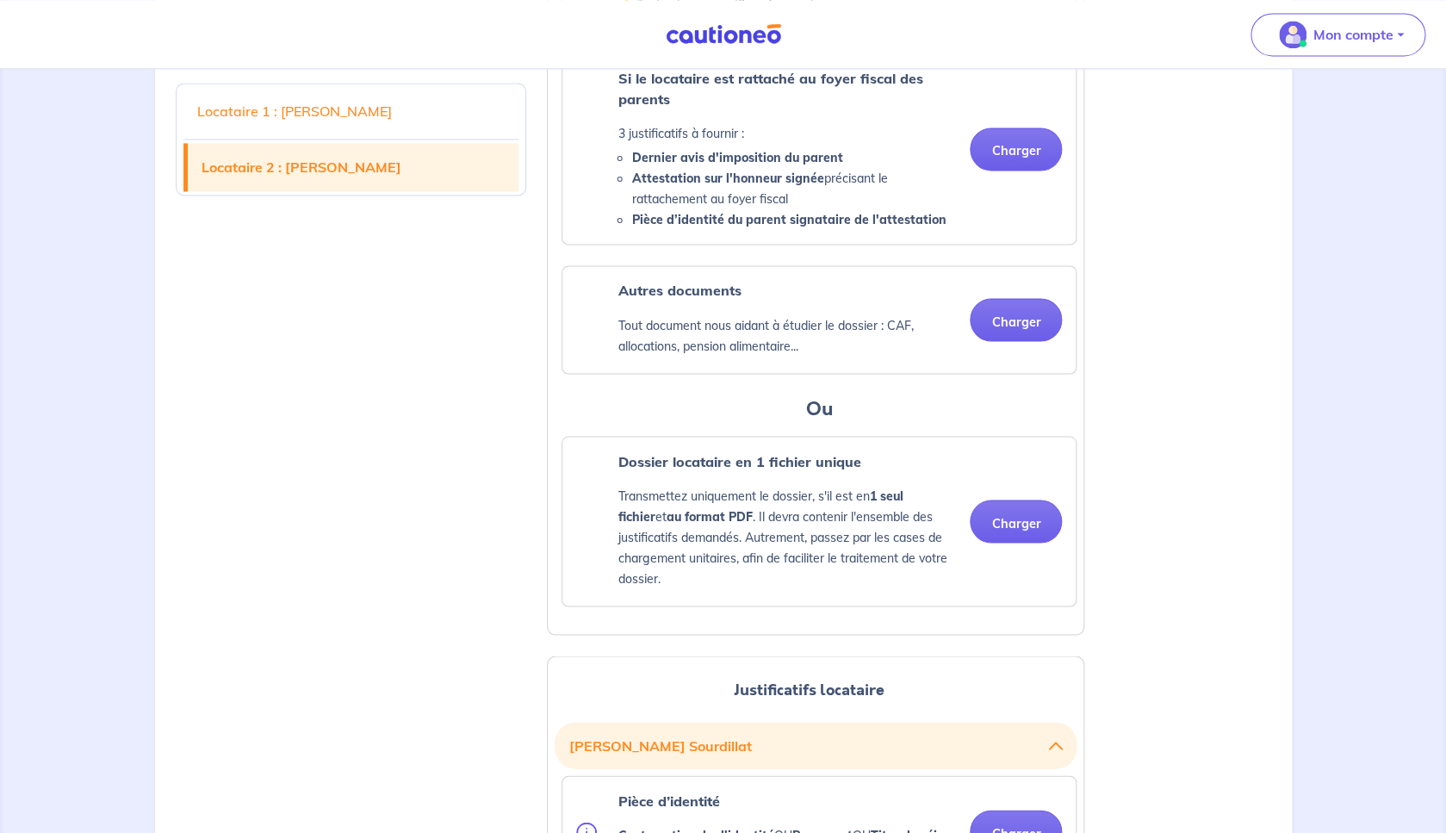
scroll to position [1132, 0]
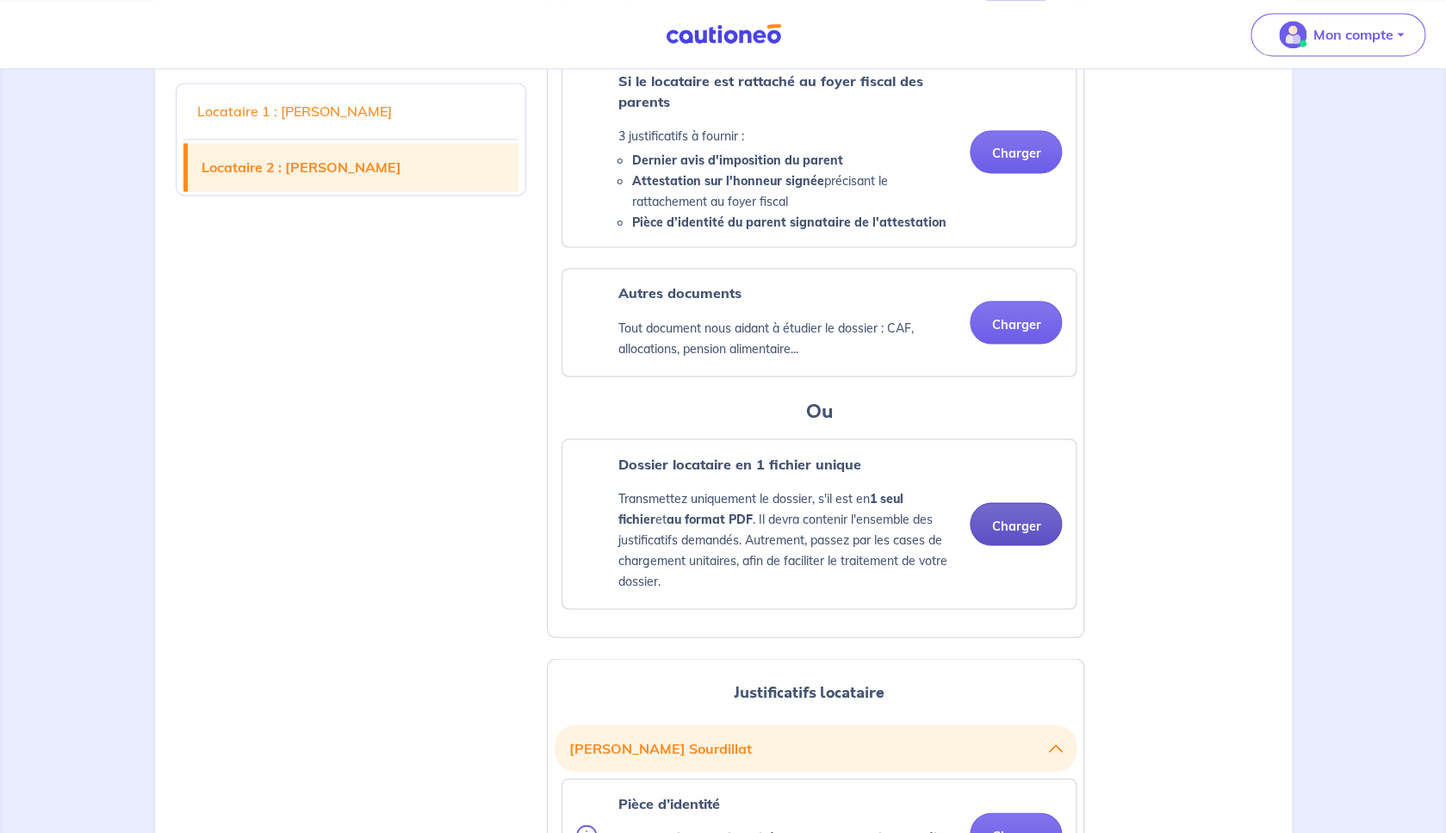
click at [1019, 544] on button "Charger" at bounding box center [1016, 523] width 92 height 43
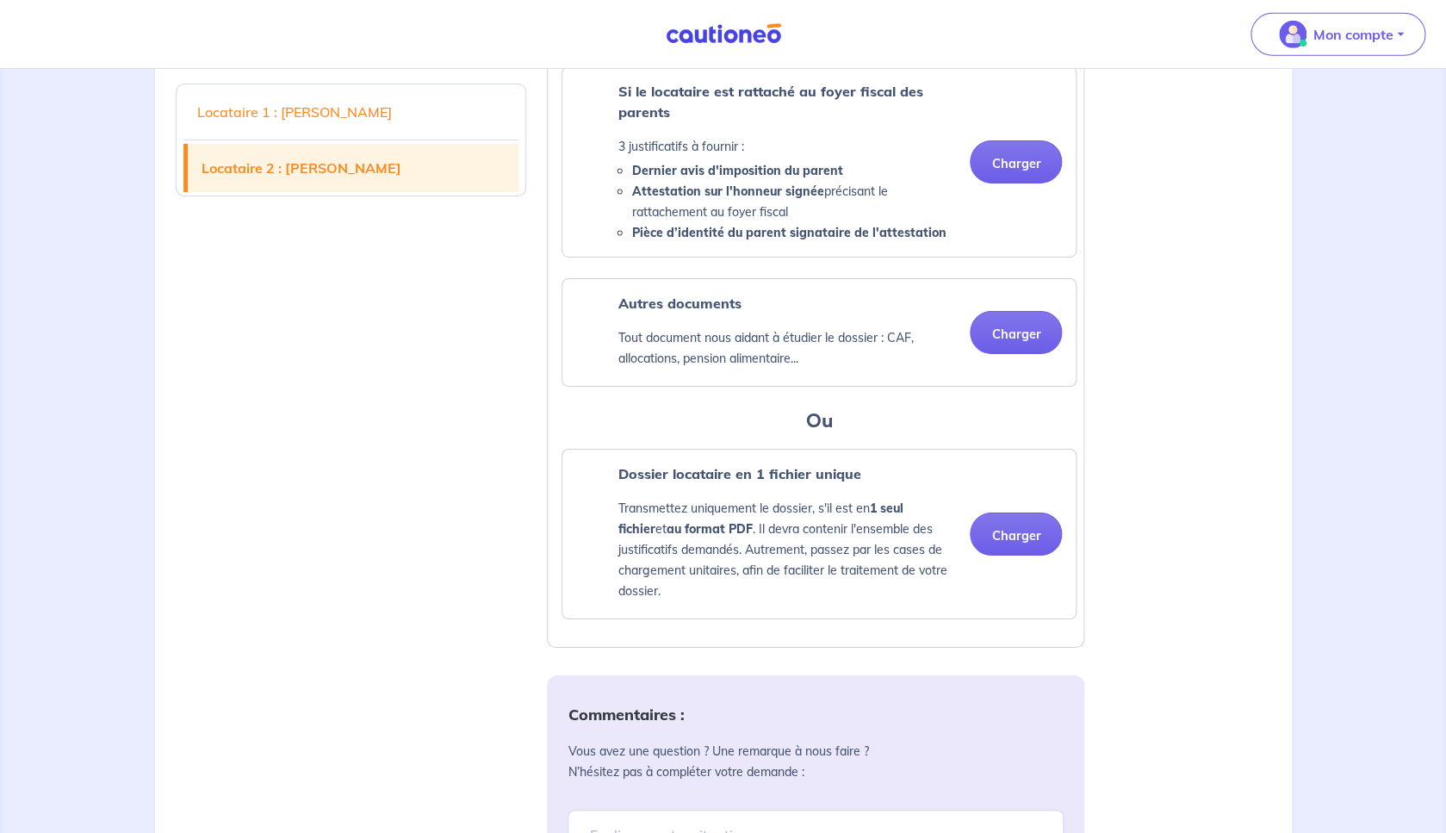
scroll to position [2460, 0]
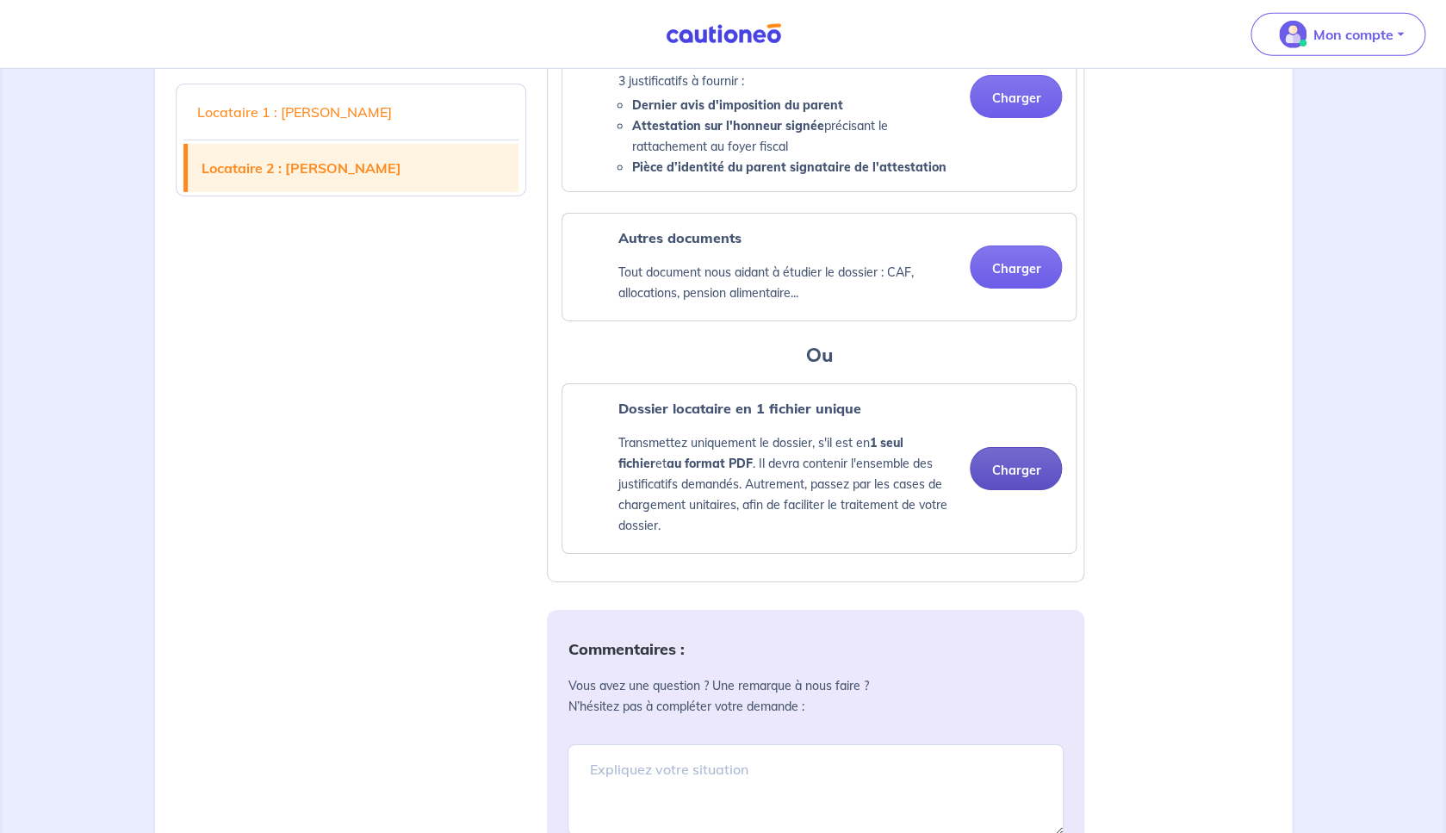
click at [1042, 539] on div "Dossier locataire en 1 fichier unique Transmettez uniquement le dossier, s'il e…" at bounding box center [819, 468] width 486 height 141
click at [1024, 490] on button "Charger" at bounding box center [1016, 468] width 92 height 43
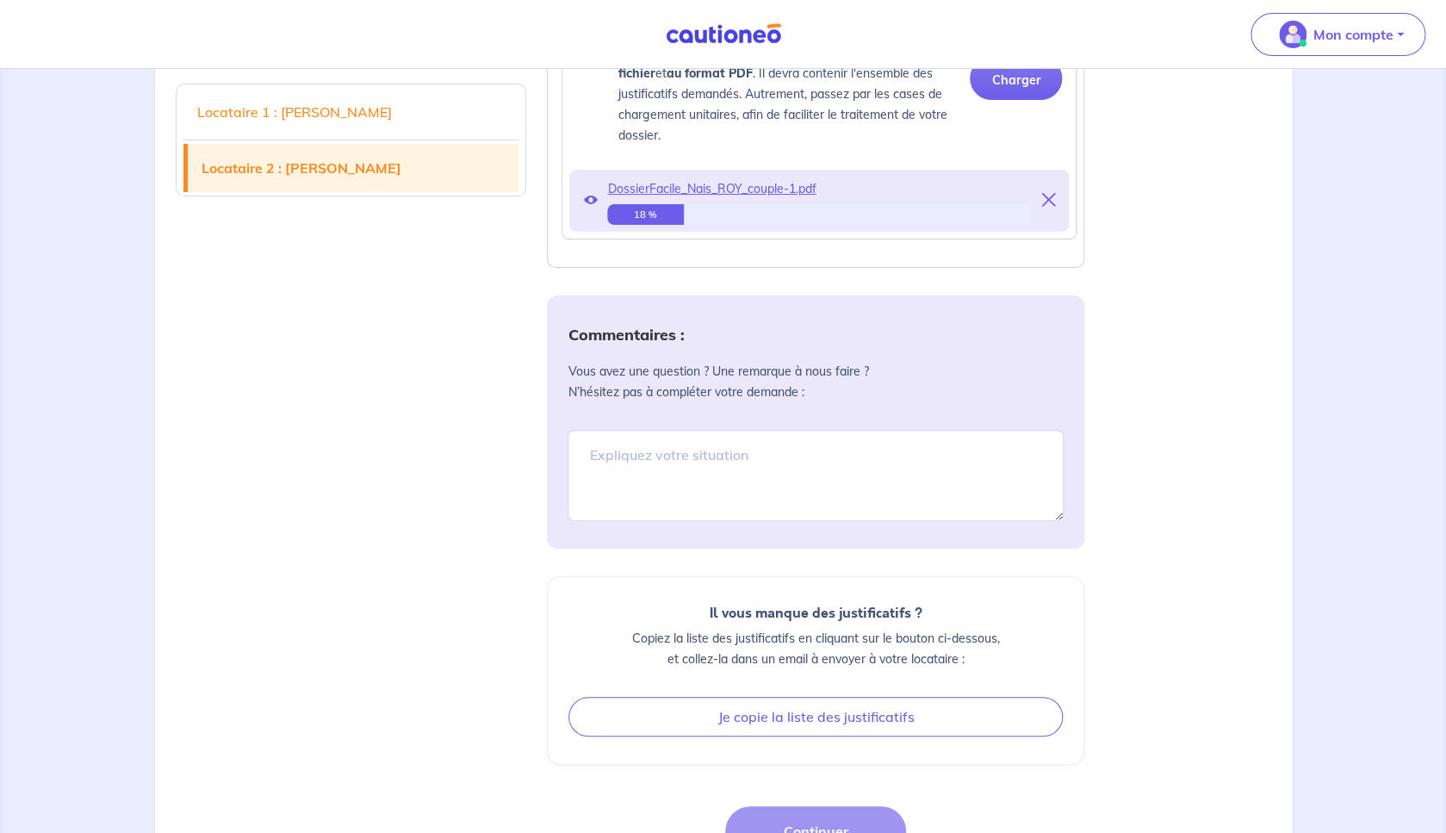
scroll to position [2842, 0]
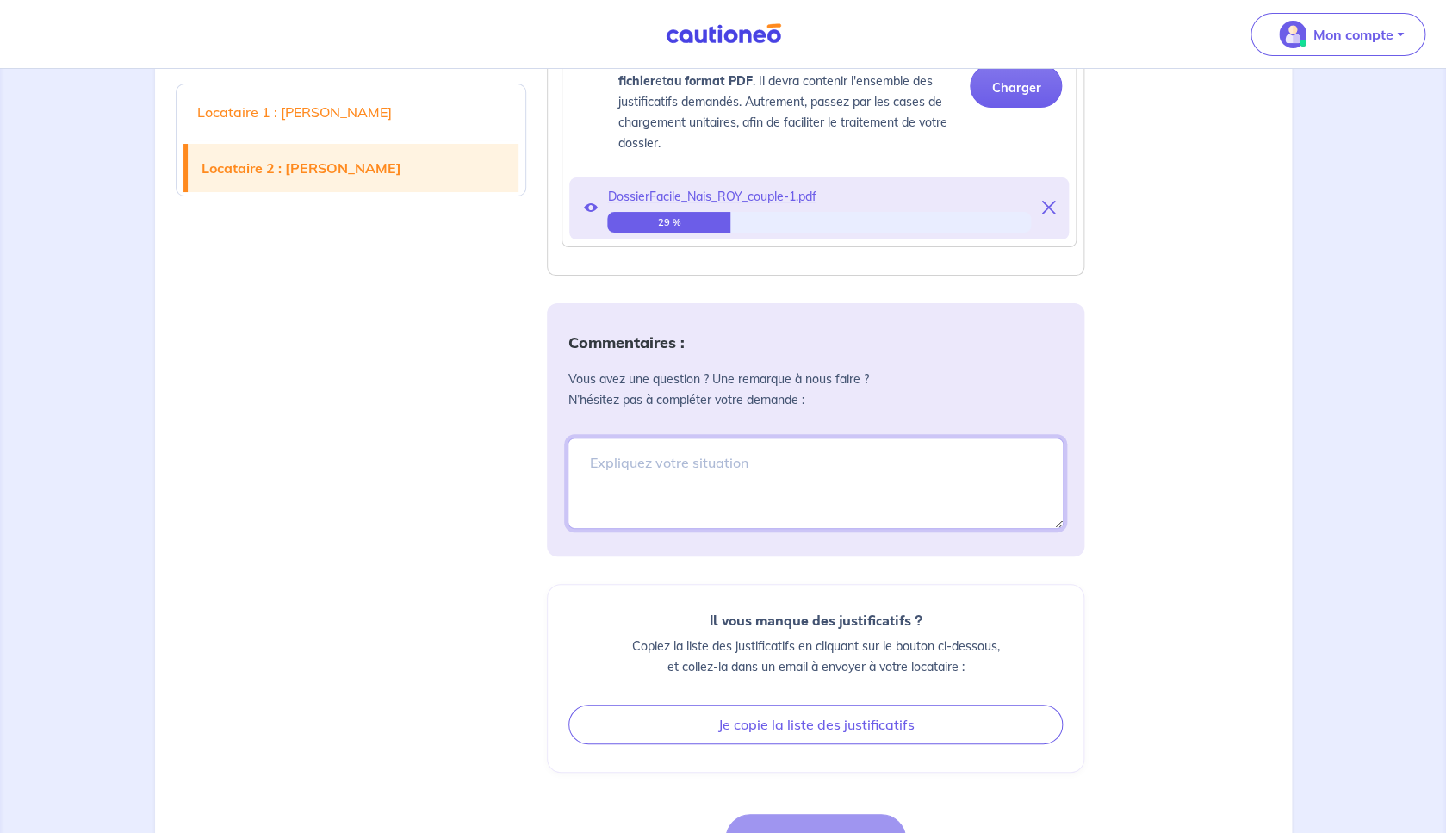
click at [846, 529] on textarea at bounding box center [816, 483] width 496 height 91
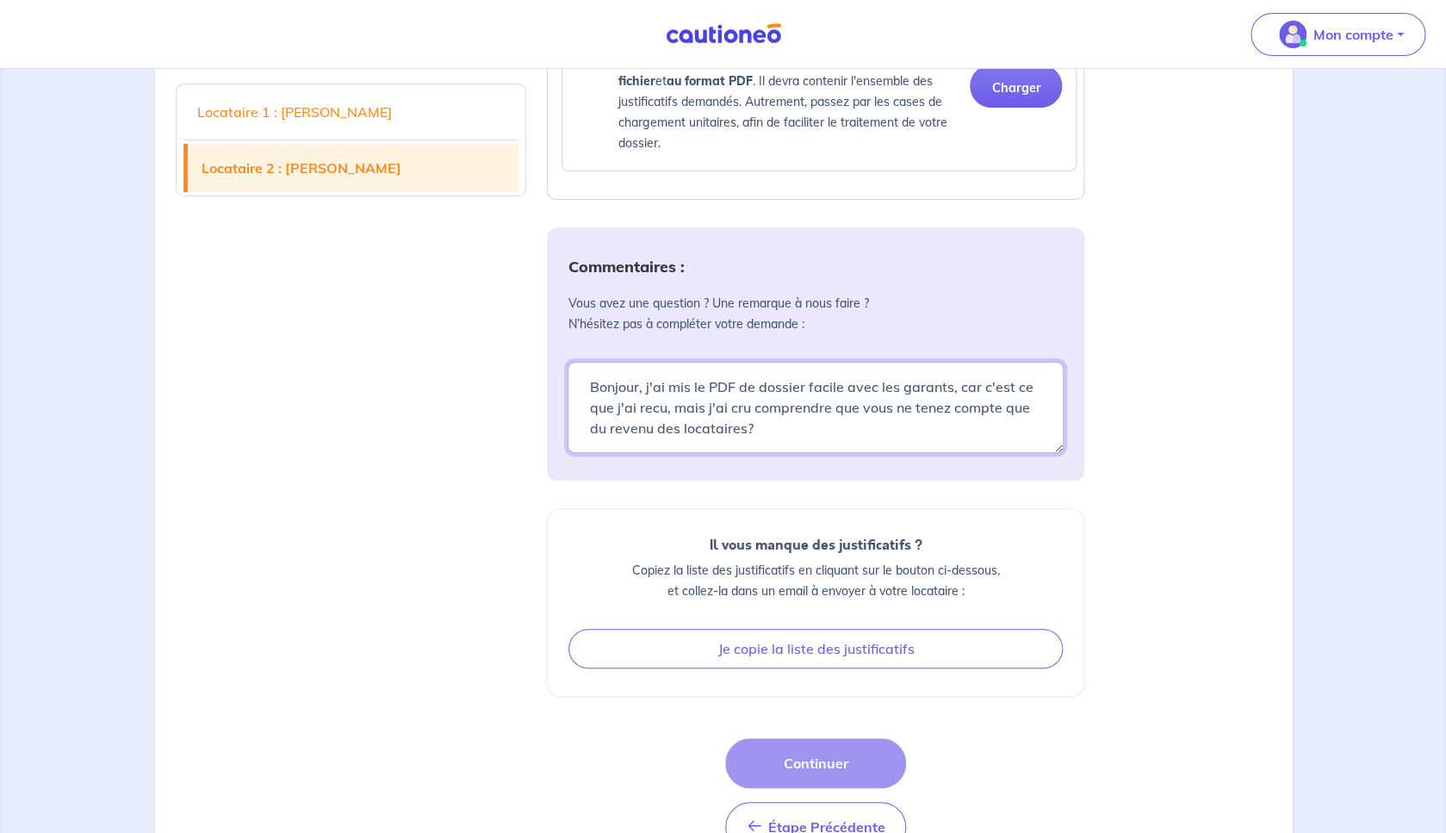
click at [638, 452] on textarea "Bonjour, j'ai mis le PDF de dossier facile avec les garants, car c'est ce que j…" at bounding box center [816, 407] width 496 height 91
click at [655, 453] on textarea "Bonjour, j'ai mis le PDF de dossier facile avec les garants, car c'est ce que j…" at bounding box center [816, 407] width 496 height 91
click at [768, 453] on textarea "Bonjour, j'ai mis le PDF de dossier facile avec les garants, car c'est ce que j…" at bounding box center [816, 407] width 496 height 91
drag, startPoint x: 749, startPoint y: 466, endPoint x: 643, endPoint y: 428, distance: 112.5
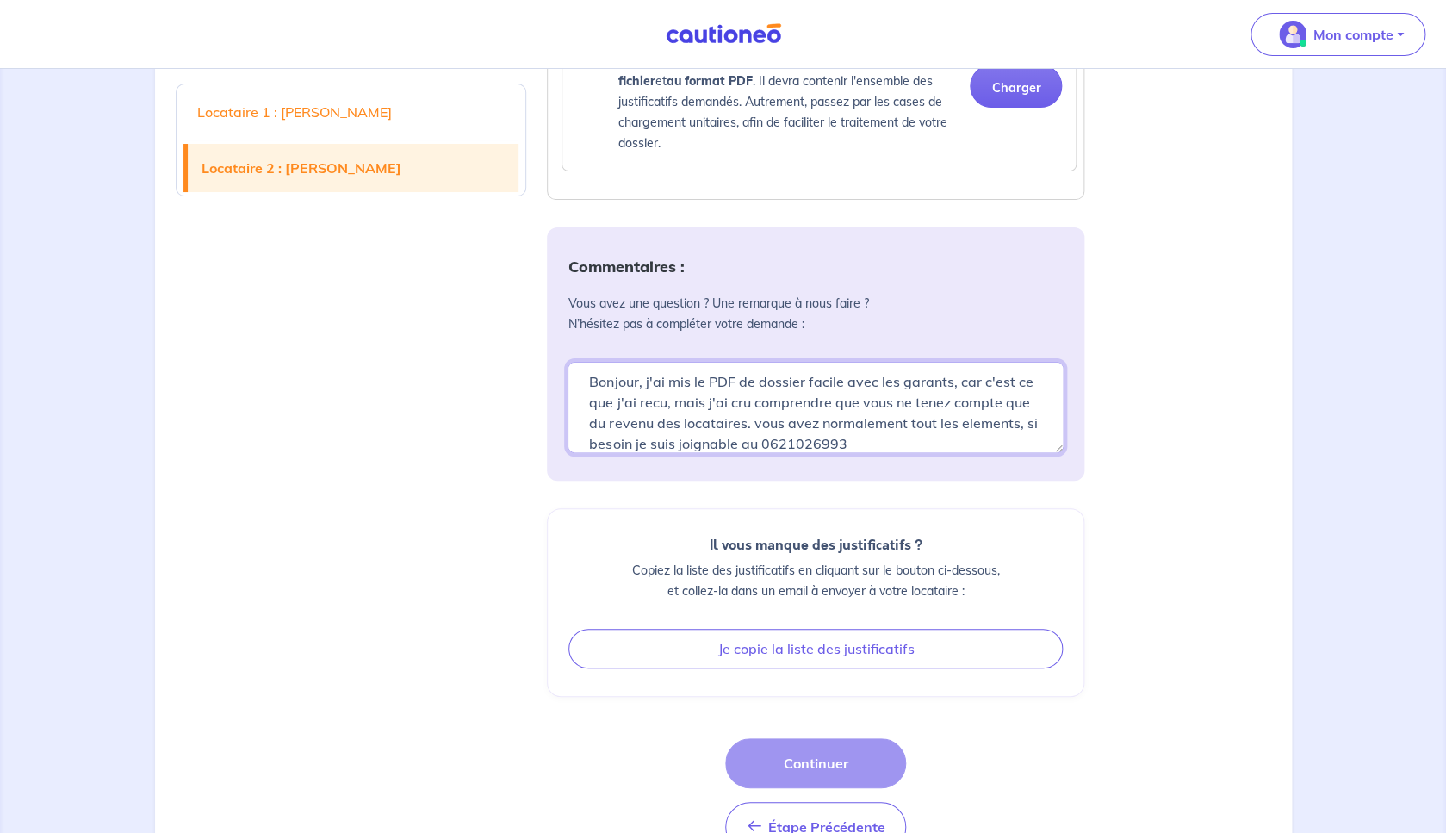
click at [643, 428] on textarea "Bonjour, j'ai mis le PDF de dossier facile avec les garants, car c'est ce que j…" at bounding box center [816, 407] width 496 height 91
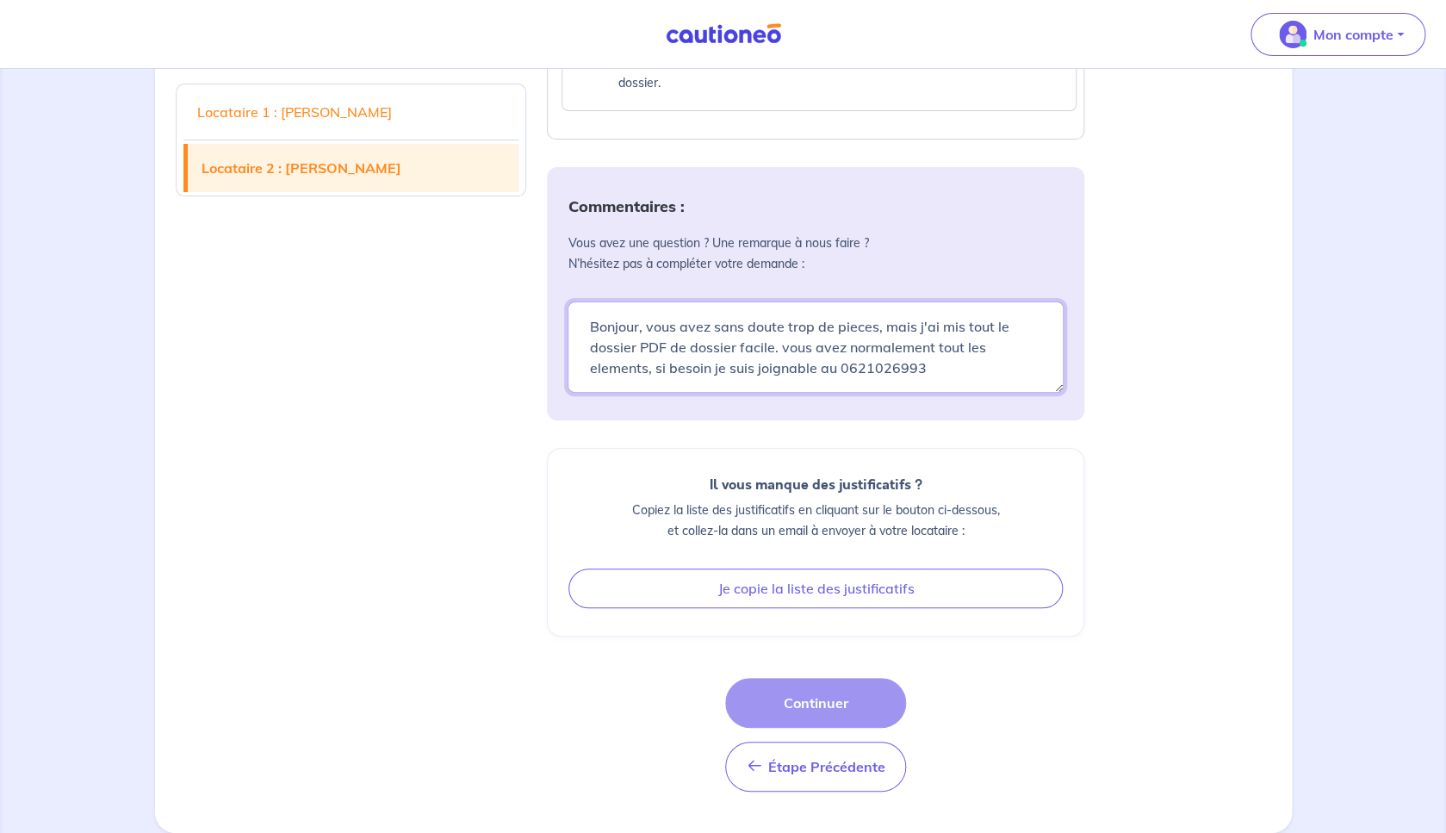
scroll to position [2945, 0]
type textarea "Bonjour, vous avez sans doute trop de pieces, mais j'ai mis tout le dossier PDF…"
click at [809, 699] on div "Étape Précédente Étape Précédente Continuer" at bounding box center [815, 735] width 181 height 114
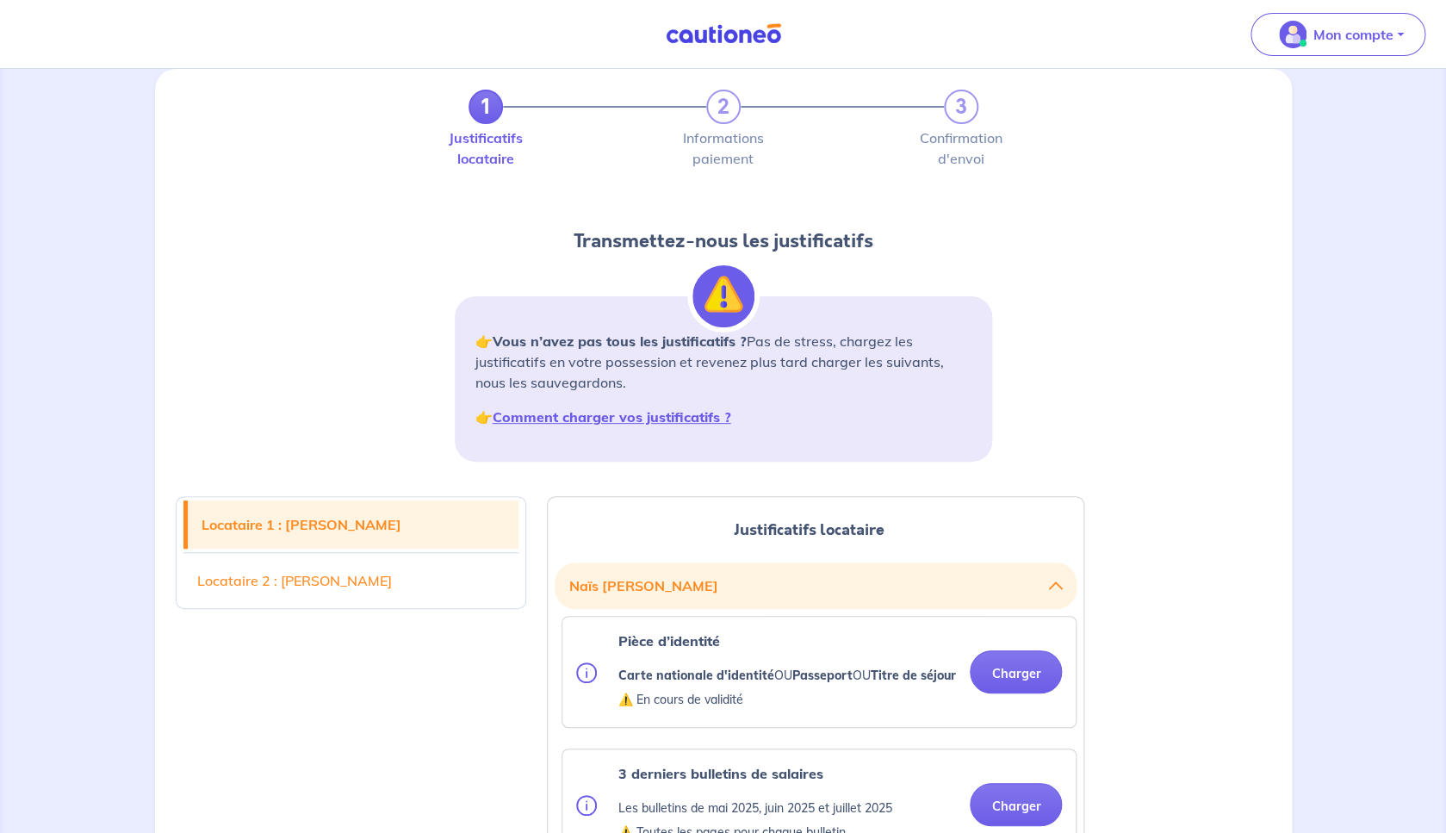
scroll to position [26, 0]
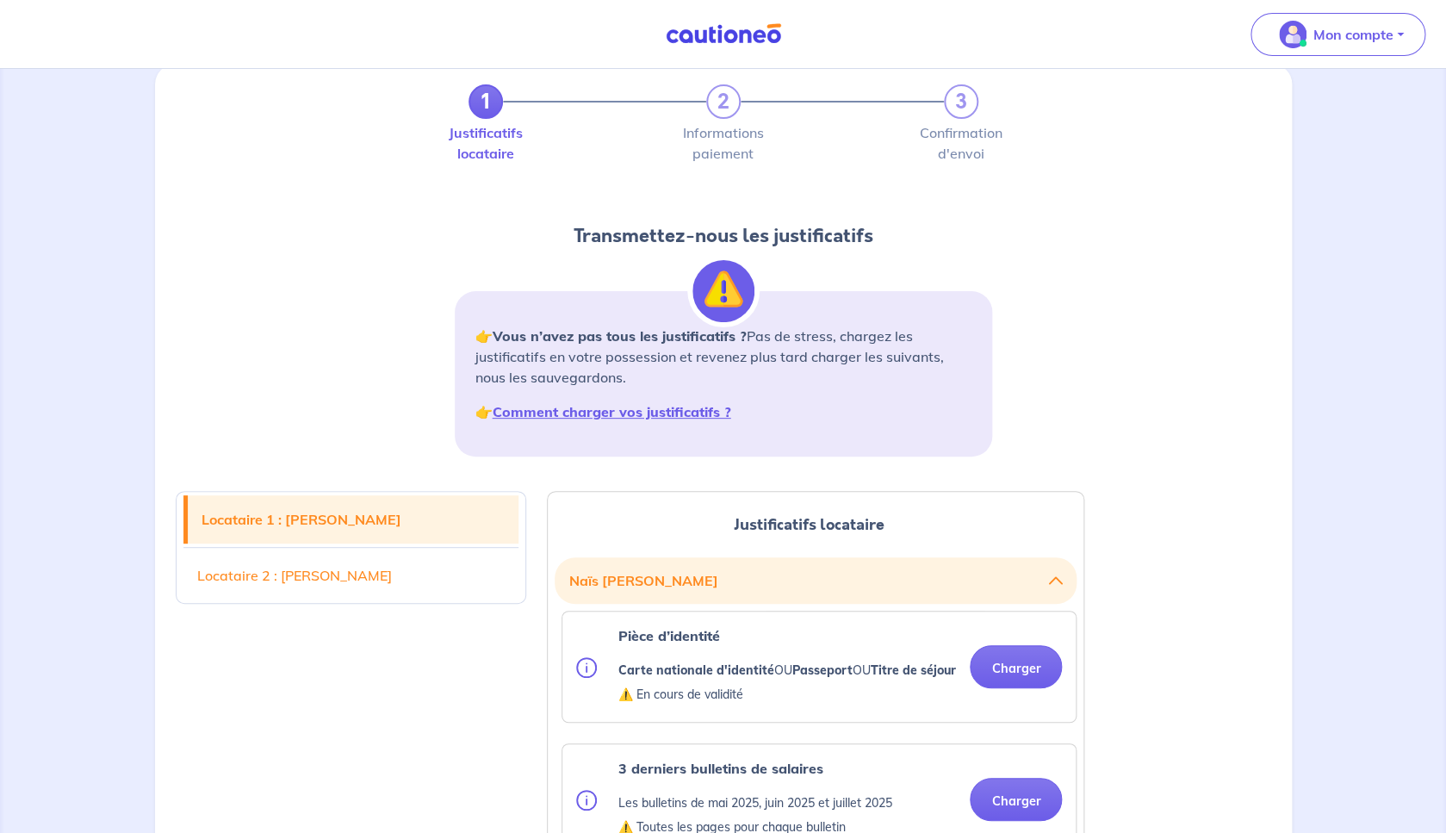
click at [402, 580] on link "Locataire 2 : [PERSON_NAME]" at bounding box center [351, 575] width 336 height 48
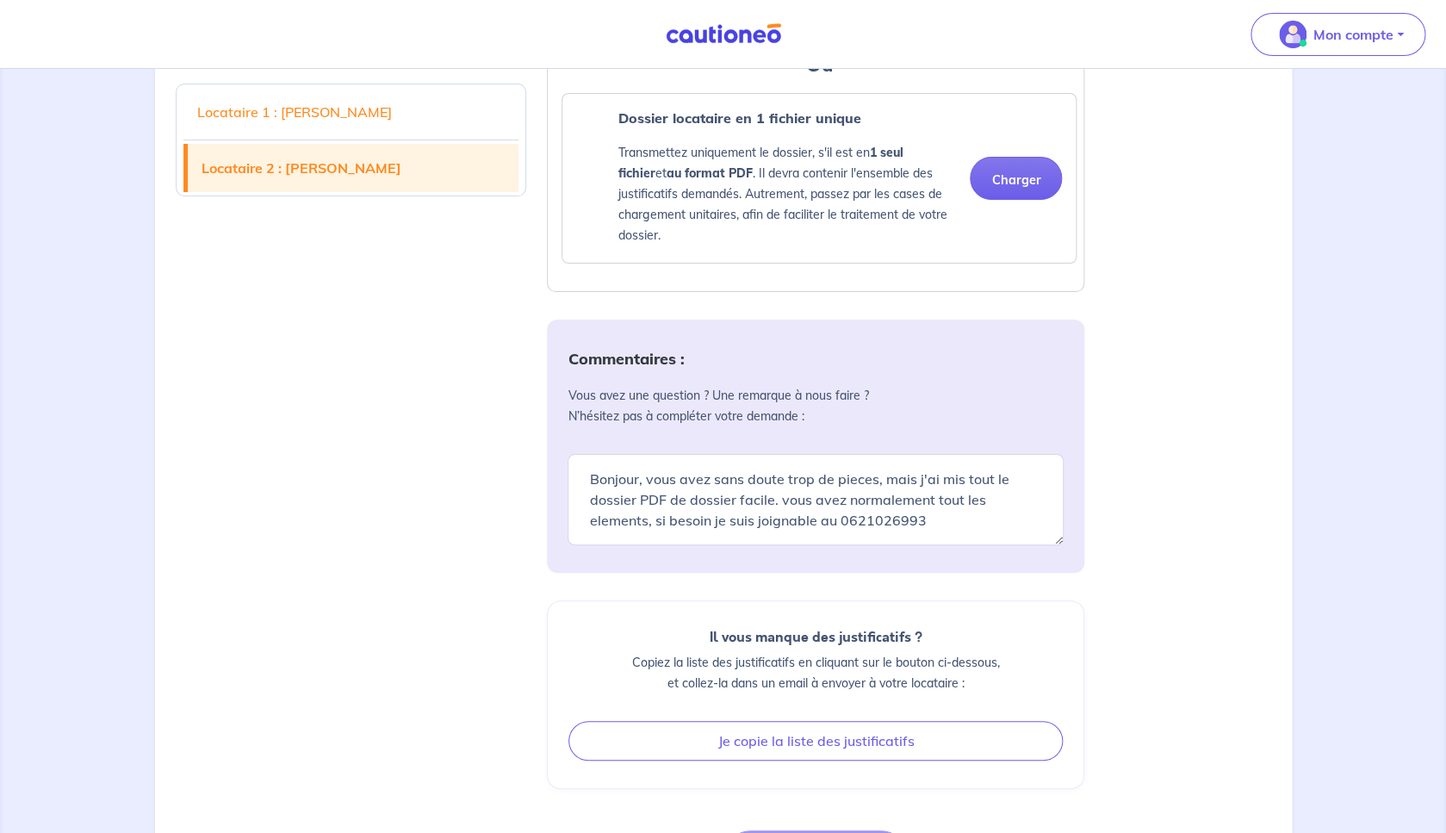
scroll to position [2946, 0]
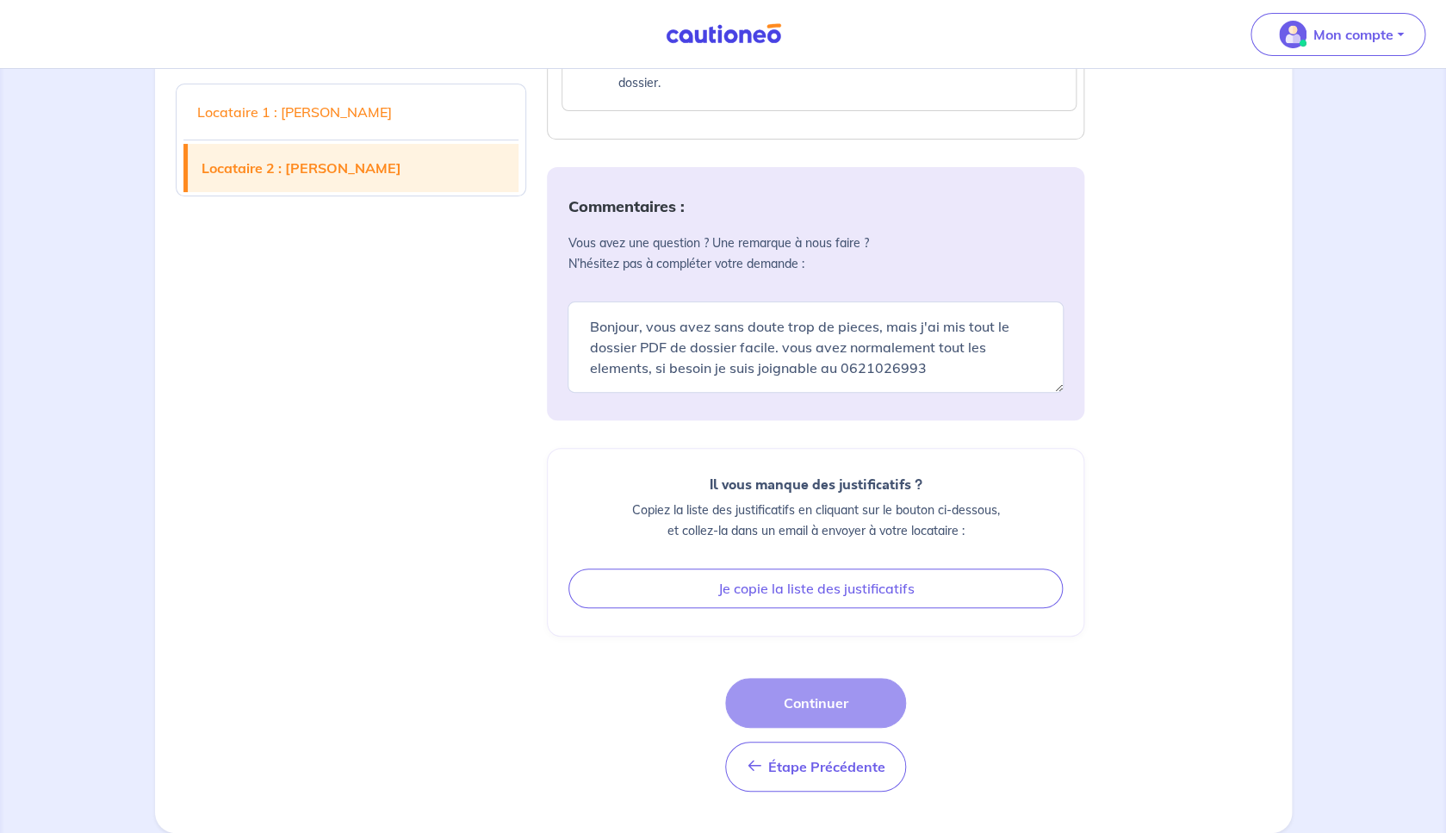
click at [813, 701] on div "Étape Précédente Étape Précédente Continuer" at bounding box center [815, 735] width 181 height 114
click at [948, 384] on textarea "Bonjour, vous avez sans doute trop de pieces, mais j'ai mis tout le dossier PDF…" at bounding box center [816, 346] width 496 height 91
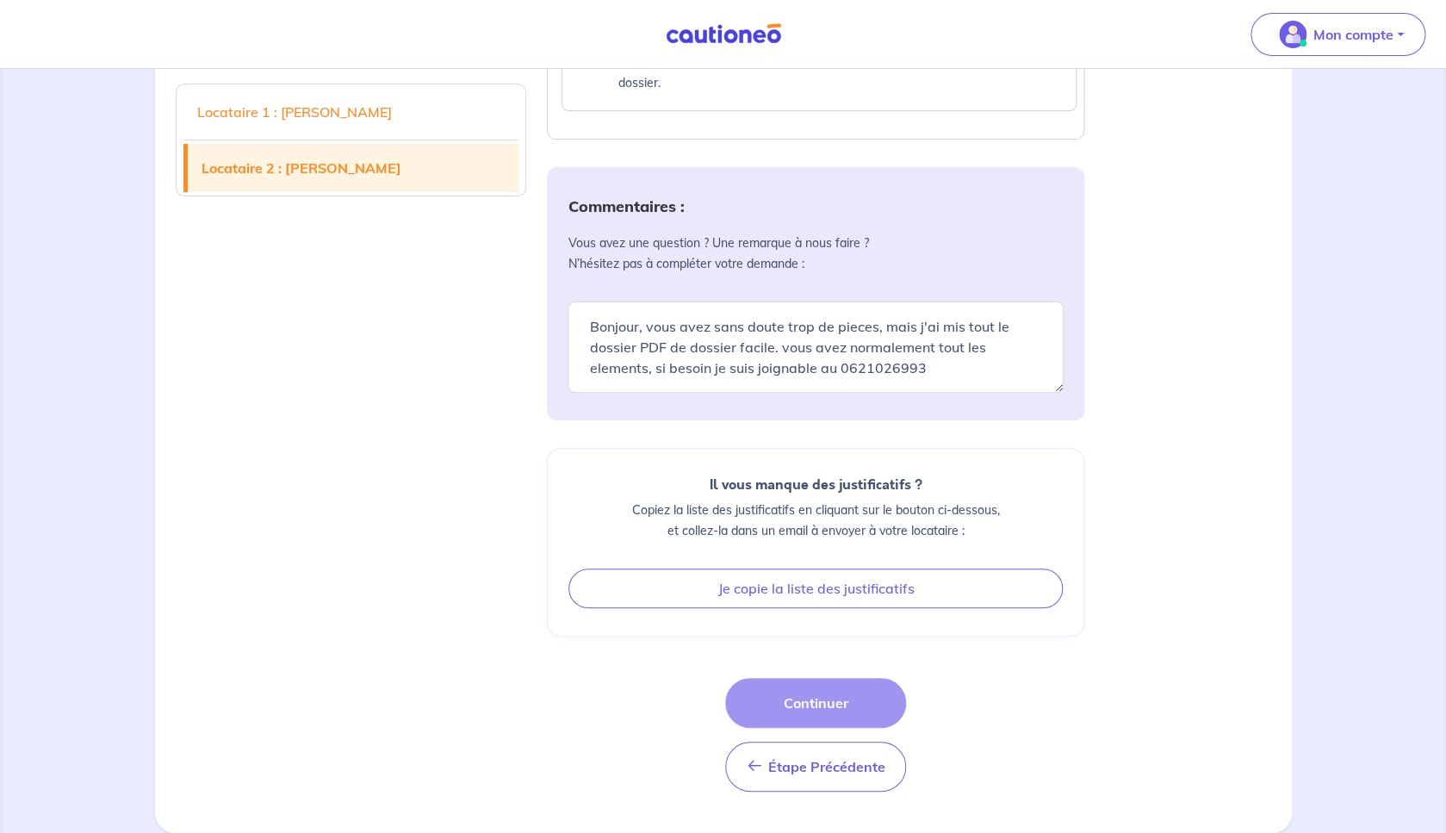
click at [861, 511] on p "Copiez la liste des justificatifs en cliquant sur le bouton ci-dessous, et coll…" at bounding box center [815, 520] width 494 height 41
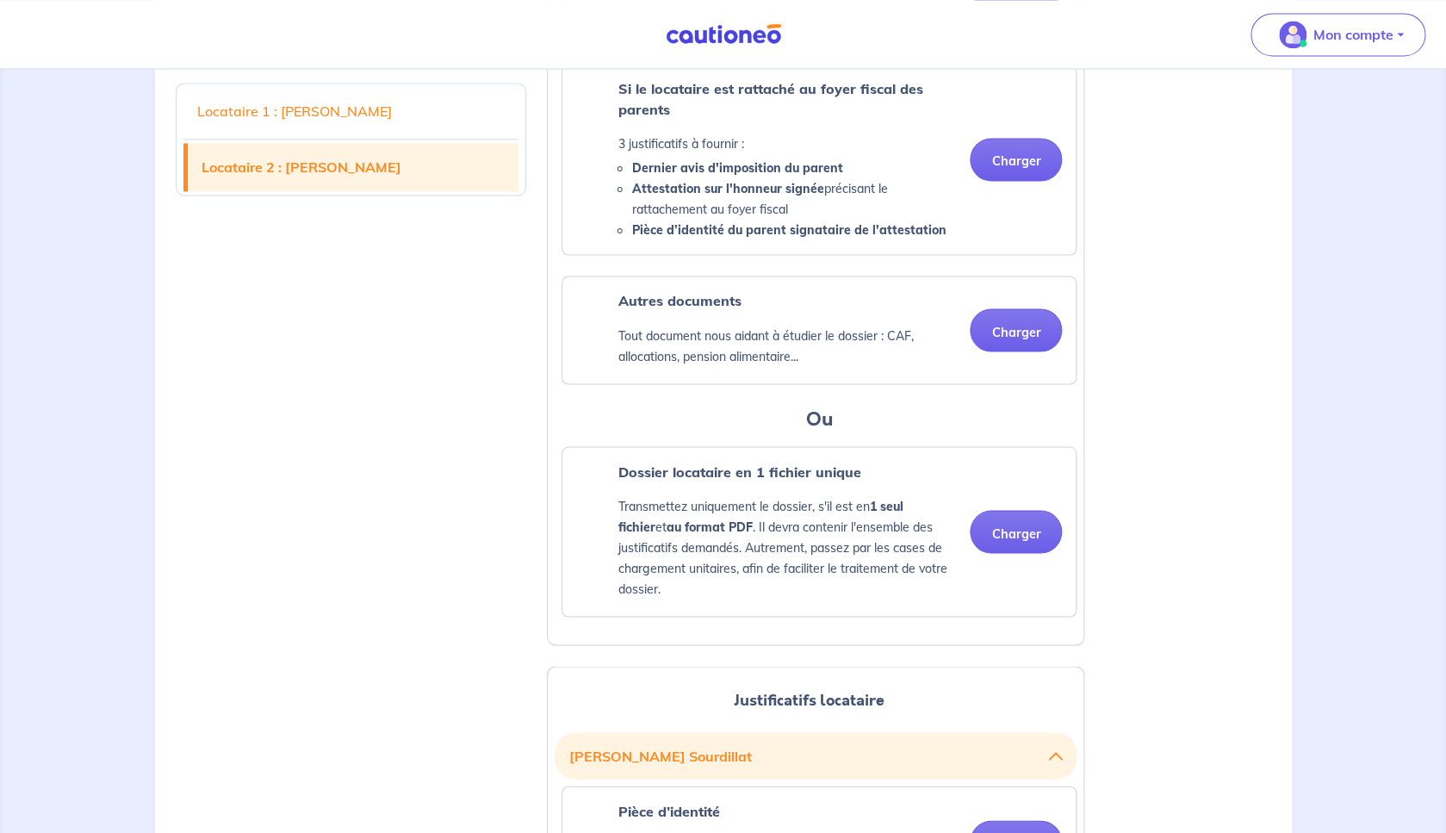
scroll to position [1122, 0]
click at [1003, 542] on button "Charger" at bounding box center [1016, 533] width 92 height 43
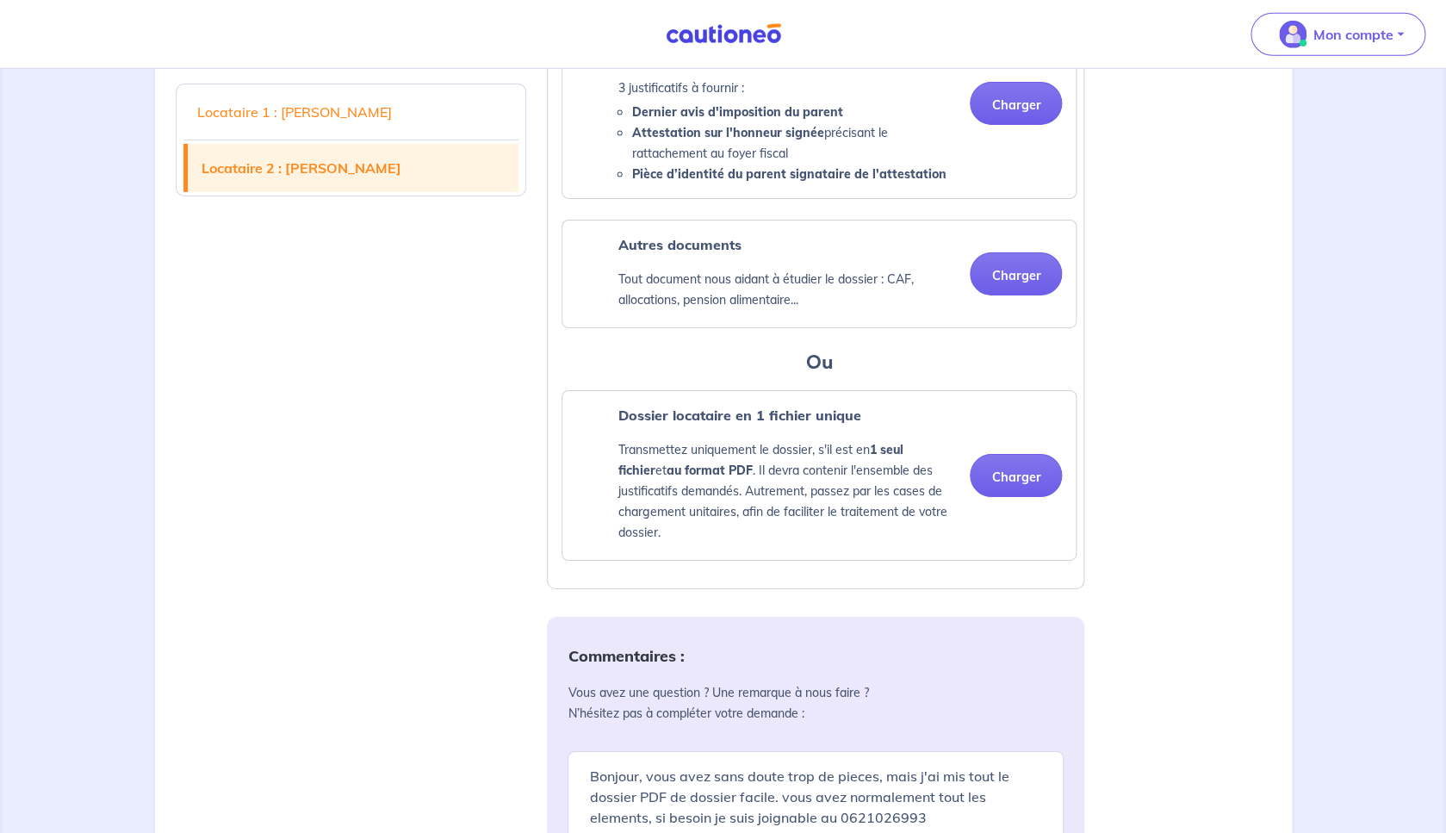
scroll to position [2601, 0]
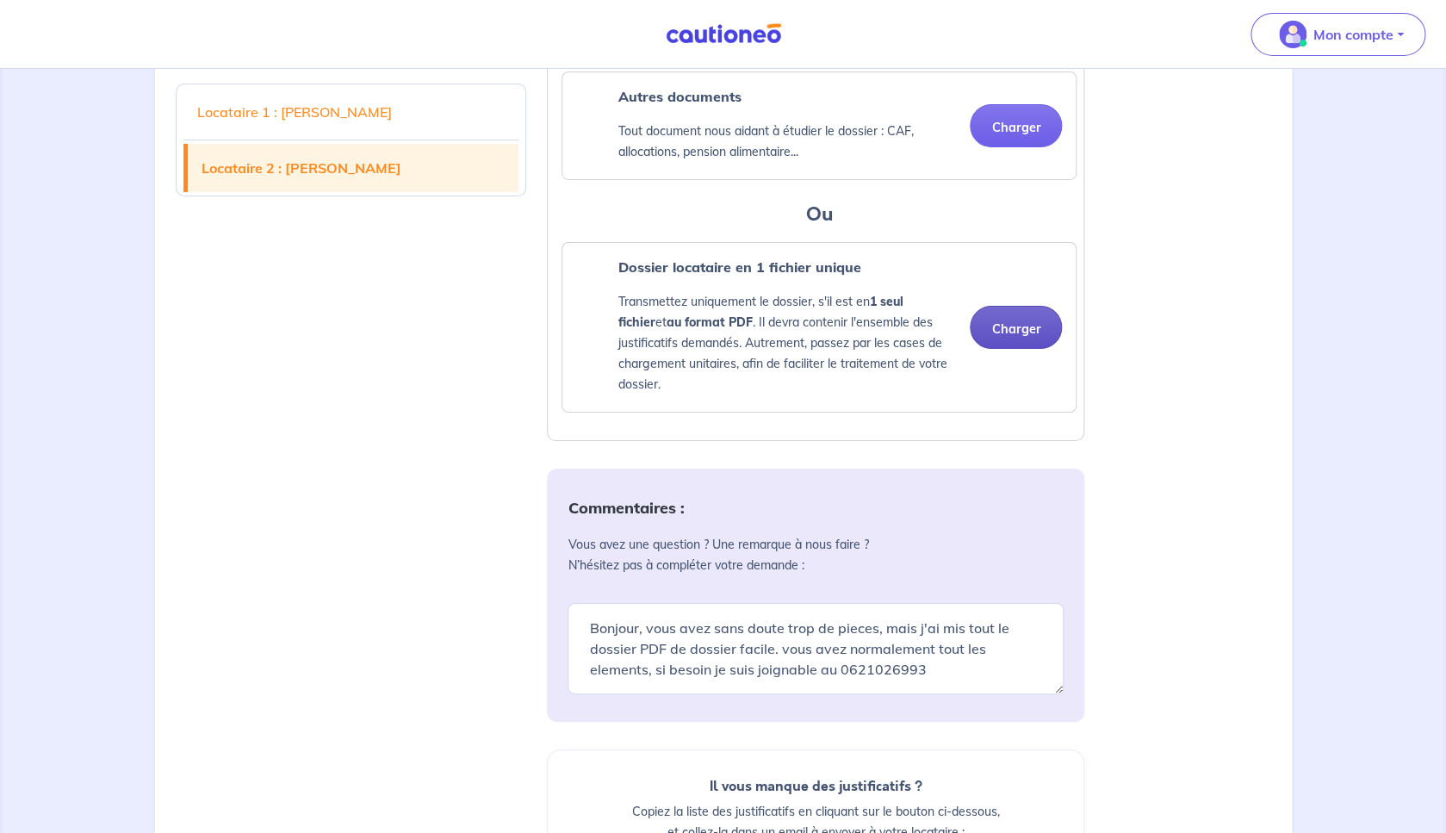
click at [1028, 349] on button "Charger" at bounding box center [1016, 327] width 92 height 43
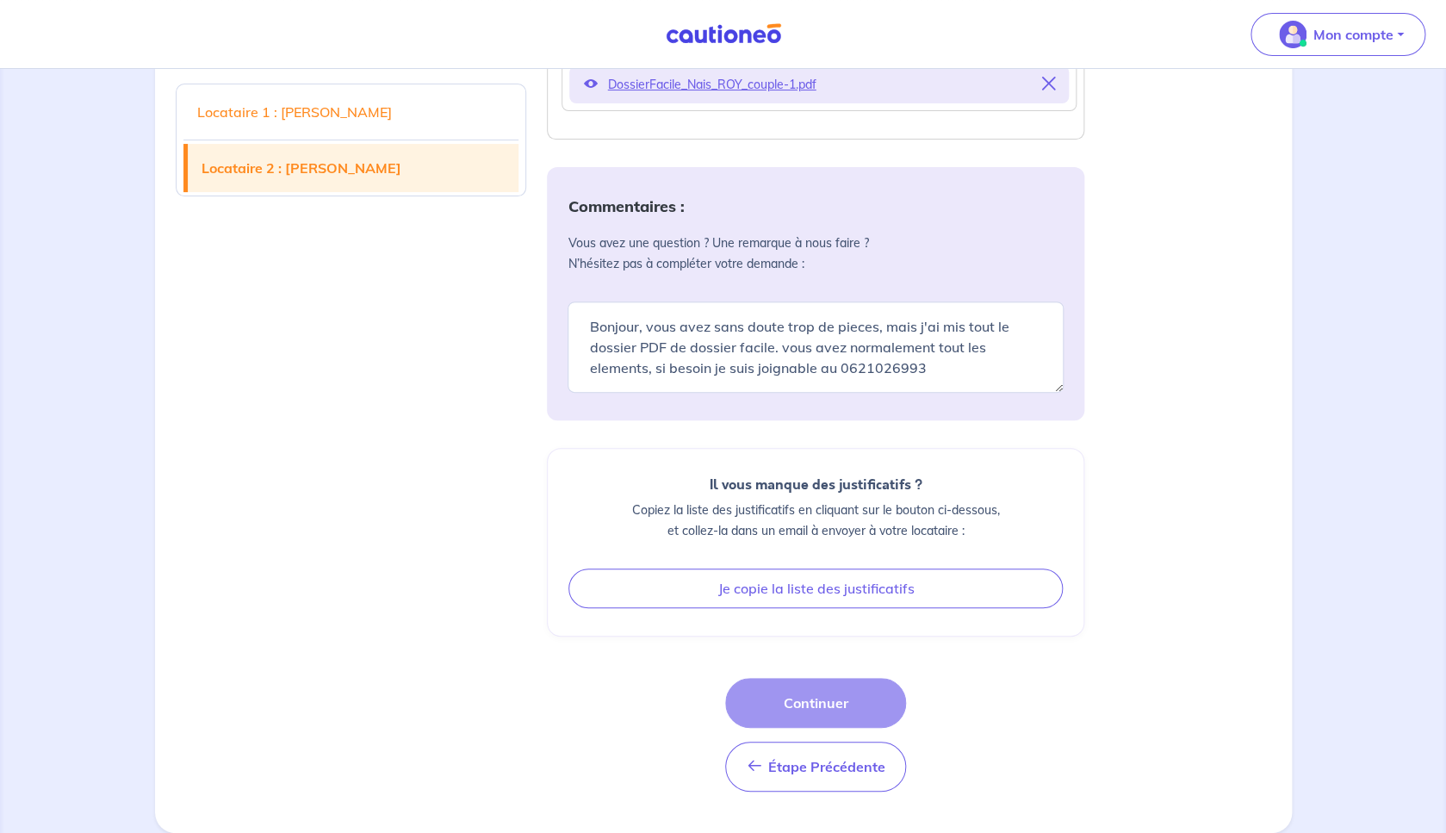
scroll to position [2984, 0]
click at [846, 721] on div "Étape Précédente Étape Précédente Continuer" at bounding box center [815, 735] width 181 height 114
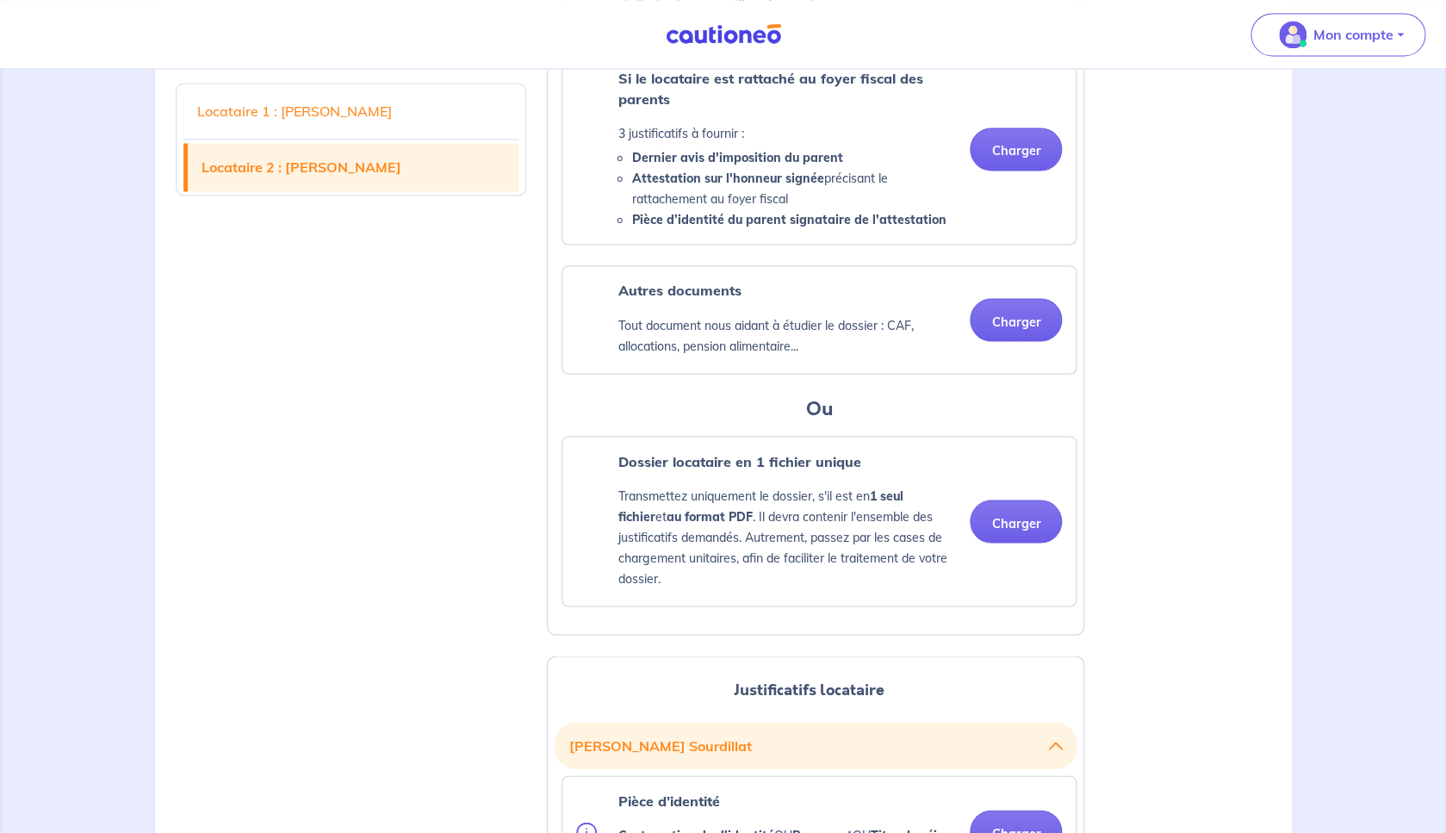
scroll to position [1139, 0]
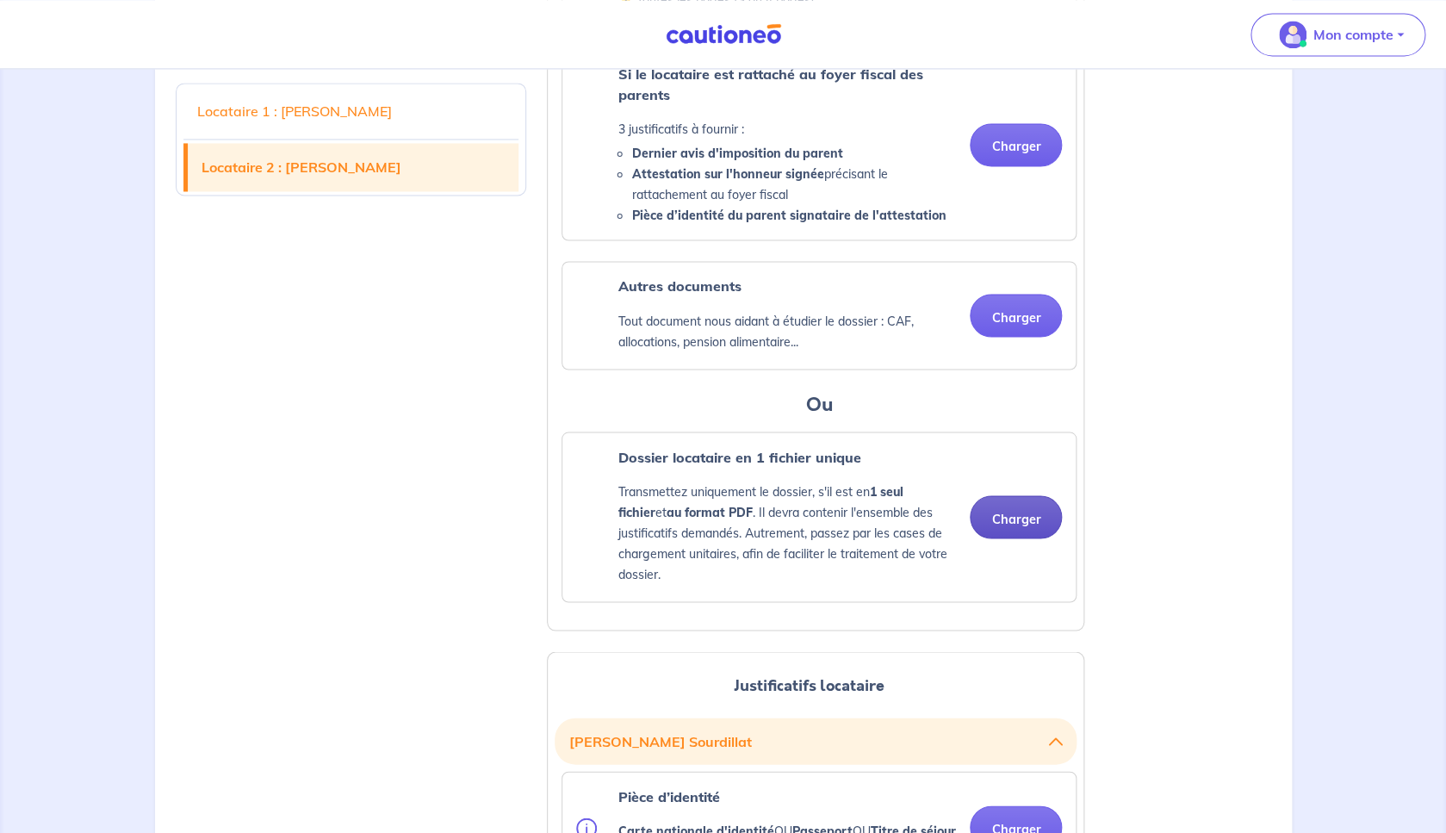
click at [1003, 538] on button "Charger" at bounding box center [1016, 516] width 92 height 43
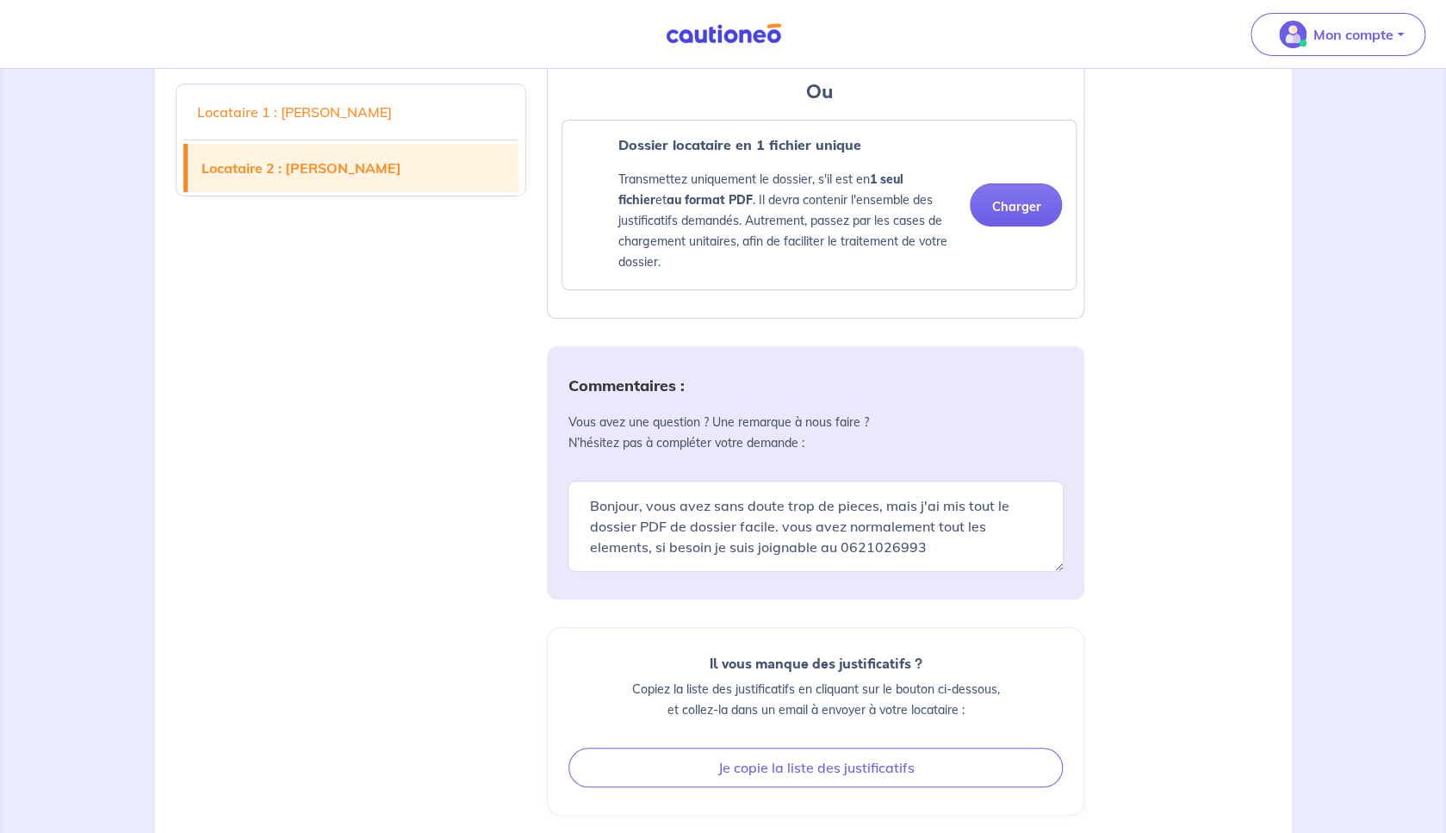
scroll to position [2946, 0]
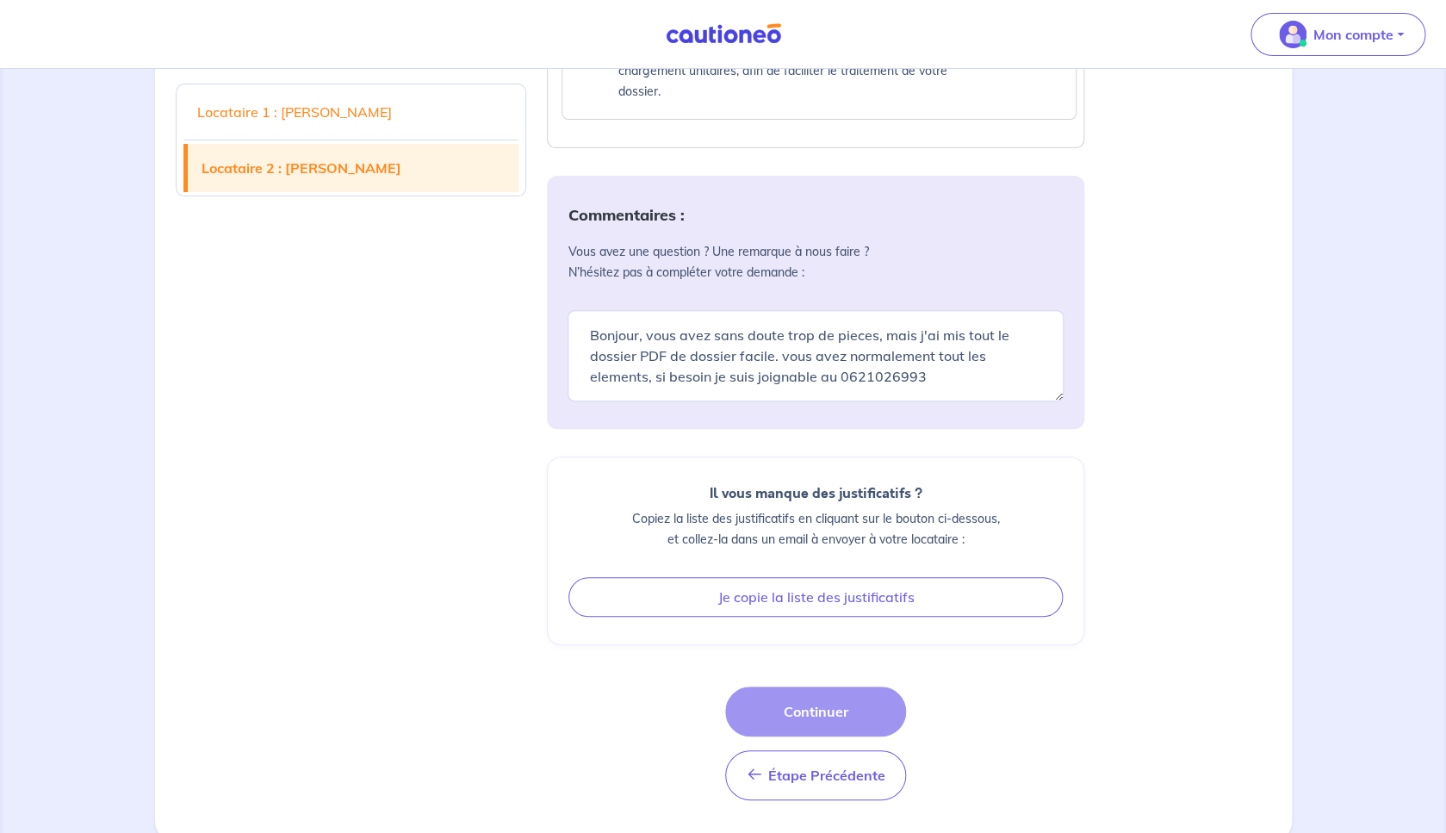
click at [791, 741] on div "Étape Précédente Étape Précédente Continuer" at bounding box center [815, 743] width 181 height 114
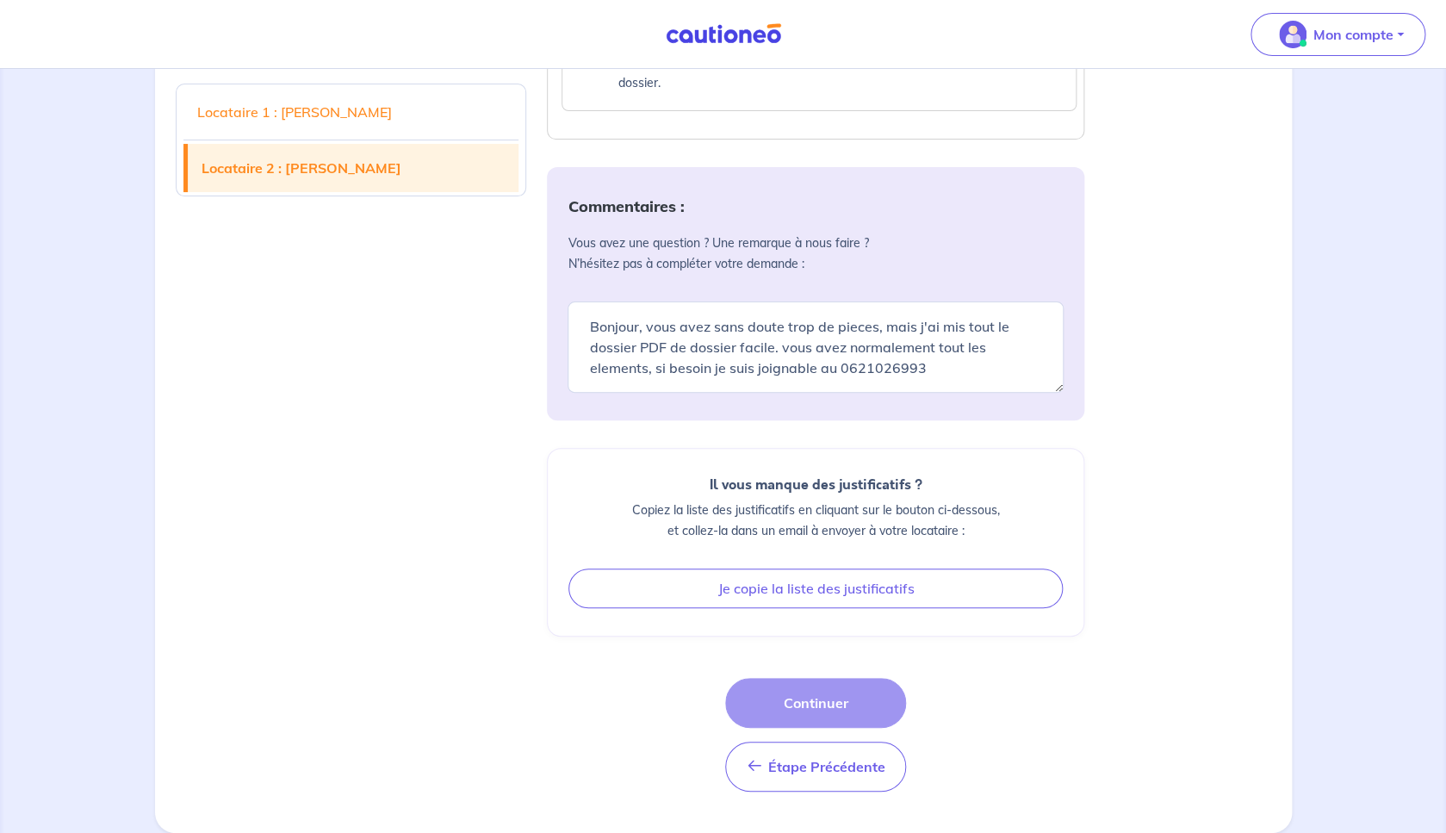
click at [791, 741] on div "Étape Précédente Étape Précédente Continuer" at bounding box center [815, 735] width 181 height 114
click at [815, 701] on div "Étape Précédente Étape Précédente Continuer" at bounding box center [815, 735] width 181 height 114
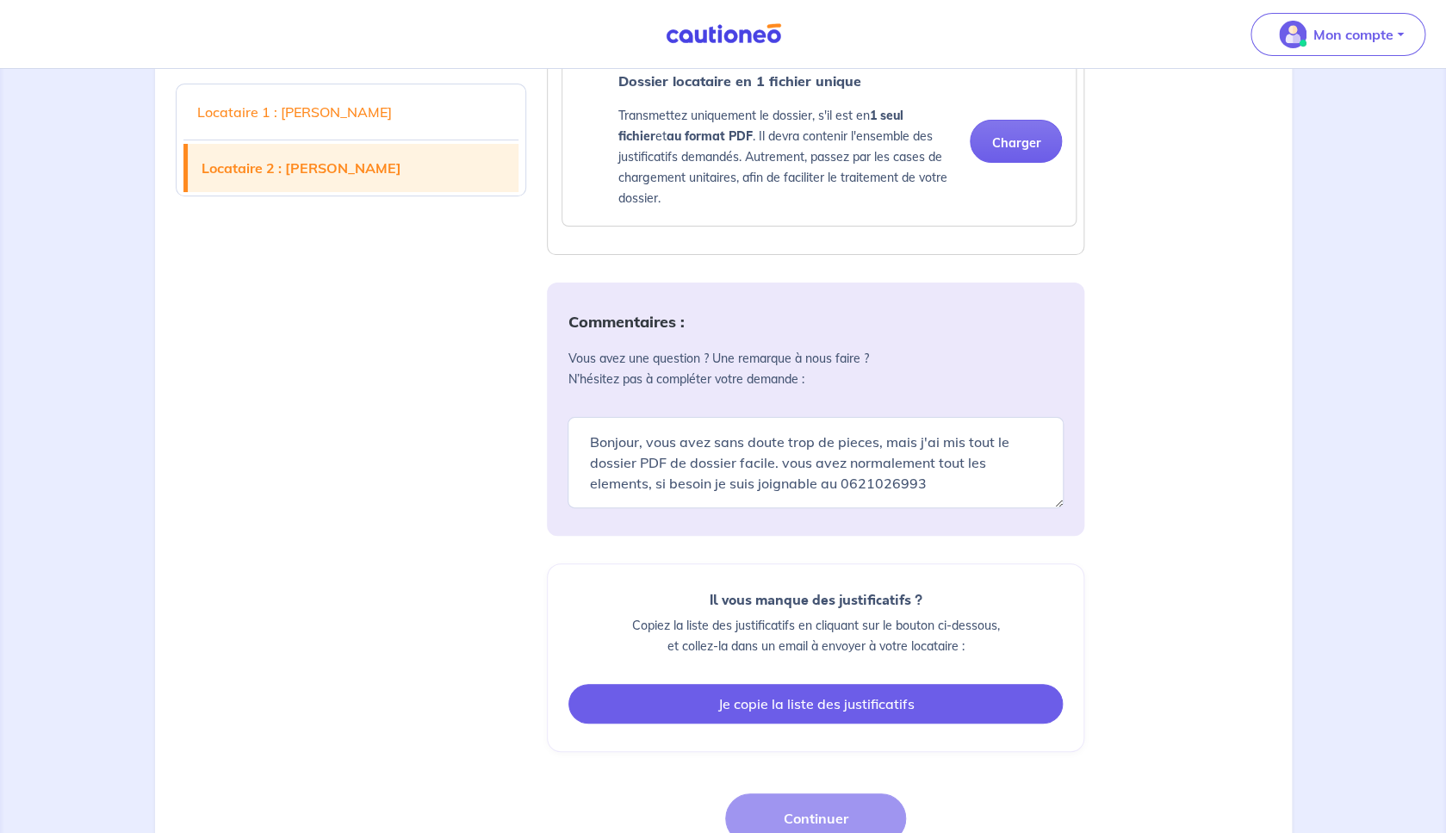
scroll to position [2784, 0]
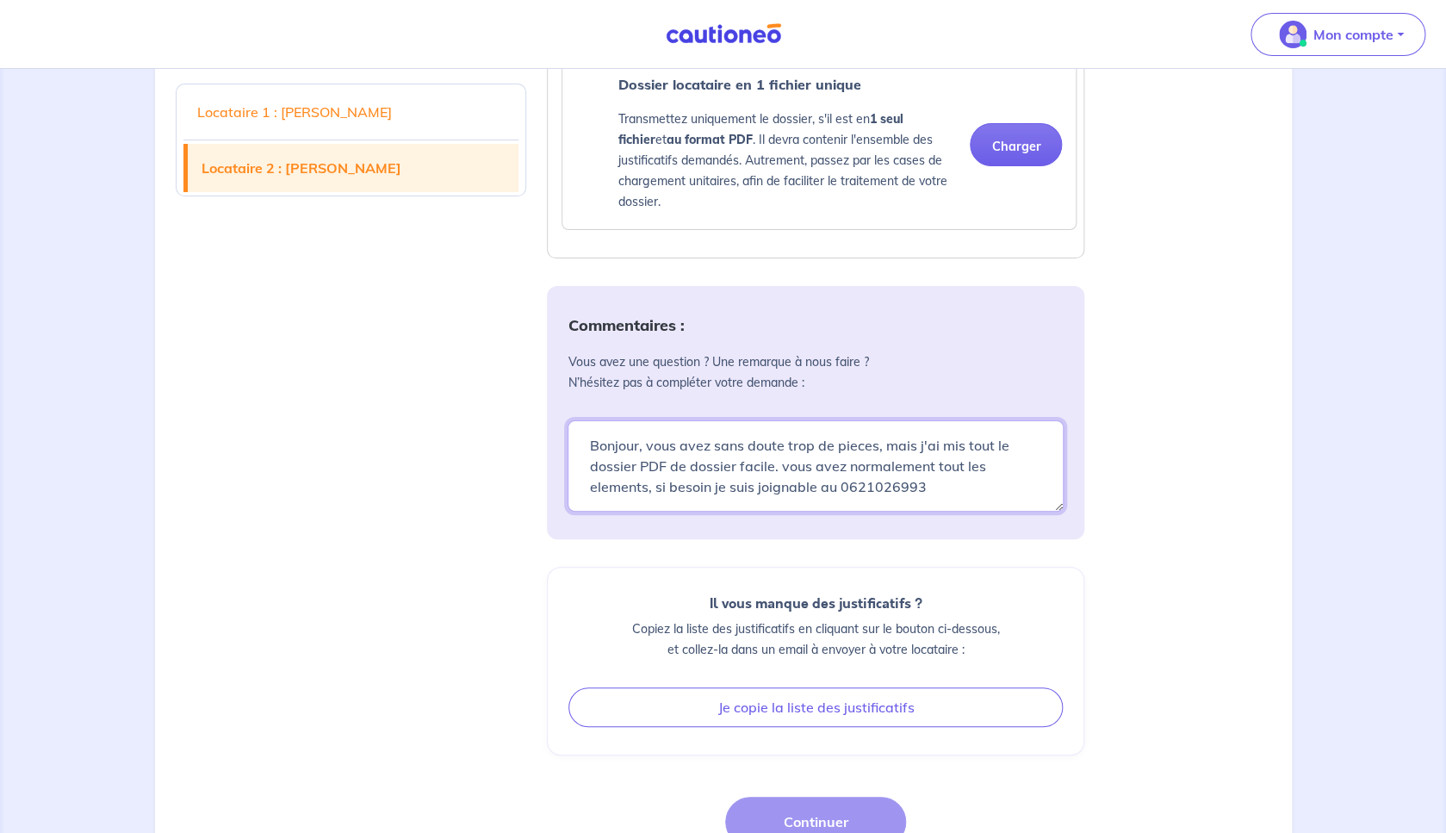
drag, startPoint x: 945, startPoint y: 537, endPoint x: 270, endPoint y: 388, distance: 691.7
click at [568, 420] on textarea "Bonjour, vous avez sans doute trop de pieces, mais j'ai mis tout le dossier PDF…" at bounding box center [816, 465] width 496 height 91
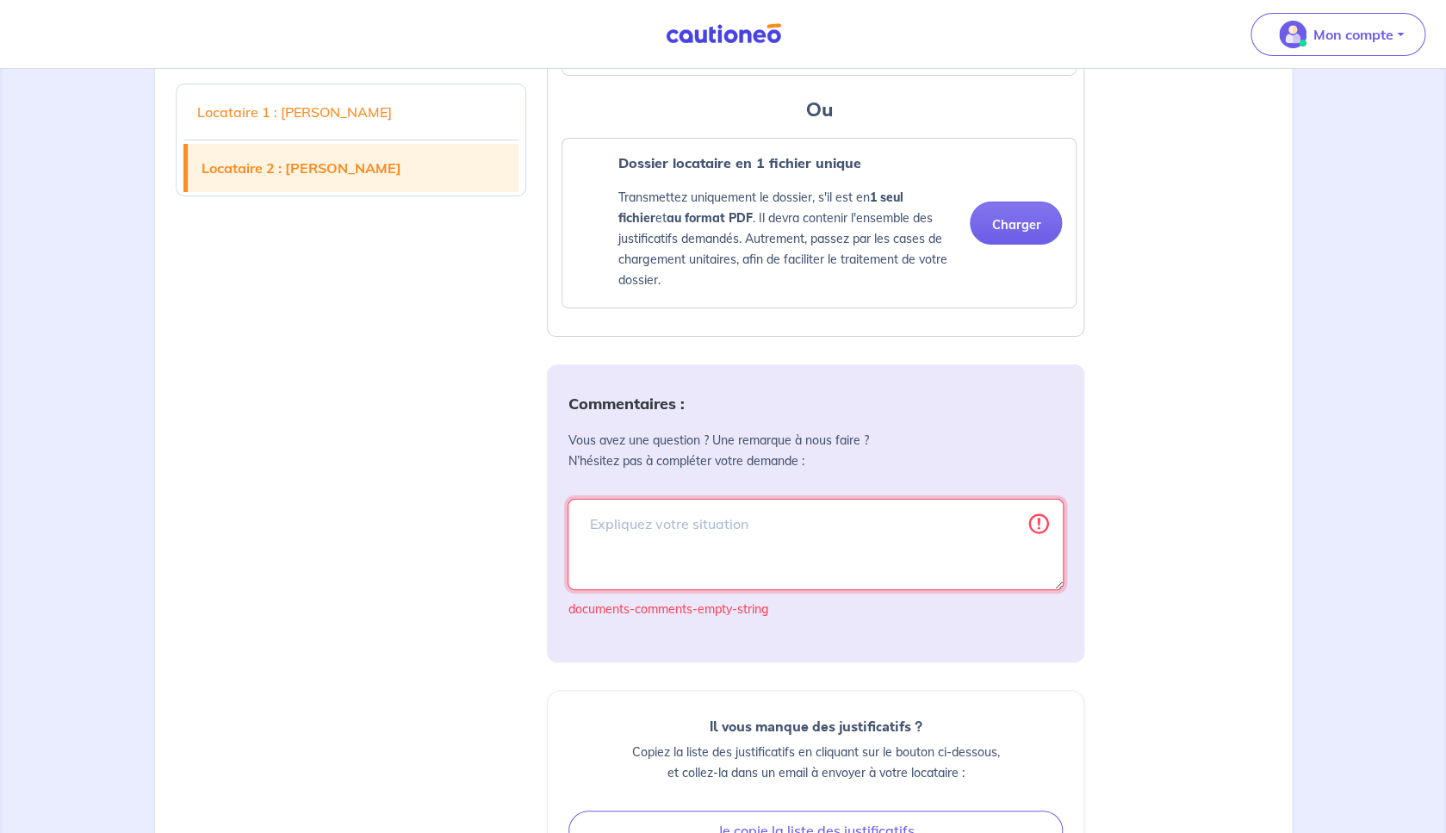
scroll to position [2692, 0]
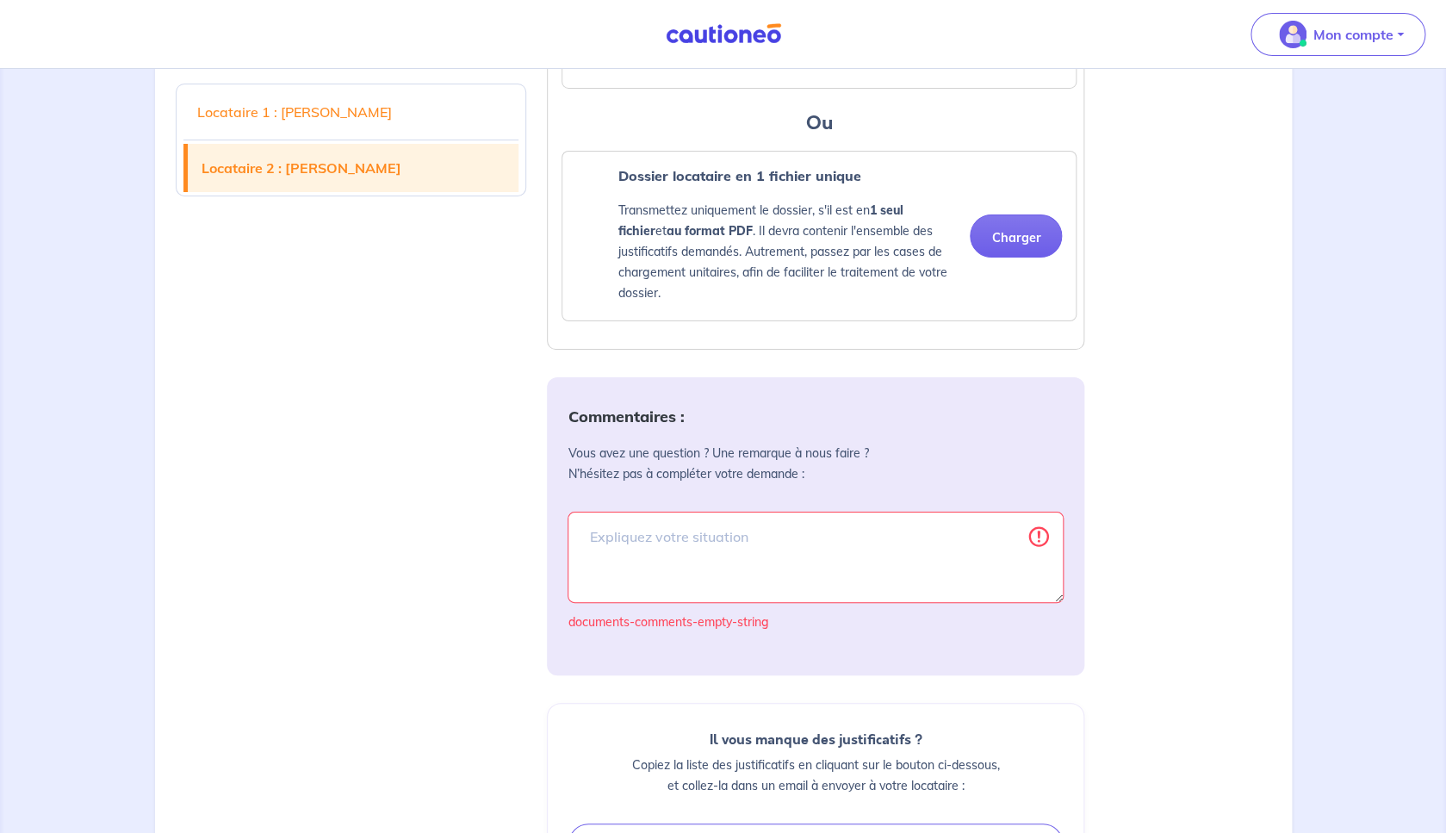
click at [714, 445] on div "Commentaires : Vous avez une question ? Une remarque à nous faire ? N’hésitez p…" at bounding box center [815, 526] width 537 height 298
click at [744, 572] on textarea "Bonjour, vous avez sans doute trop de pieces, mais j'ai mis tout le dossier PDF…" at bounding box center [816, 557] width 496 height 91
click at [764, 303] on p "Transmettez uniquement le dossier, s'il est en 1 seul fichier et au format PDF …" at bounding box center [787, 251] width 338 height 103
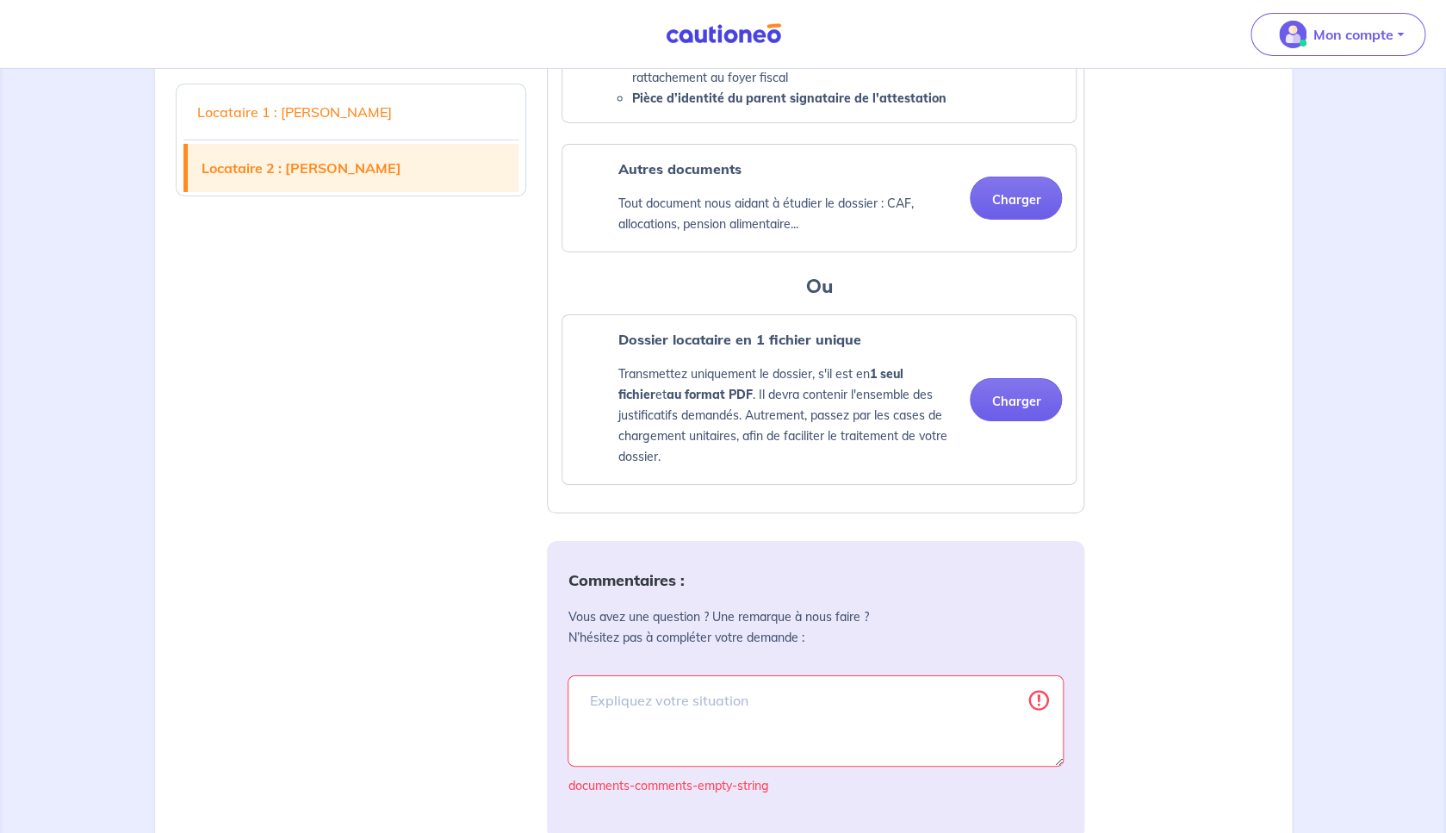
scroll to position [2990, 0]
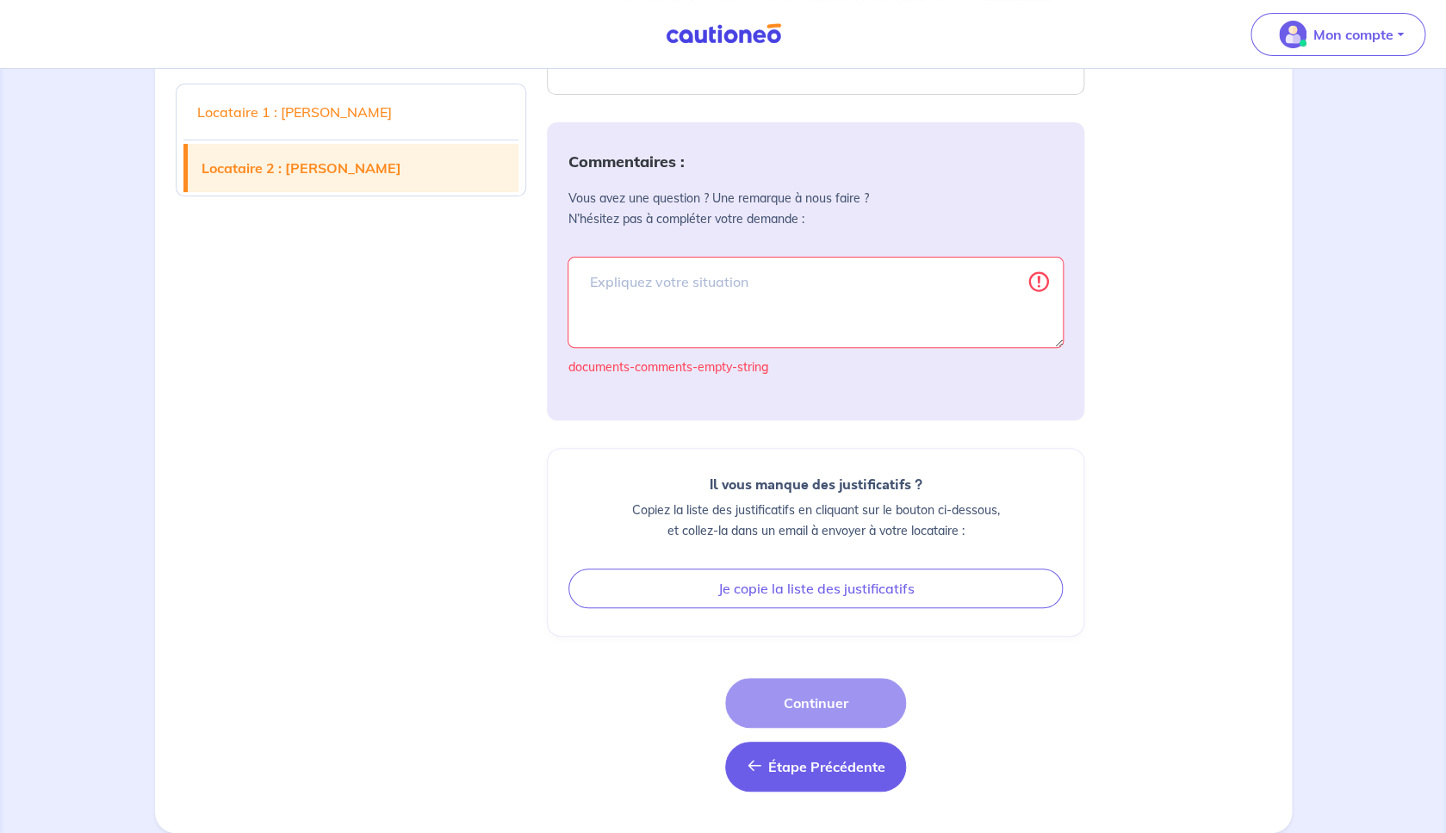
click at [792, 767] on span "Étape Précédente" at bounding box center [825, 766] width 117 height 17
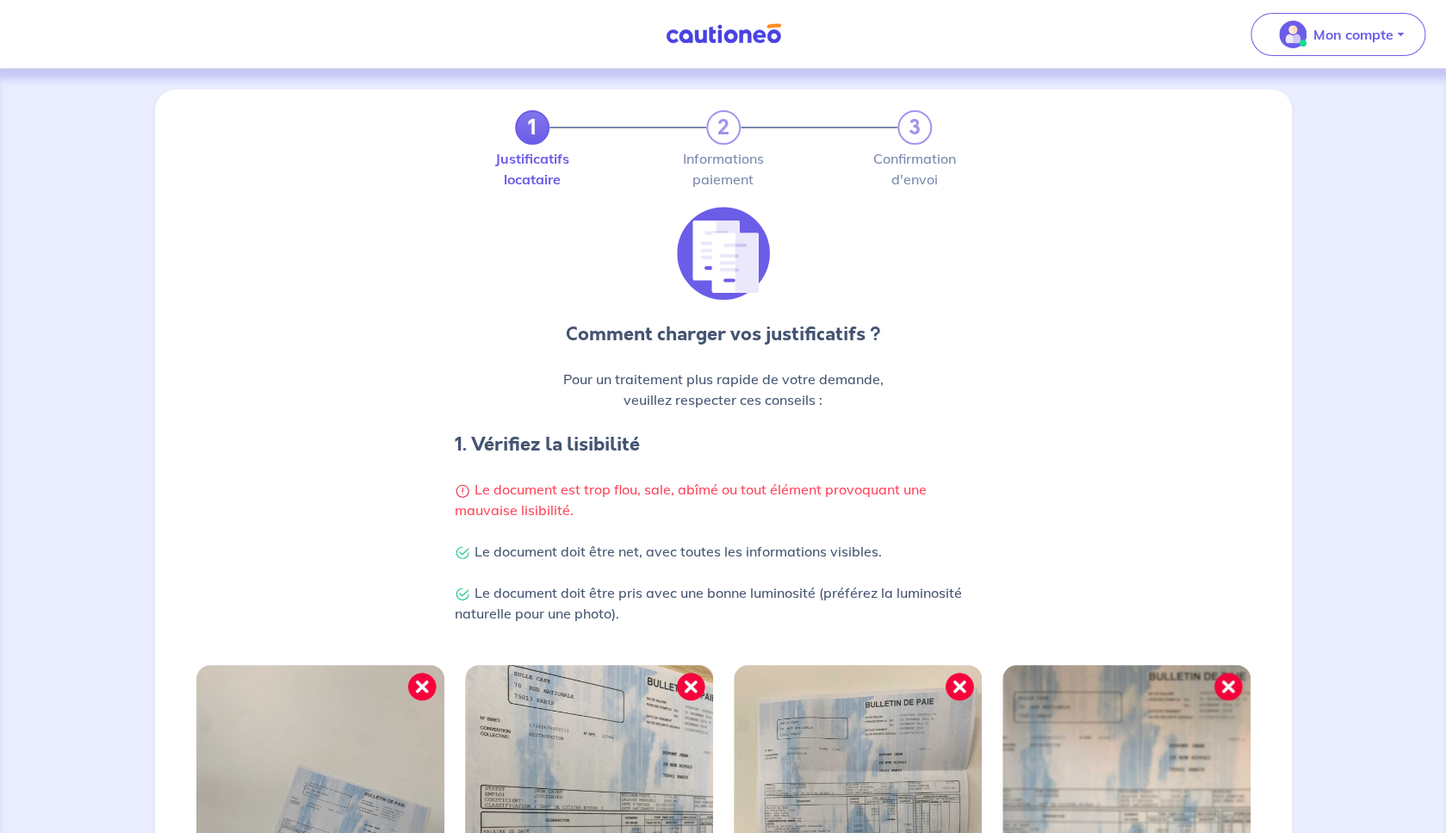
scroll to position [401, 0]
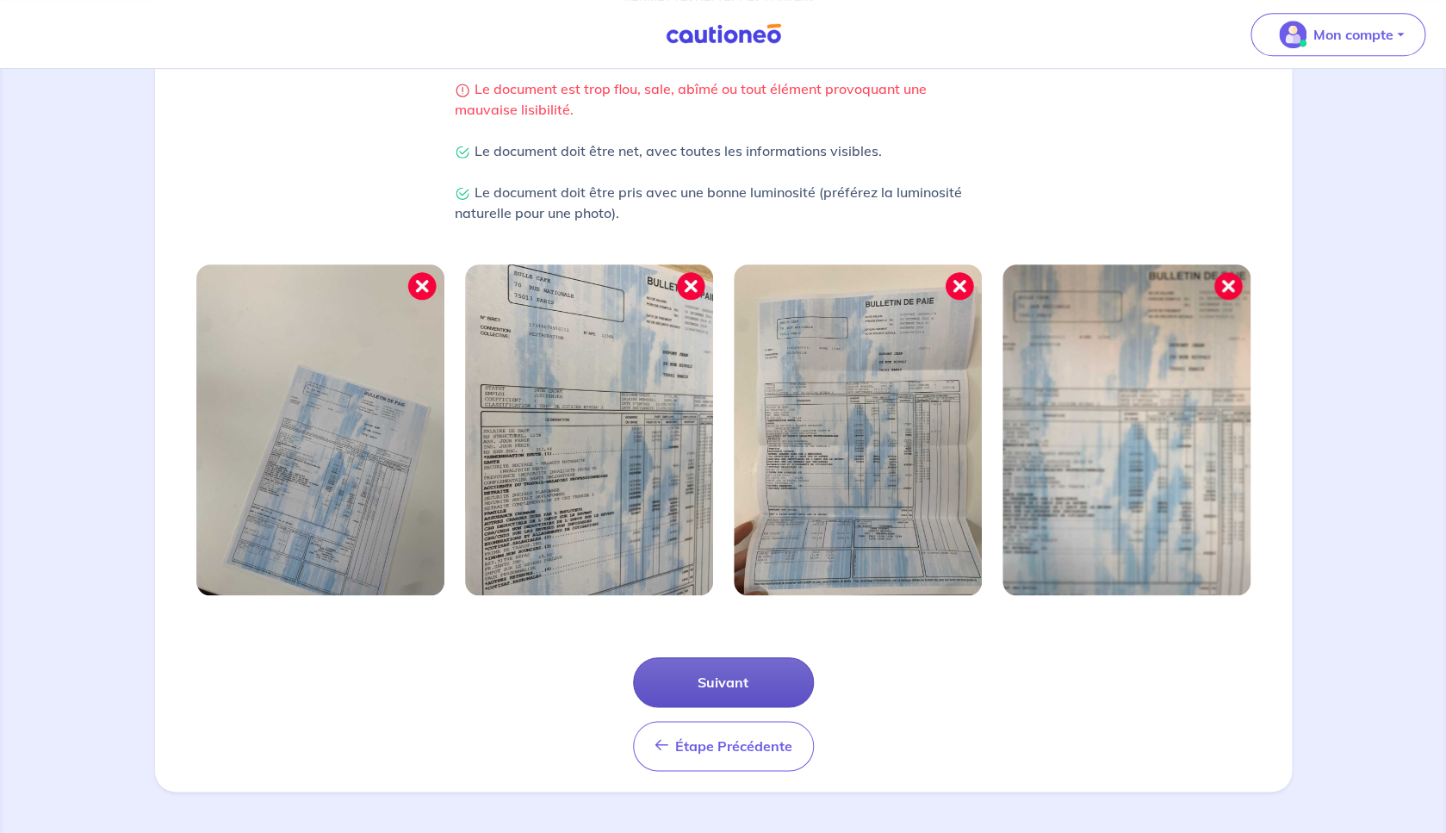
click at [755, 671] on button "Suivant" at bounding box center [723, 682] width 181 height 50
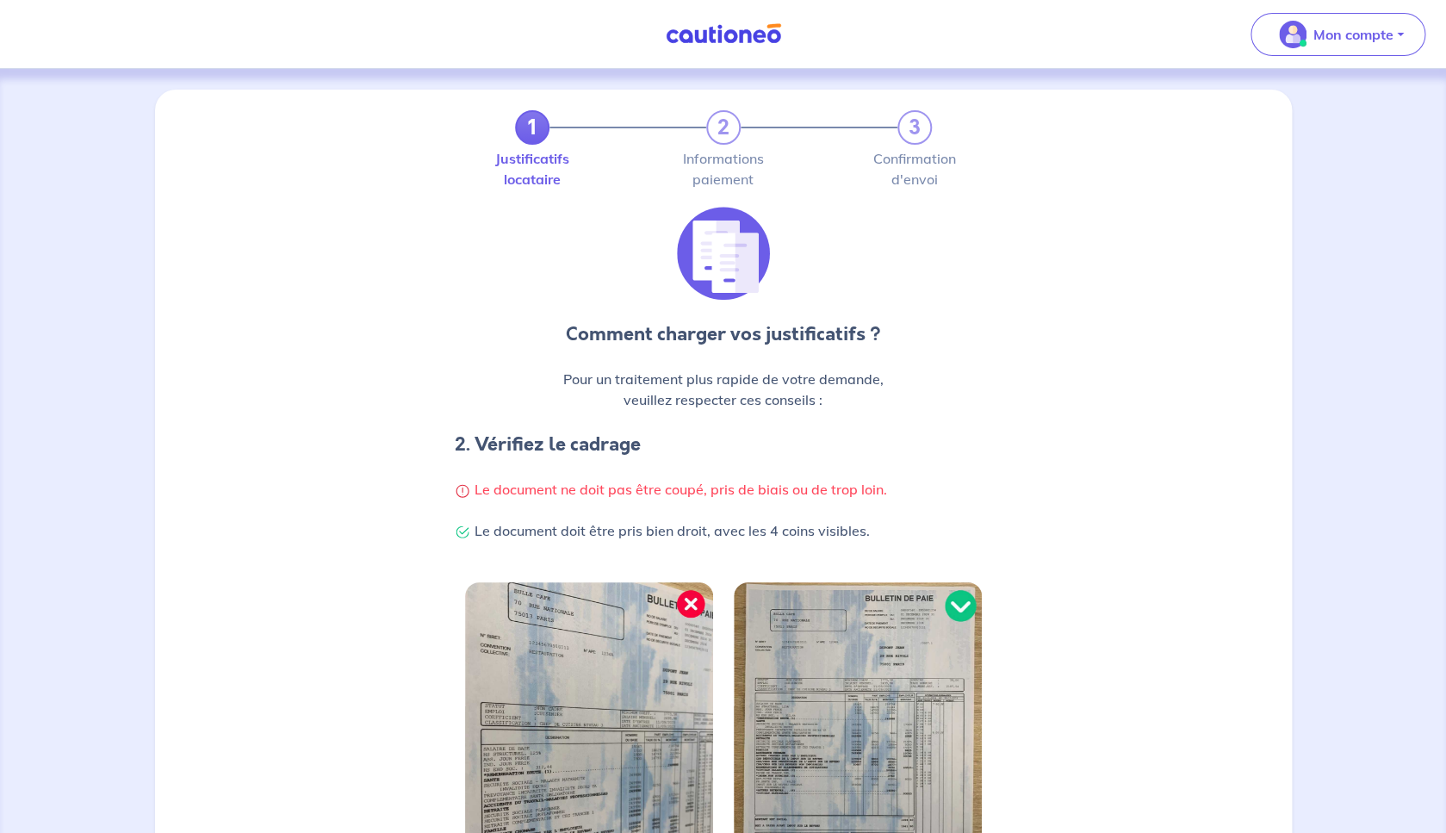
scroll to position [318, 0]
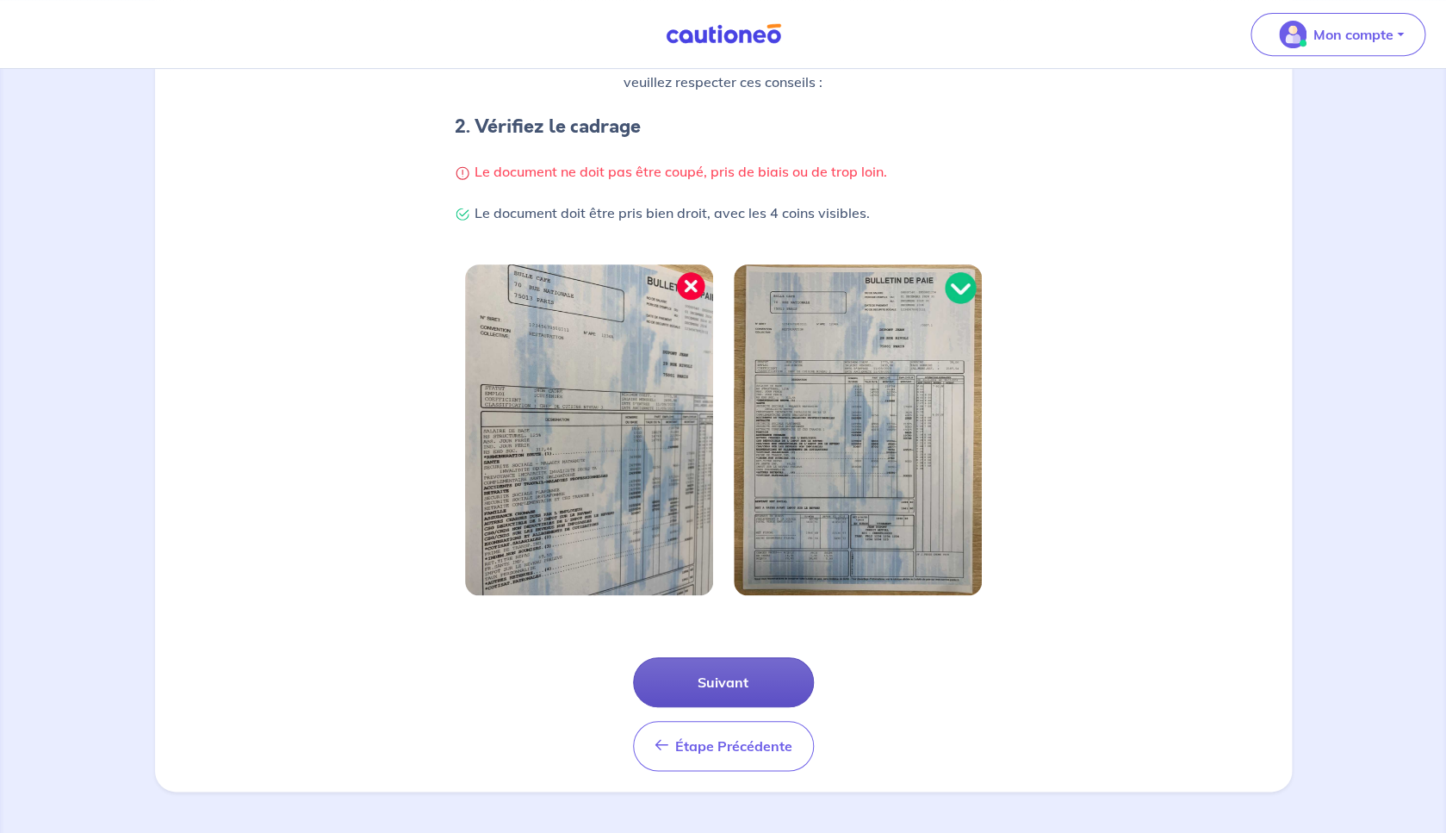
click at [755, 672] on button "Suivant" at bounding box center [723, 682] width 181 height 50
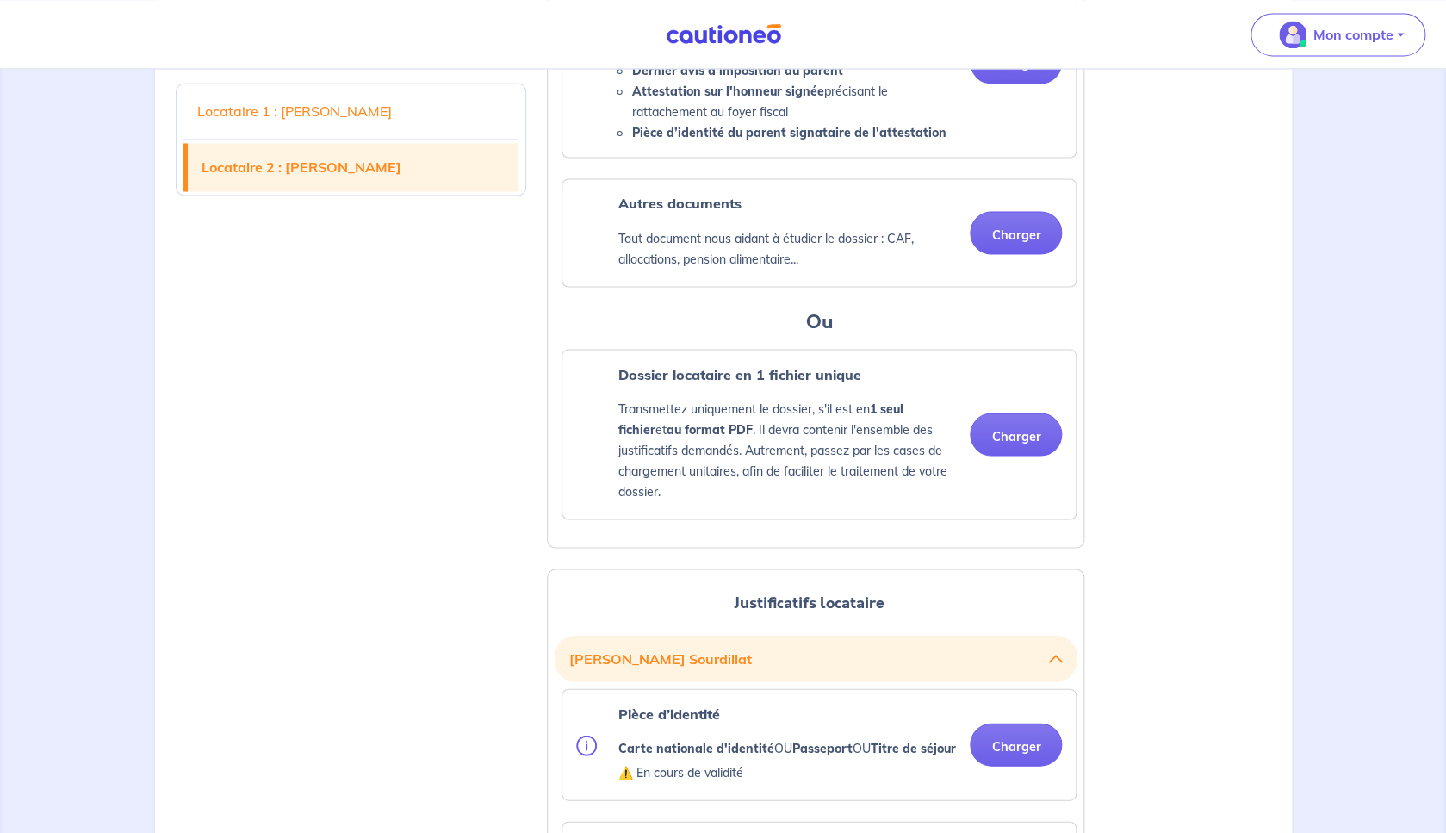
scroll to position [1106, 0]
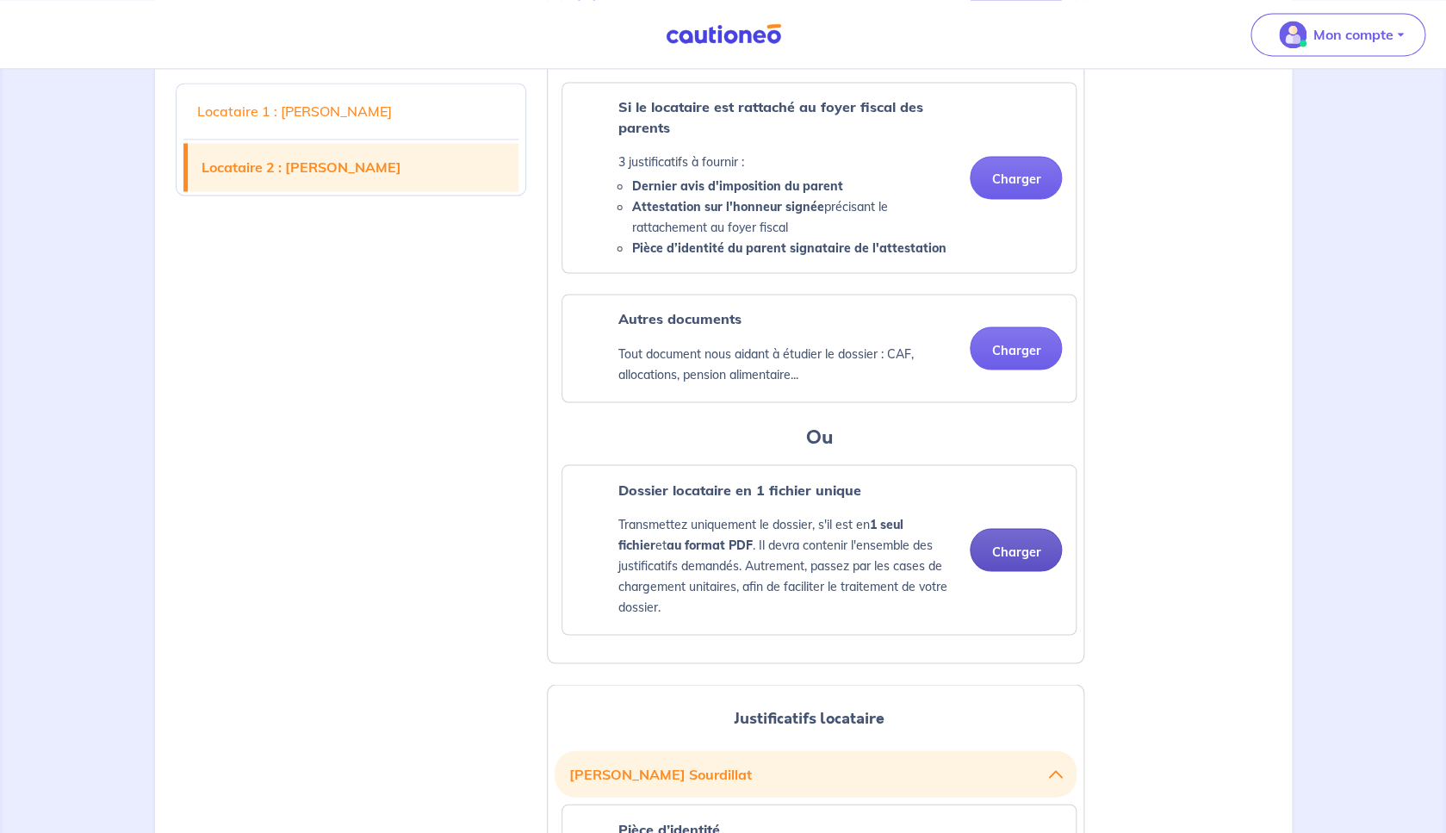
click at [1003, 571] on button "Charger" at bounding box center [1016, 549] width 92 height 43
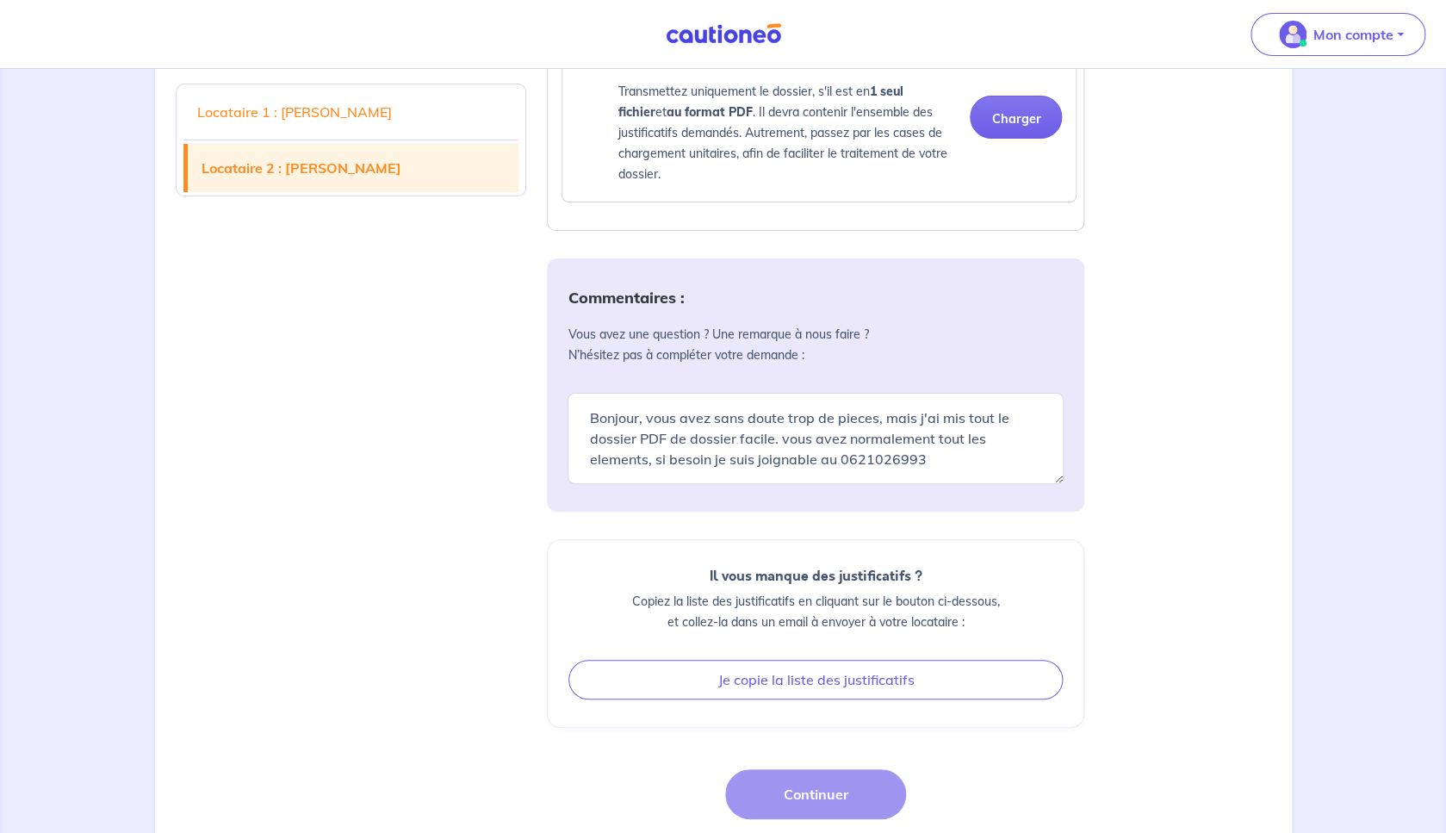
scroll to position [2946, 0]
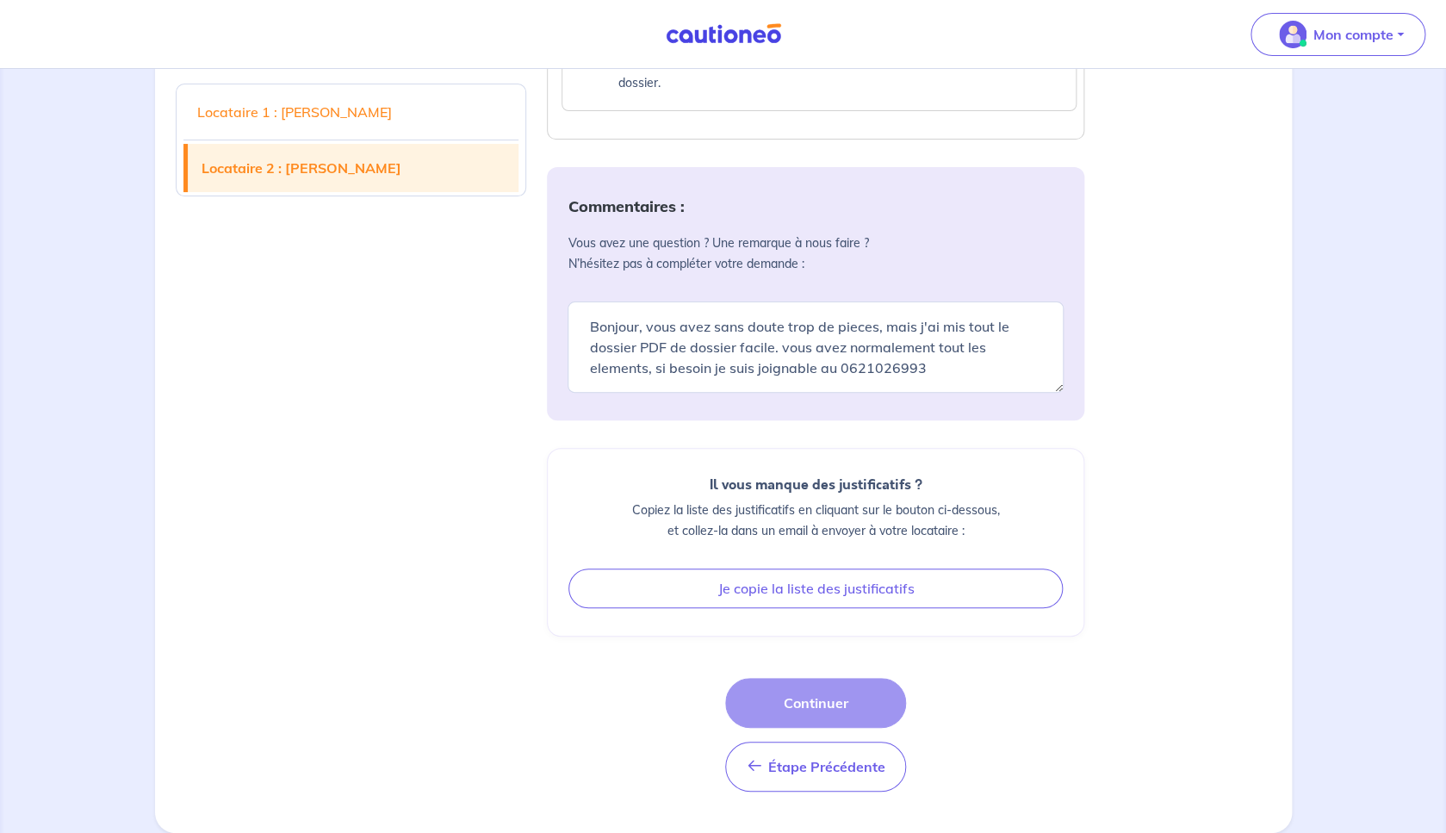
click at [774, 700] on div "Étape Précédente Étape Précédente Continuer" at bounding box center [815, 735] width 181 height 114
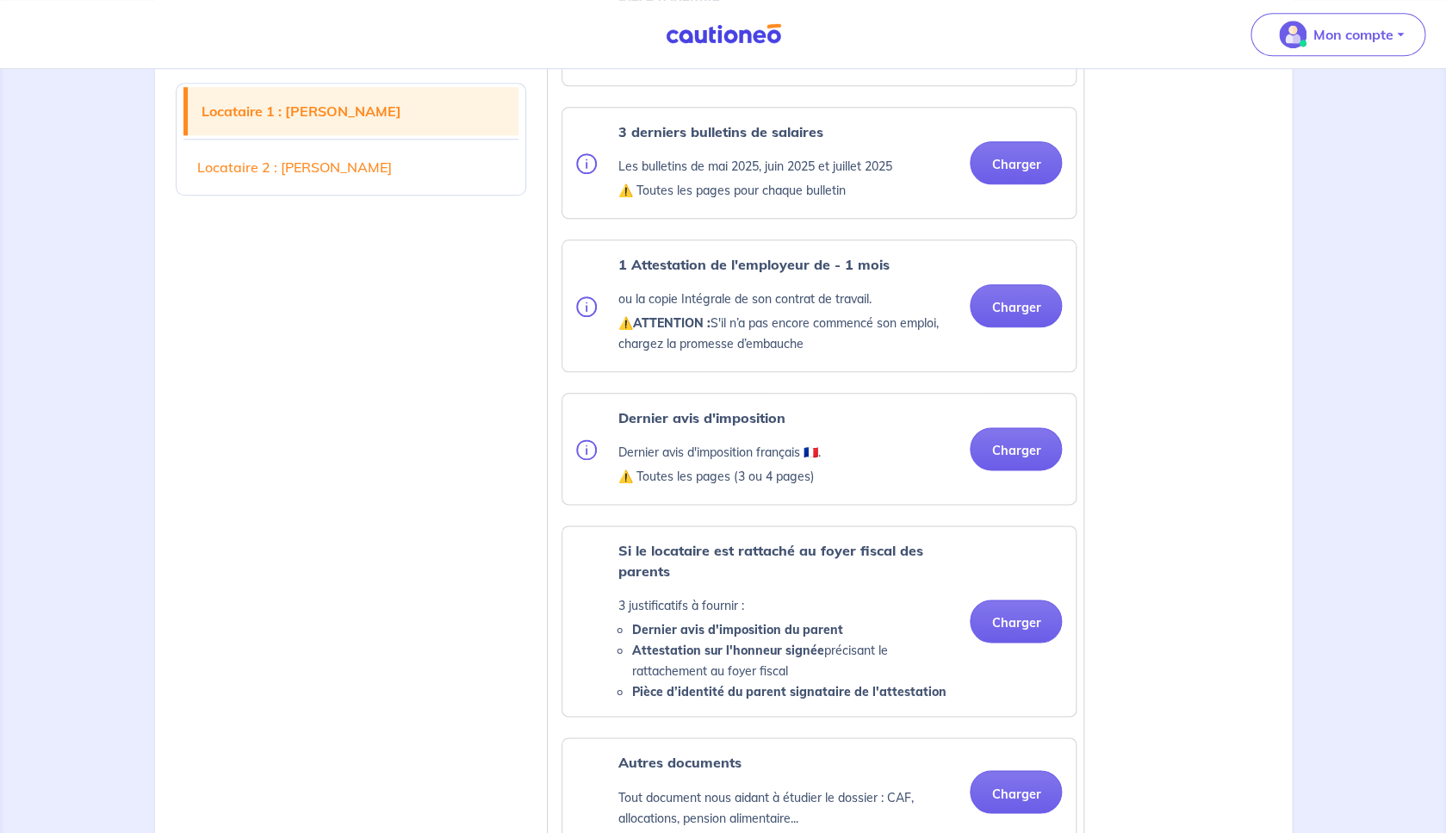
scroll to position [0, 0]
